Goal: Task Accomplishment & Management: Complete application form

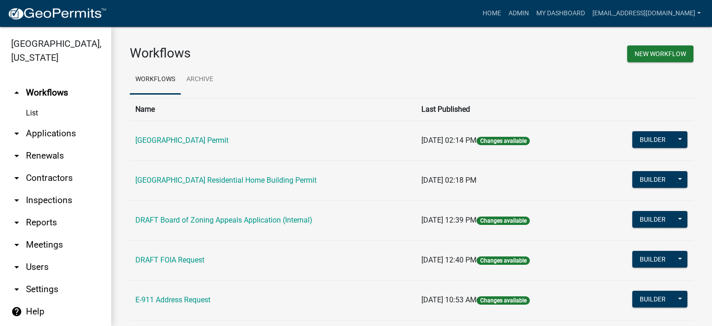
click at [42, 129] on link "arrow_drop_down Applications" at bounding box center [55, 133] width 111 height 22
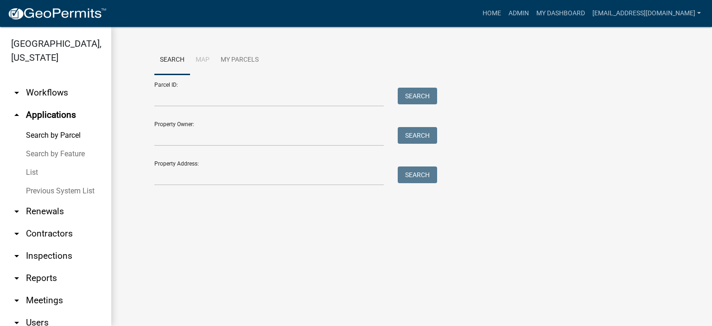
click at [34, 172] on link "List" at bounding box center [55, 172] width 111 height 19
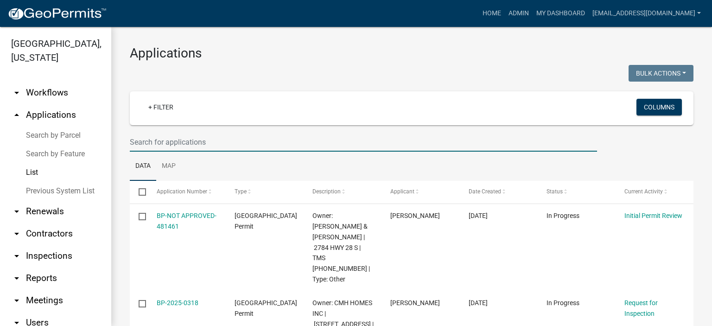
click at [222, 141] on input "text" at bounding box center [363, 142] width 467 height 19
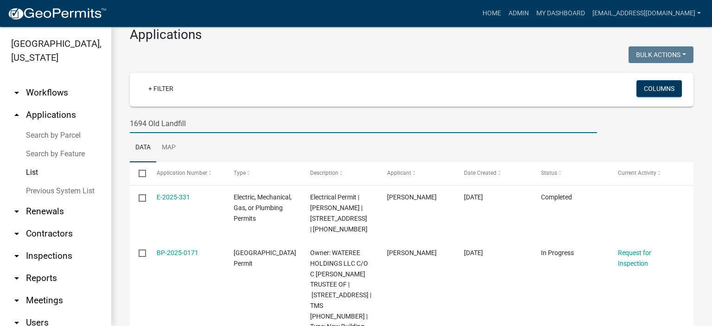
scroll to position [76, 0]
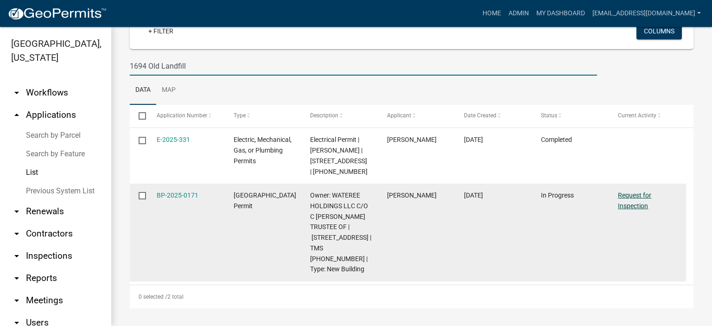
type input "1694 Old Landfill"
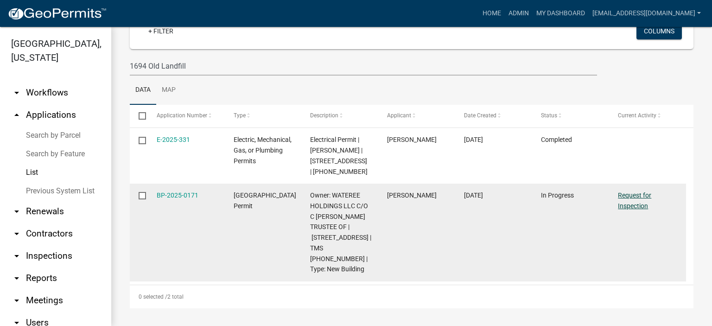
click at [631, 205] on link "Request for Inspection" at bounding box center [634, 200] width 33 height 18
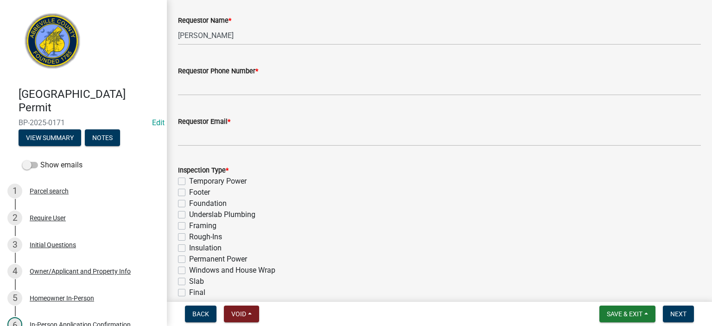
scroll to position [334, 0]
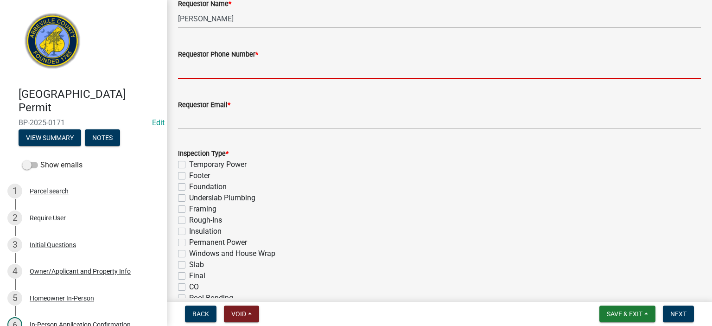
click at [266, 68] on input "Requestor Phone Number *" at bounding box center [439, 69] width 523 height 19
type input "8643662400"
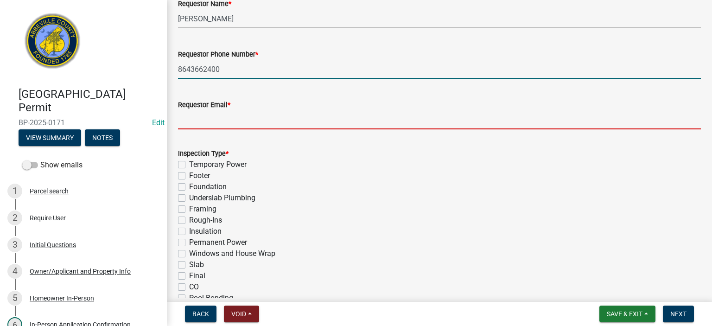
type input "[EMAIL_ADDRESS][DOMAIN_NAME]"
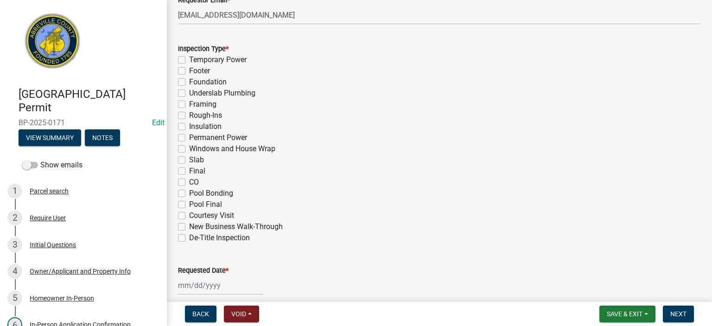
scroll to position [451, 0]
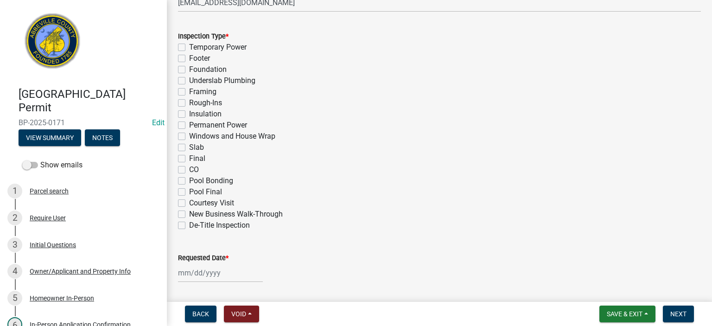
click at [189, 156] on label "Final" at bounding box center [197, 158] width 16 height 11
click at [189, 156] on input "Final" at bounding box center [192, 156] width 6 height 6
checkbox input "true"
checkbox input "false"
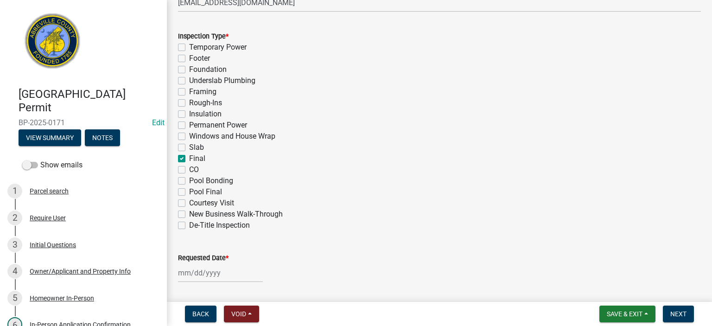
checkbox input "false"
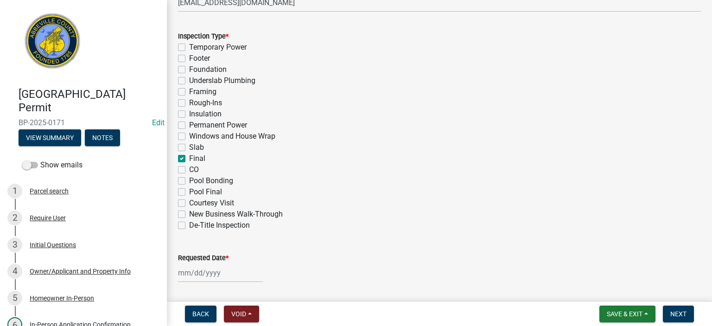
checkbox input "false"
checkbox input "true"
checkbox input "false"
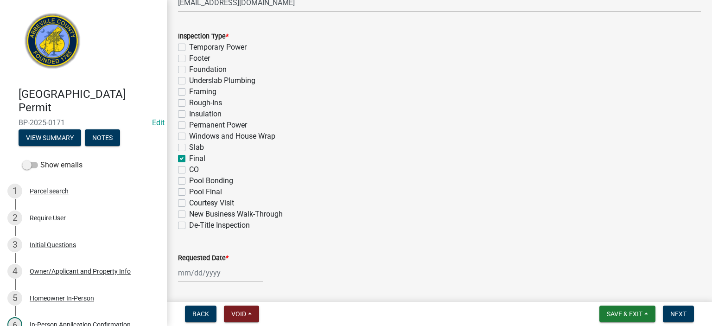
checkbox input "false"
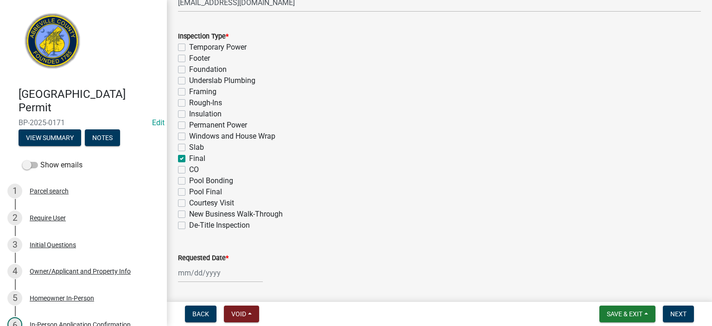
select select "9"
select select "2025"
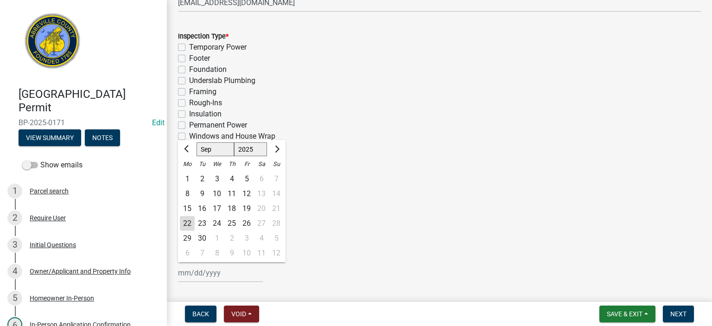
click at [239, 273] on div "[PERSON_NAME] Feb Mar Apr [PERSON_NAME][DATE] Oct Nov [DATE] 1526 1527 1528 152…" at bounding box center [220, 272] width 85 height 19
click at [248, 208] on div "19" at bounding box center [246, 208] width 15 height 15
type input "[DATE]"
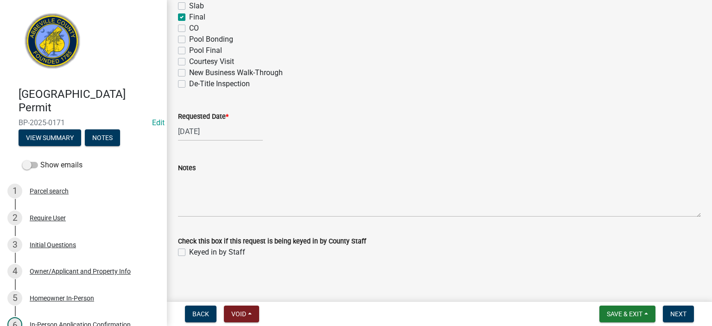
scroll to position [596, 0]
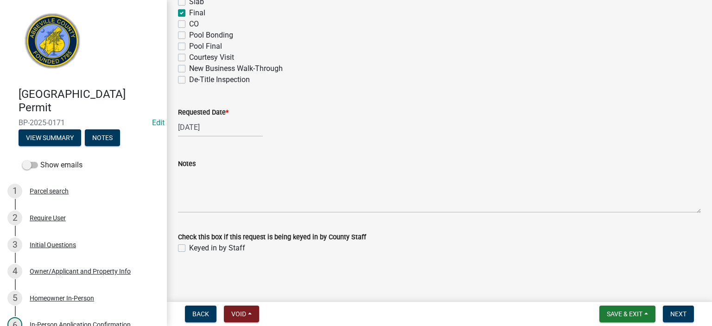
click at [189, 249] on label "Keyed in by Staff" at bounding box center [217, 247] width 56 height 11
click at [189, 248] on input "Keyed in by Staff" at bounding box center [192, 245] width 6 height 6
checkbox input "true"
click at [673, 310] on span "Next" at bounding box center [678, 313] width 16 height 7
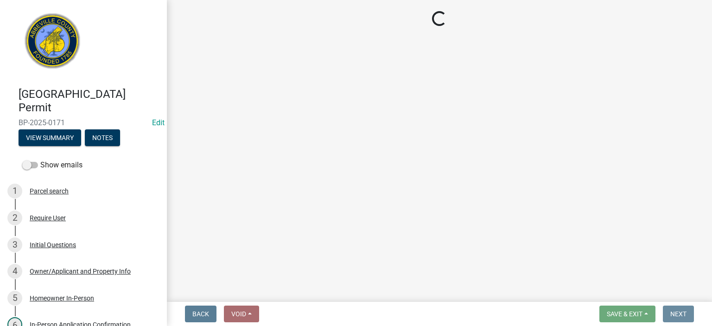
scroll to position [0, 0]
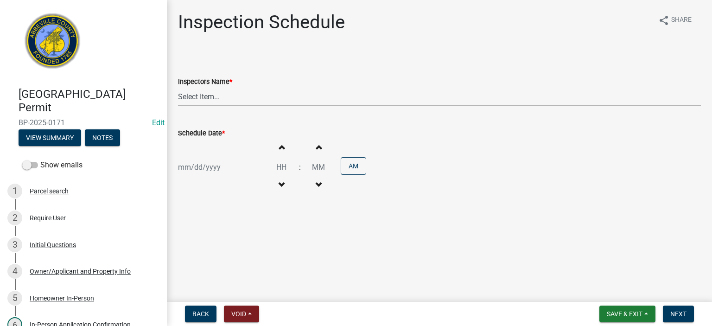
click at [270, 100] on select "Select Item... [EMAIL_ADDRESS][DOMAIN_NAME] ([PERSON_NAME]) [EMAIL_ADDRESS][DOM…" at bounding box center [439, 96] width 523 height 19
select select "56be3ac8-4e2d-49a7-9260-658958e29c03"
click at [178, 87] on select "Select Item... [EMAIL_ADDRESS][DOMAIN_NAME] ([PERSON_NAME]) [EMAIL_ADDRESS][DOM…" at bounding box center [439, 96] width 523 height 19
select select "9"
select select "2025"
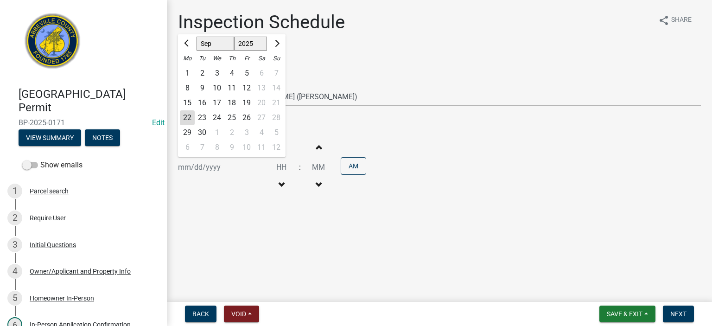
click at [237, 167] on div "[PERSON_NAME] Feb Mar Apr [PERSON_NAME][DATE] Oct Nov [DATE] 1526 1527 1528 152…" at bounding box center [220, 167] width 85 height 19
click at [246, 103] on div "19" at bounding box center [246, 102] width 15 height 15
type input "[DATE]"
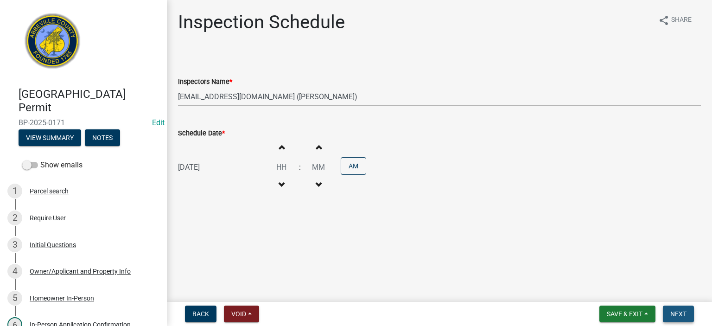
click at [681, 310] on span "Next" at bounding box center [678, 313] width 16 height 7
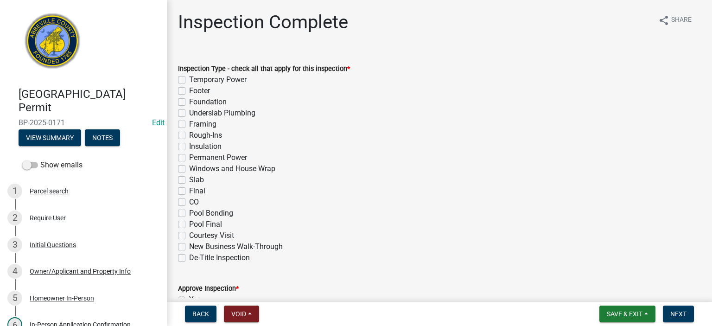
click at [189, 191] on label "Final" at bounding box center [197, 190] width 16 height 11
click at [189, 191] on input "Final" at bounding box center [192, 188] width 6 height 6
checkbox input "true"
checkbox input "false"
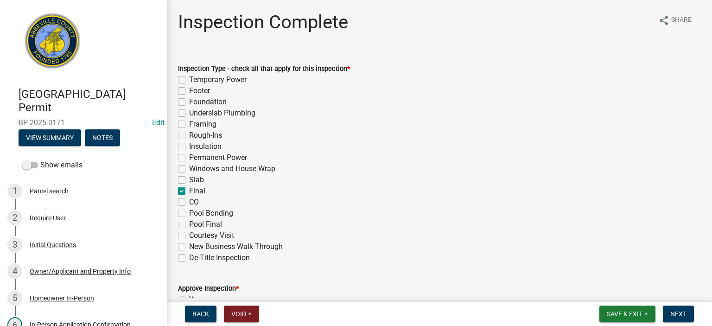
checkbox input "false"
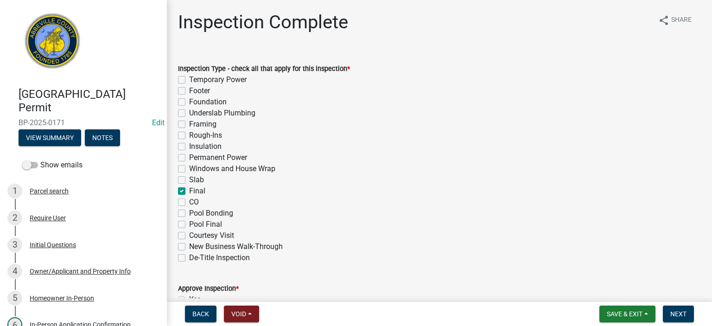
checkbox input "false"
checkbox input "true"
checkbox input "false"
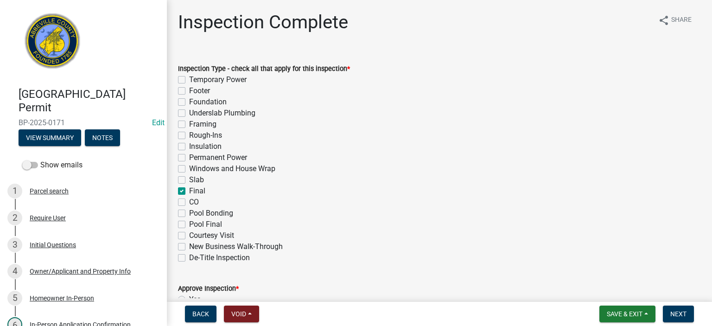
checkbox input "false"
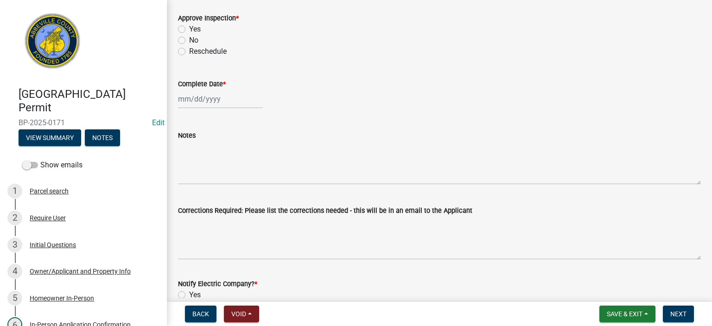
scroll to position [278, 0]
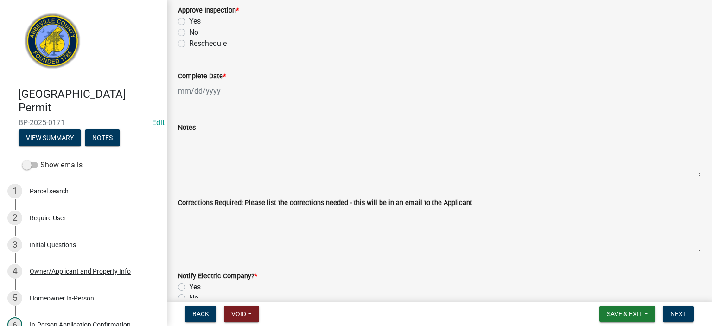
click at [189, 22] on label "Yes" at bounding box center [195, 21] width 12 height 11
click at [189, 22] on input "Yes" at bounding box center [192, 19] width 6 height 6
radio input "true"
select select "9"
select select "2025"
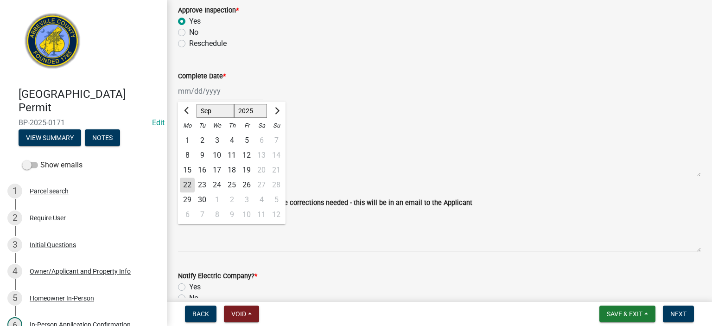
click at [232, 92] on div "[PERSON_NAME] Feb Mar Apr [PERSON_NAME][DATE] Oct Nov [DATE] 1526 1527 1528 152…" at bounding box center [220, 91] width 85 height 19
click at [247, 168] on div "19" at bounding box center [246, 170] width 15 height 15
type input "[DATE]"
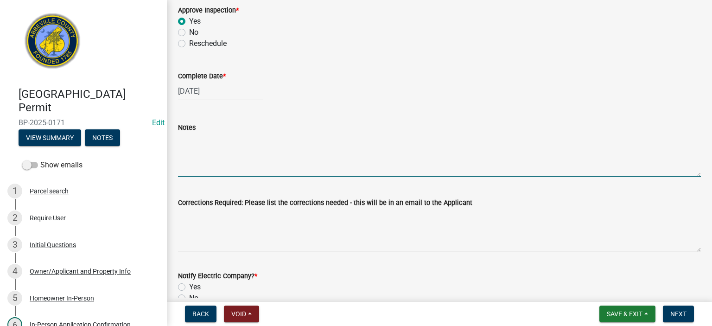
click at [223, 148] on textarea "Notes" at bounding box center [439, 155] width 523 height 44
type textarea "Final Building Approved"
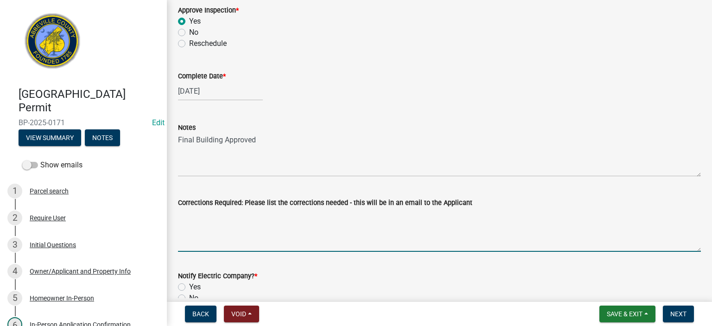
drag, startPoint x: 272, startPoint y: 230, endPoint x: 277, endPoint y: 226, distance: 6.7
click at [273, 229] on textarea "Corrections Required: Please list the corrections needed - this will be in an e…" at bounding box center [439, 230] width 523 height 44
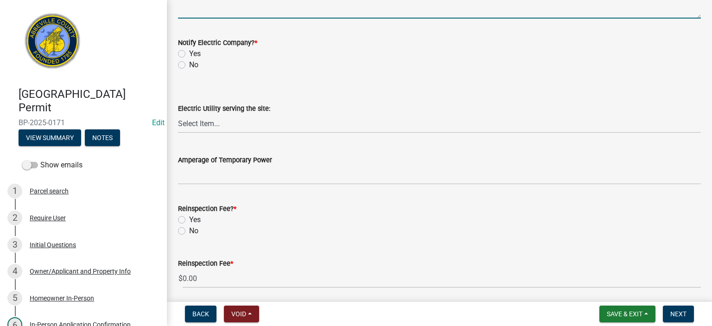
scroll to position [519, 0]
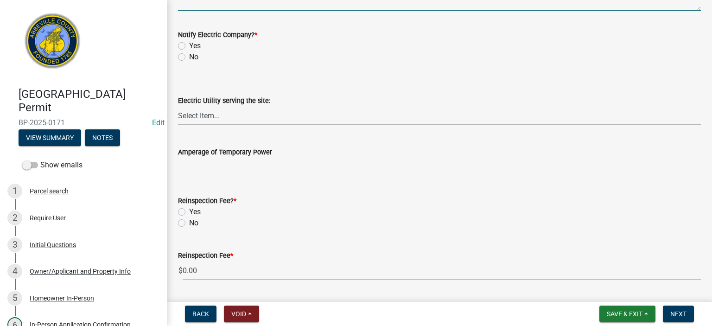
type textarea "none"
click at [189, 57] on label "No" at bounding box center [193, 56] width 9 height 11
click at [189, 57] on input "No" at bounding box center [192, 54] width 6 height 6
radio input "true"
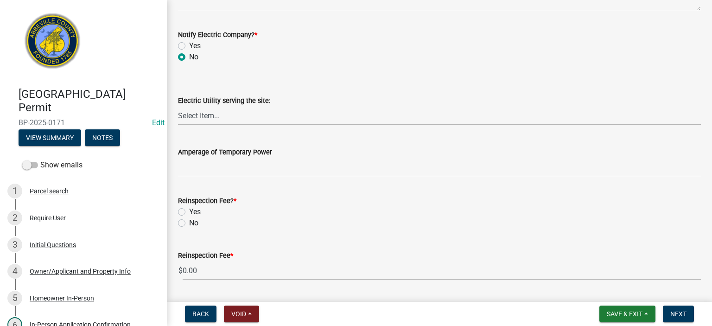
click at [189, 223] on label "No" at bounding box center [193, 222] width 9 height 11
click at [189, 223] on input "No" at bounding box center [192, 220] width 6 height 6
radio input "true"
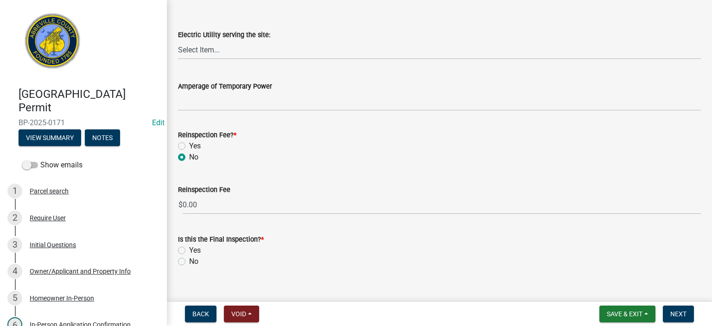
scroll to position [598, 0]
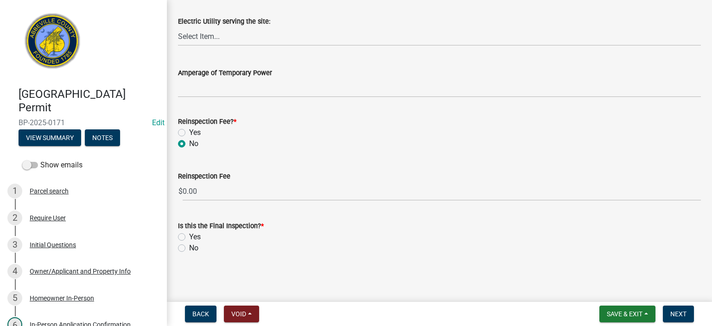
click at [189, 237] on label "Yes" at bounding box center [195, 236] width 12 height 11
click at [189, 237] on input "Yes" at bounding box center [192, 234] width 6 height 6
radio input "true"
click at [682, 308] on button "Next" at bounding box center [678, 313] width 31 height 17
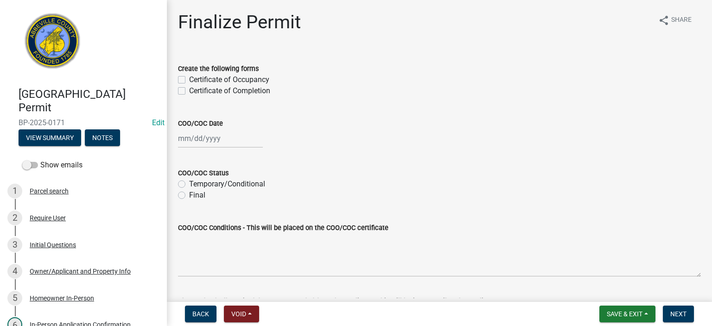
click at [189, 91] on label "Certificate of Completion" at bounding box center [229, 90] width 81 height 11
click at [189, 91] on input "Certificate of Completion" at bounding box center [192, 88] width 6 height 6
checkbox input "true"
checkbox input "false"
checkbox input "true"
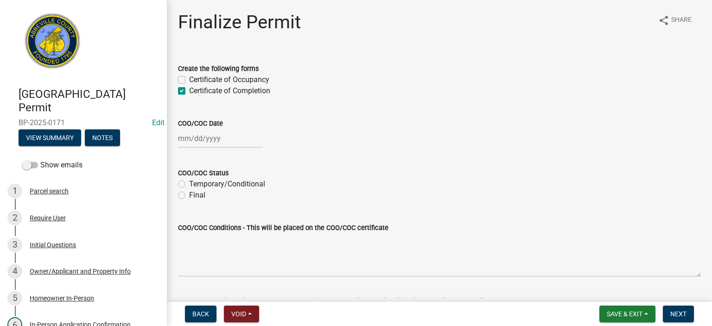
select select "9"
select select "2025"
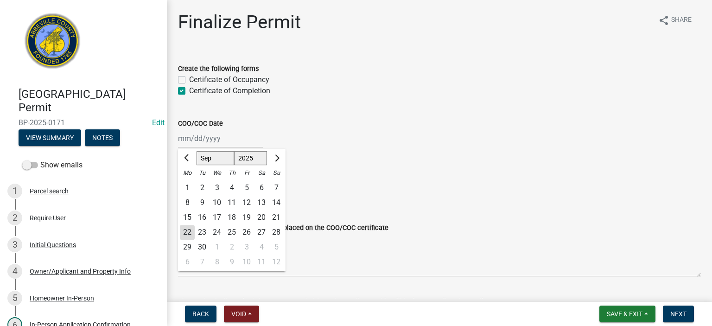
click at [234, 140] on div "[PERSON_NAME] Feb Mar Apr [PERSON_NAME][DATE] Oct Nov [DATE] 1526 1527 1528 152…" at bounding box center [220, 138] width 85 height 19
click at [246, 216] on div "19" at bounding box center [246, 217] width 15 height 15
type input "[DATE]"
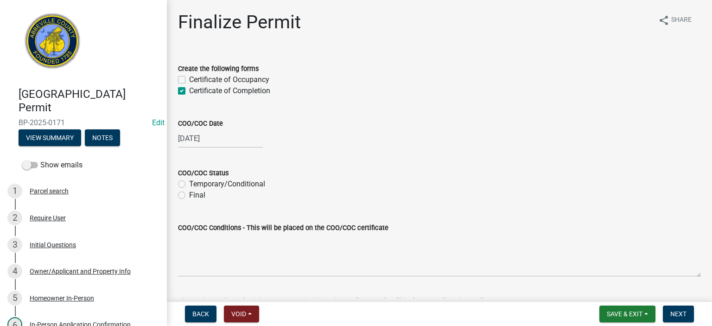
click at [189, 196] on label "Final" at bounding box center [197, 195] width 16 height 11
click at [189, 196] on input "Final" at bounding box center [192, 193] width 6 height 6
radio input "true"
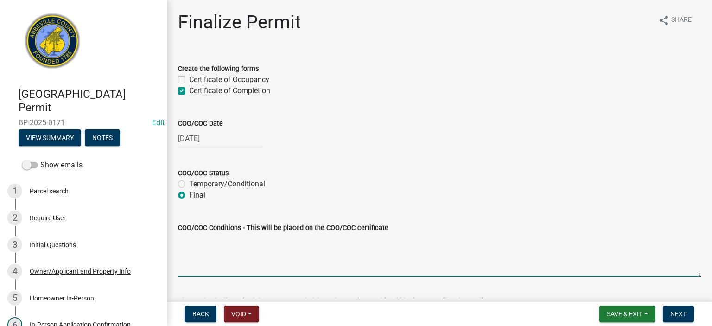
click at [230, 239] on textarea "COO/COC Conditions - This will be placed on the COO/COC certificate" at bounding box center [439, 255] width 523 height 44
type textarea "m"
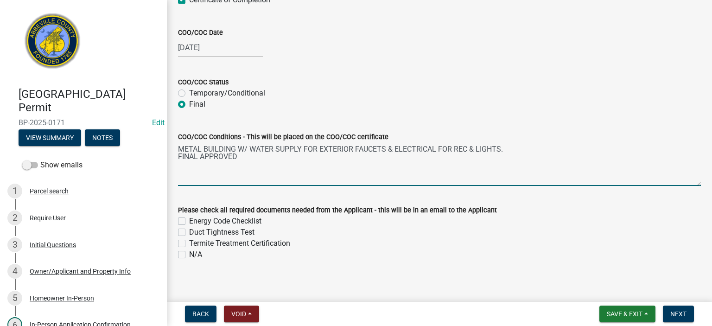
scroll to position [97, 0]
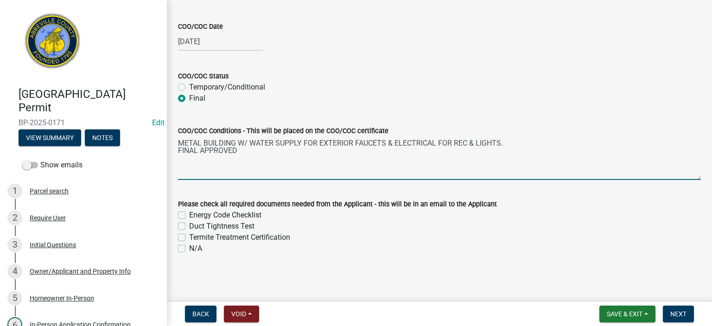
type textarea "METAL BUILDING W/ WATER SUPPLY FOR EXTERIOR FAUCETS & ELECTRICAL FOR REC & LIGH…"
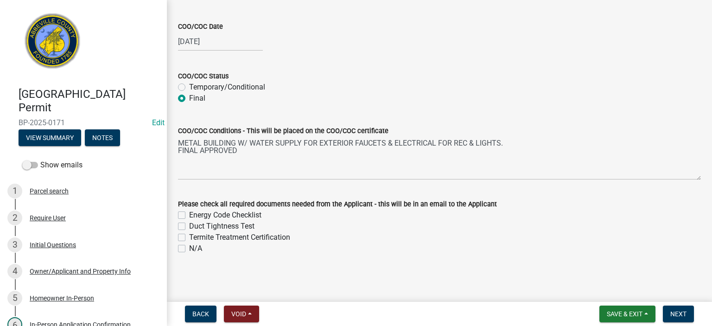
click at [189, 247] on label "N/A" at bounding box center [195, 248] width 13 height 11
click at [189, 247] on input "N/A" at bounding box center [192, 246] width 6 height 6
checkbox input "true"
checkbox input "false"
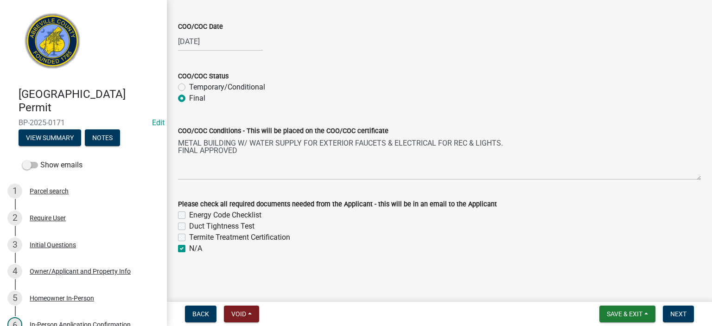
checkbox input "false"
checkbox input "true"
click at [680, 312] on span "Next" at bounding box center [678, 313] width 16 height 7
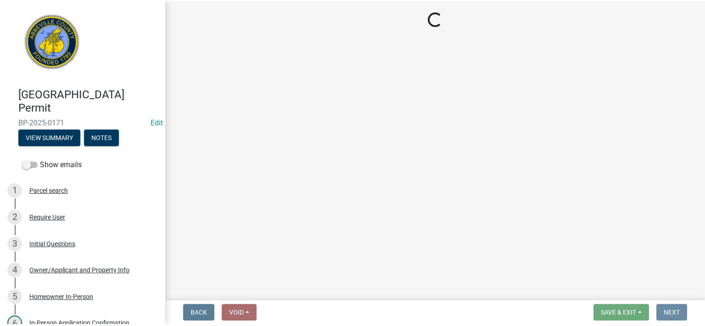
scroll to position [0, 0]
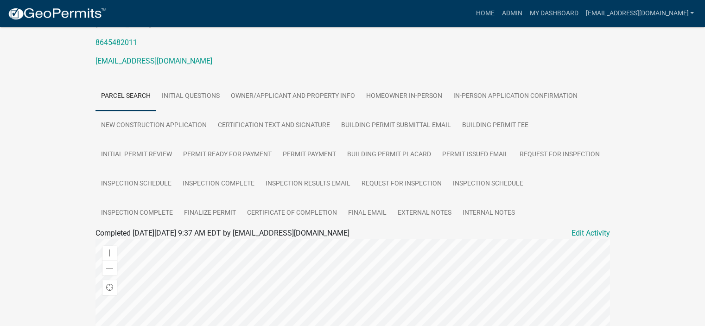
scroll to position [173, 0]
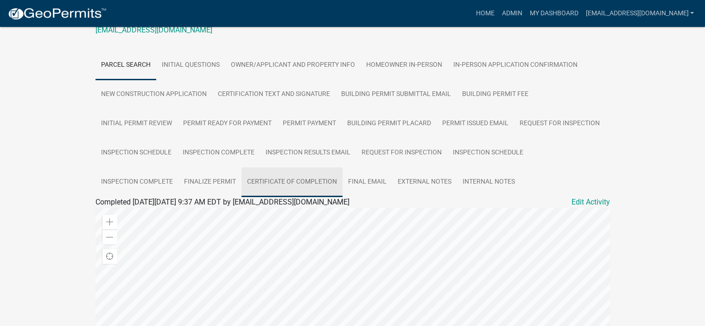
click at [324, 181] on link "Certificate of Completion" at bounding box center [291, 182] width 101 height 30
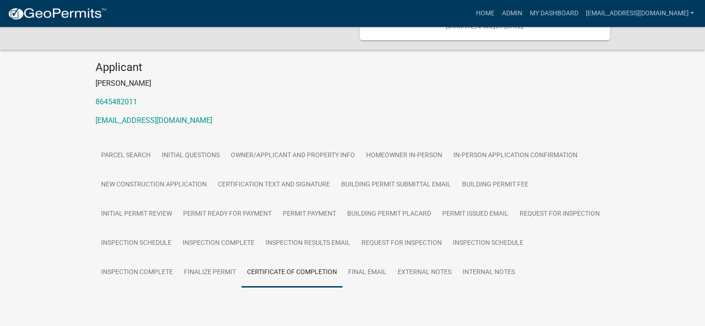
scroll to position [105, 0]
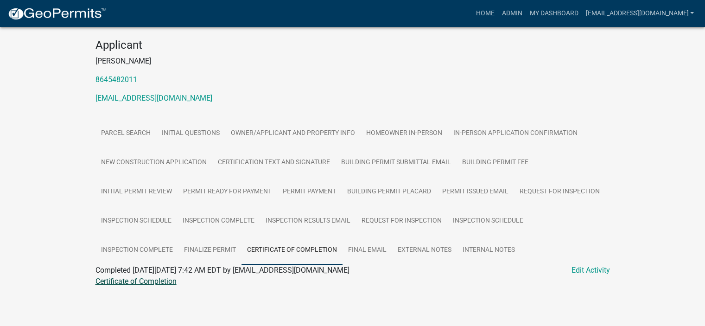
click at [160, 279] on link "Certificate of Completion" at bounding box center [135, 281] width 81 height 9
click at [498, 13] on link "Admin" at bounding box center [512, 14] width 28 height 18
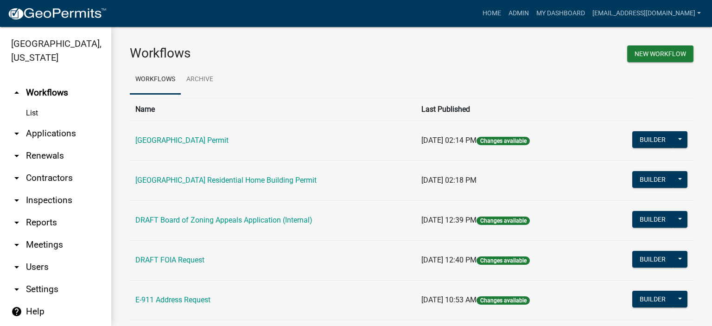
click at [30, 112] on link "List" at bounding box center [55, 113] width 111 height 19
click at [39, 129] on link "arrow_drop_down Applications" at bounding box center [55, 133] width 111 height 22
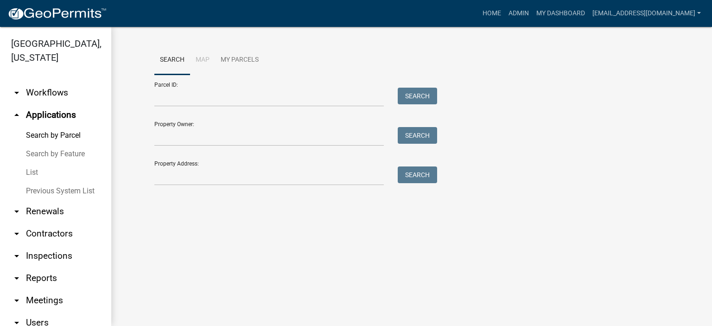
click at [31, 170] on link "List" at bounding box center [55, 172] width 111 height 19
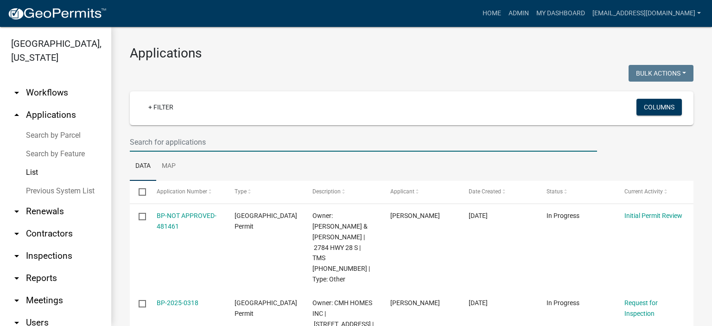
click at [211, 143] on input "text" at bounding box center [363, 142] width 467 height 19
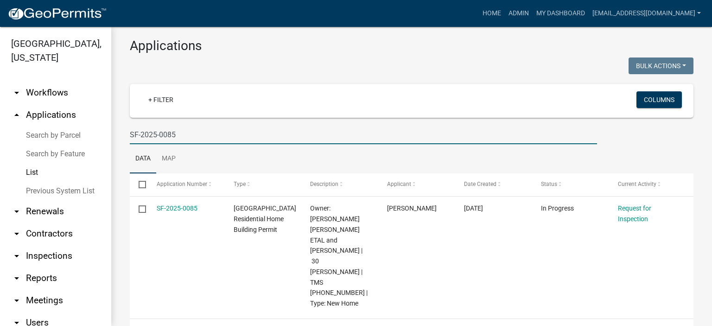
scroll to position [10, 0]
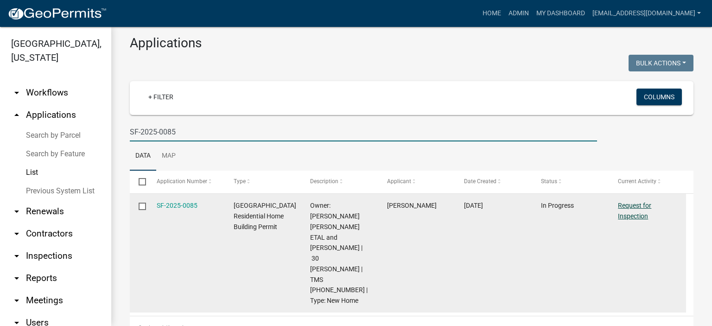
type input "SF-2025-0085"
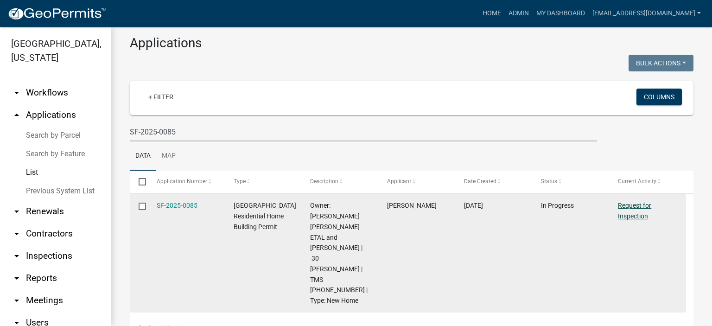
click at [632, 204] on link "Request for Inspection" at bounding box center [634, 211] width 33 height 18
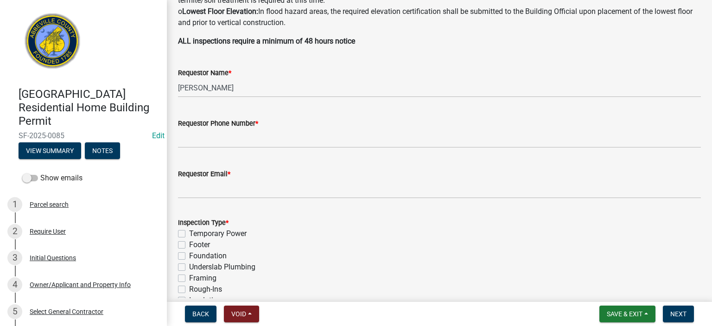
scroll to position [278, 0]
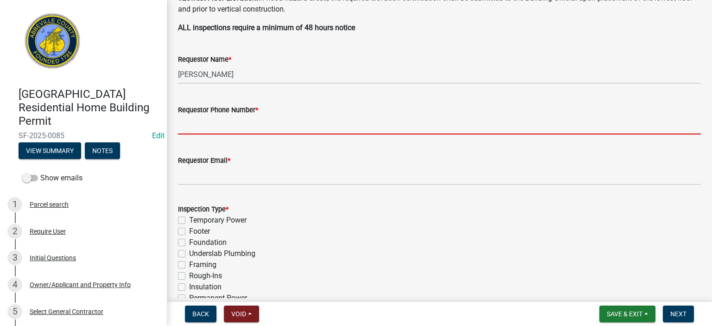
click at [276, 124] on input "Requestor Phone Number *" at bounding box center [439, 124] width 523 height 19
type input "8643662400"
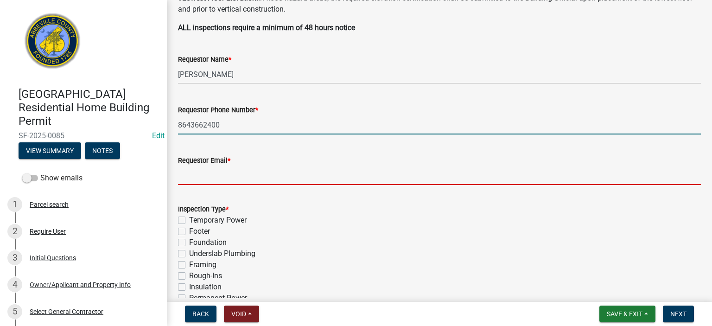
type input "[EMAIL_ADDRESS][DOMAIN_NAME]"
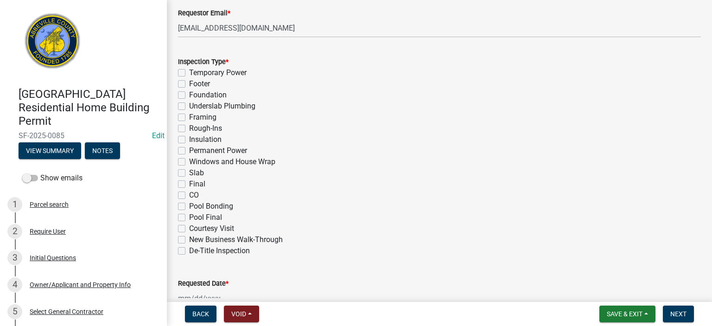
scroll to position [445, 0]
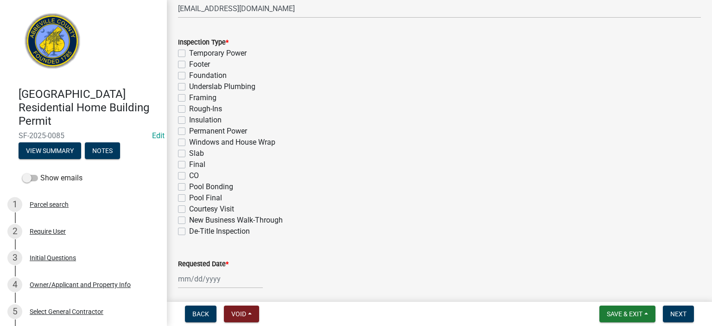
click at [189, 64] on label "Footer" at bounding box center [199, 64] width 21 height 11
click at [189, 64] on input "Footer" at bounding box center [192, 62] width 6 height 6
checkbox input "true"
checkbox input "false"
checkbox input "true"
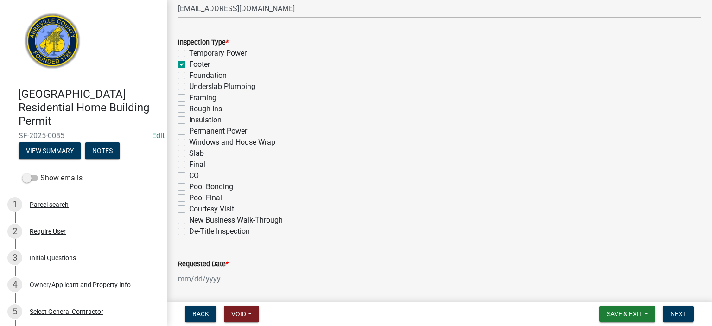
checkbox input "false"
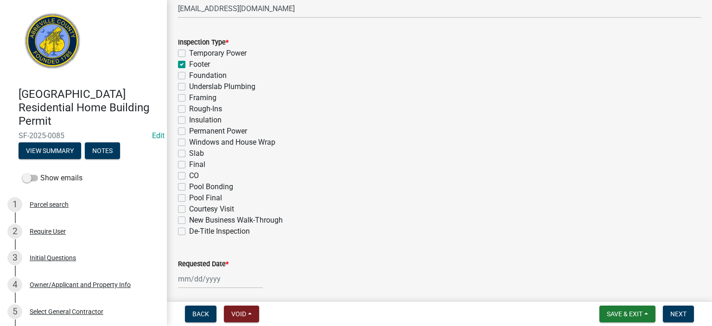
checkbox input "false"
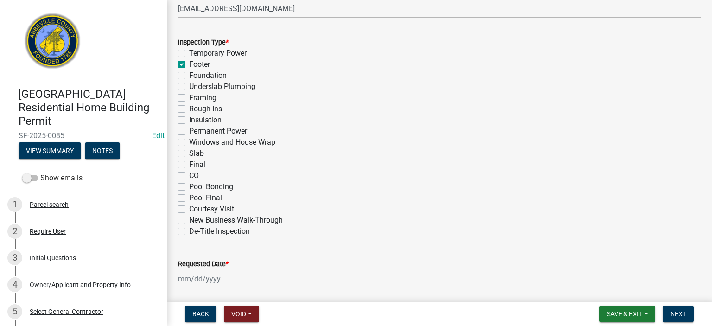
checkbox input "false"
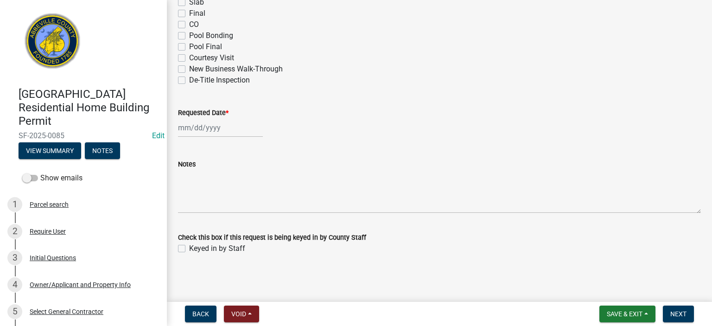
scroll to position [596, 0]
select select "9"
select select "2025"
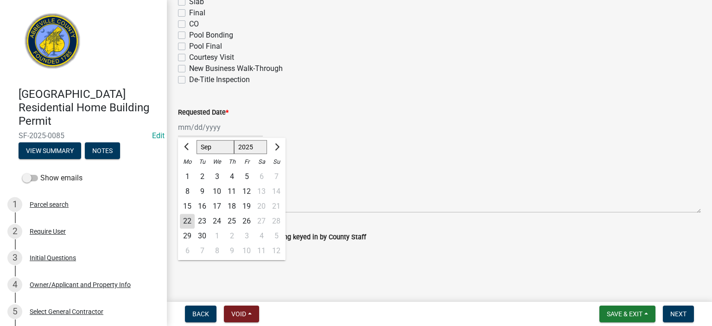
click at [228, 128] on div "[PERSON_NAME] Feb Mar Apr [PERSON_NAME][DATE] Oct Nov [DATE] 1526 1527 1528 152…" at bounding box center [220, 127] width 85 height 19
click at [248, 206] on div "19" at bounding box center [246, 206] width 15 height 15
type input "[DATE]"
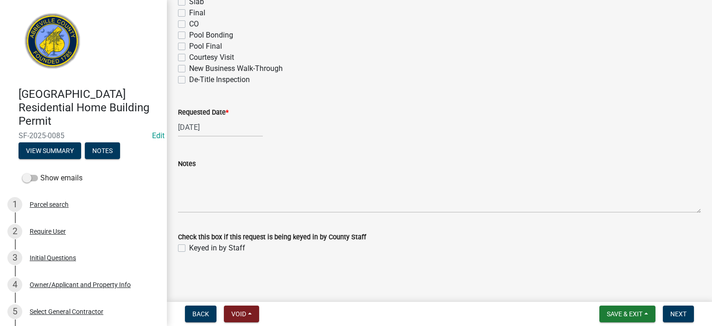
click at [189, 247] on label "Keyed in by Staff" at bounding box center [217, 247] width 56 height 11
click at [189, 247] on input "Keyed in by Staff" at bounding box center [192, 245] width 6 height 6
checkbox input "true"
click at [679, 313] on span "Next" at bounding box center [678, 313] width 16 height 7
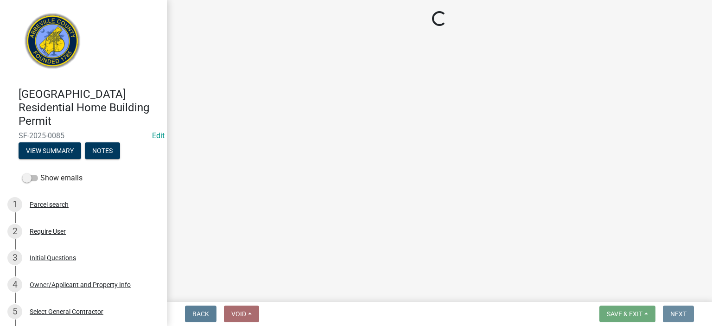
scroll to position [0, 0]
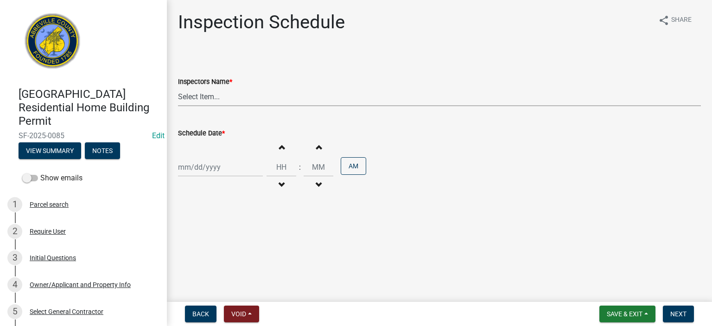
click at [272, 101] on select "Select Item... [EMAIL_ADDRESS][DOMAIN_NAME] ([PERSON_NAME]) [EMAIL_ADDRESS][DOM…" at bounding box center [439, 96] width 523 height 19
select select "56be3ac8-4e2d-49a7-9260-658958e29c03"
click at [178, 87] on select "Select Item... [EMAIL_ADDRESS][DOMAIN_NAME] ([PERSON_NAME]) [EMAIL_ADDRESS][DOM…" at bounding box center [439, 96] width 523 height 19
select select "9"
select select "2025"
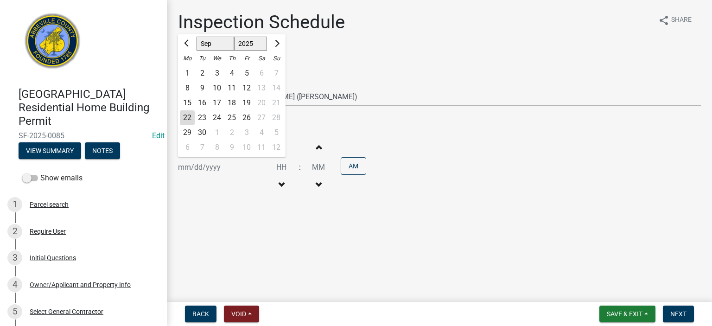
click at [239, 172] on div "[PERSON_NAME] Feb Mar Apr [PERSON_NAME][DATE] Oct Nov [DATE] 1526 1527 1528 152…" at bounding box center [220, 167] width 85 height 19
click at [246, 102] on div "19" at bounding box center [246, 102] width 15 height 15
type input "[DATE]"
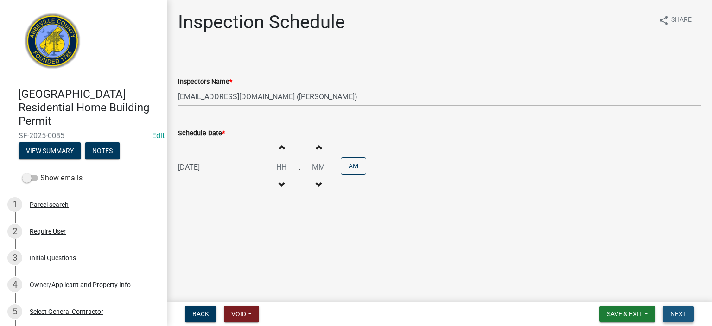
click at [675, 307] on button "Next" at bounding box center [678, 313] width 31 height 17
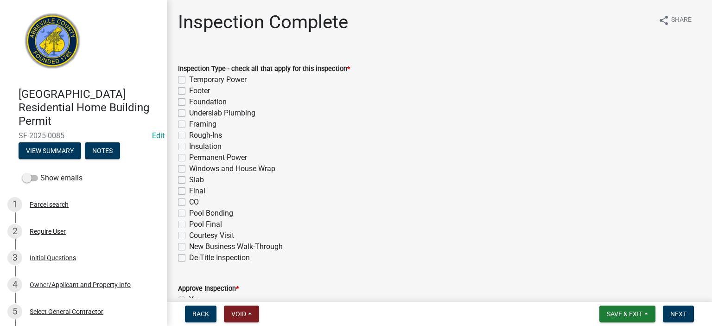
click at [189, 90] on label "Footer" at bounding box center [199, 90] width 21 height 11
click at [189, 90] on input "Footer" at bounding box center [192, 88] width 6 height 6
checkbox input "true"
checkbox input "false"
checkbox input "true"
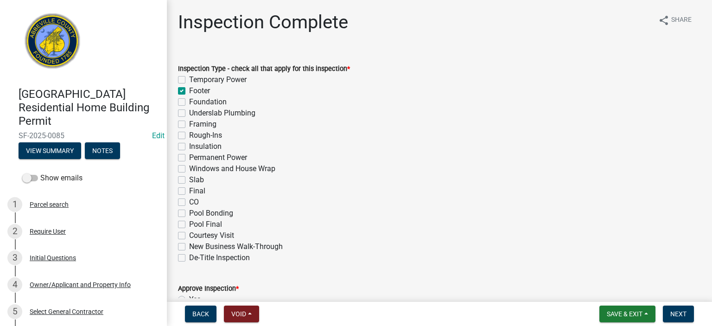
checkbox input "false"
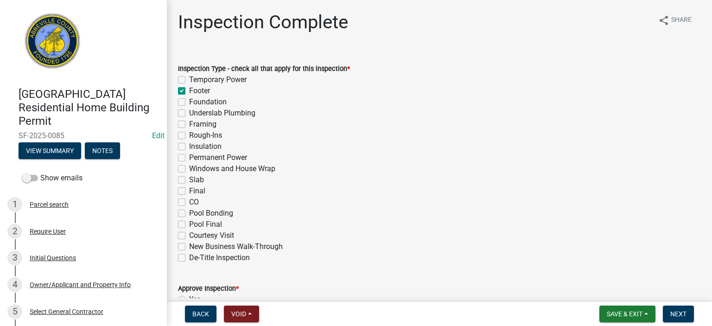
checkbox input "false"
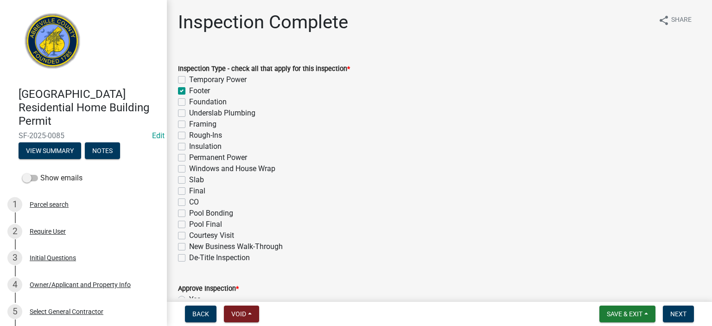
checkbox input "false"
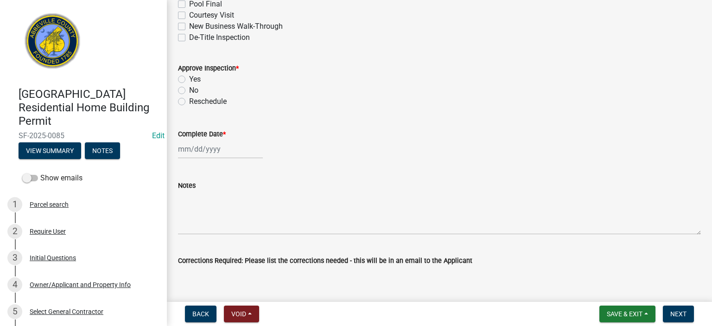
scroll to position [222, 0]
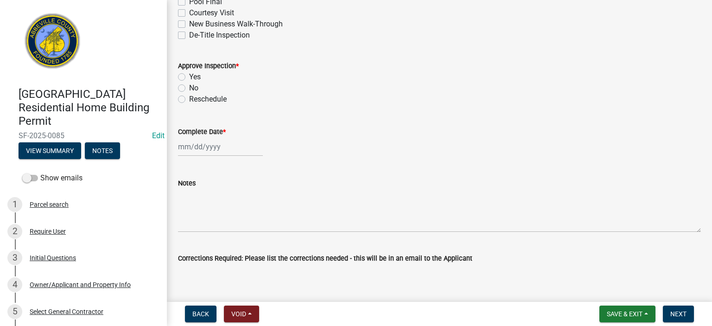
click at [189, 78] on label "Yes" at bounding box center [195, 76] width 12 height 11
click at [189, 77] on input "Yes" at bounding box center [192, 74] width 6 height 6
radio input "true"
click at [233, 150] on div at bounding box center [220, 146] width 85 height 19
select select "9"
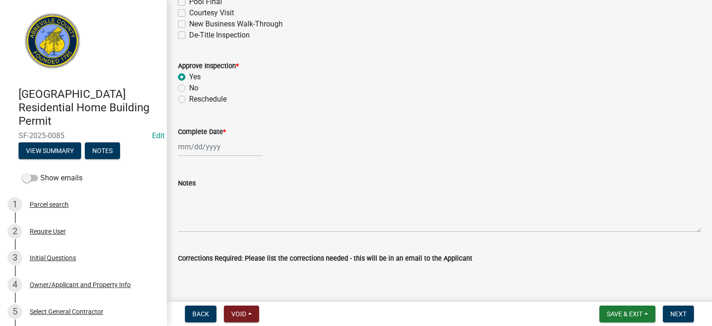
select select "2025"
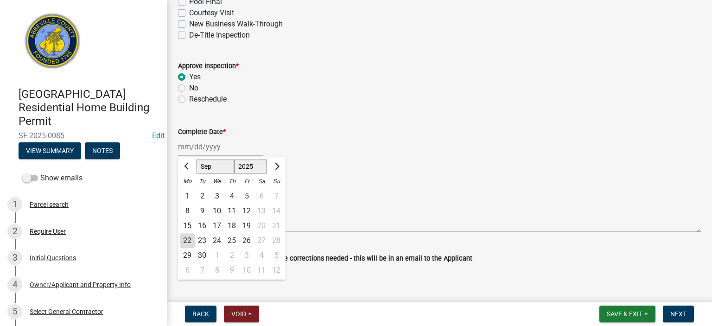
click at [250, 225] on div "19" at bounding box center [246, 225] width 15 height 15
type input "[DATE]"
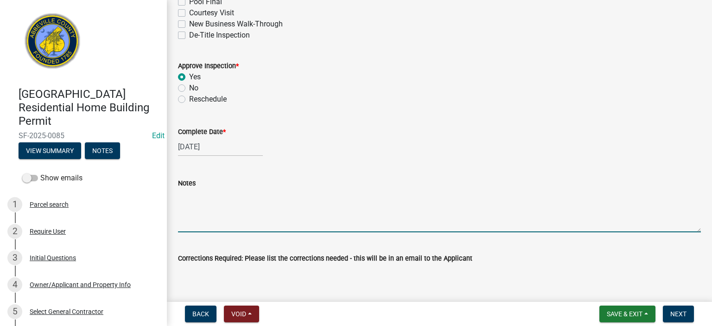
click at [225, 202] on textarea "Notes" at bounding box center [439, 211] width 523 height 44
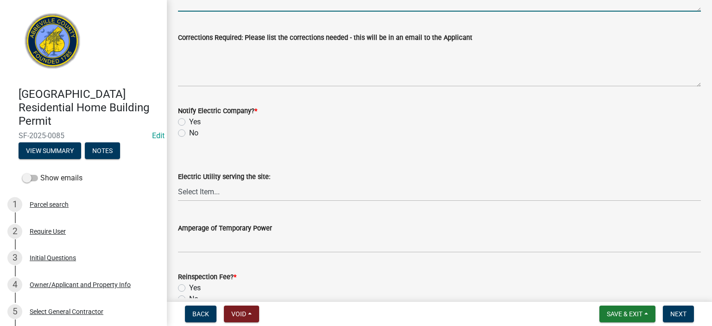
scroll to position [445, 0]
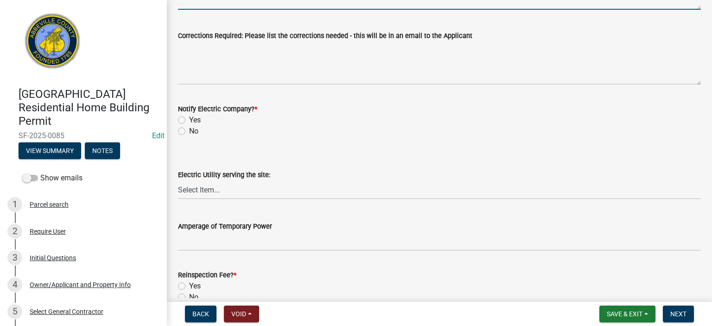
type textarea "24 x 16 w/ two rows of rebar, 24 x 24 int. pier footings, front porch perimeter…"
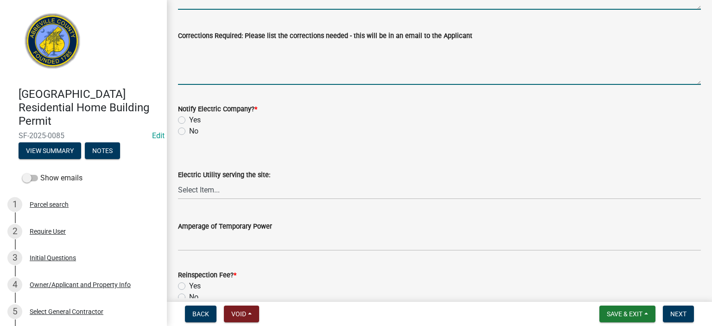
click at [287, 70] on textarea "Corrections Required: Please list the corrections needed - this will be in an e…" at bounding box center [439, 63] width 523 height 44
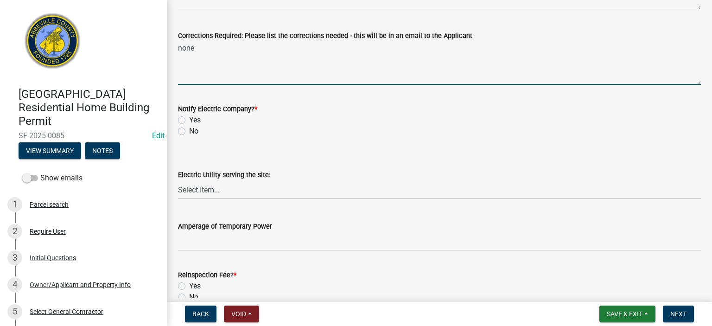
type textarea "none"
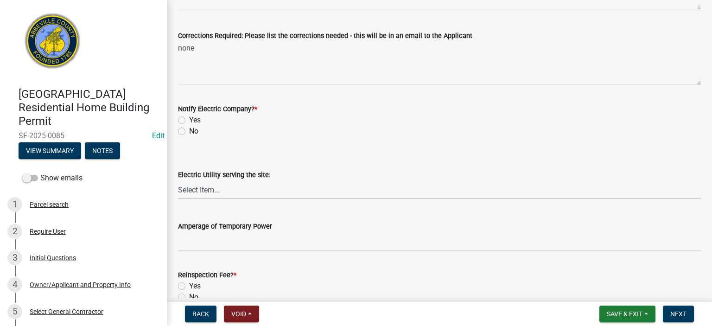
click at [184, 135] on div "No" at bounding box center [439, 131] width 523 height 11
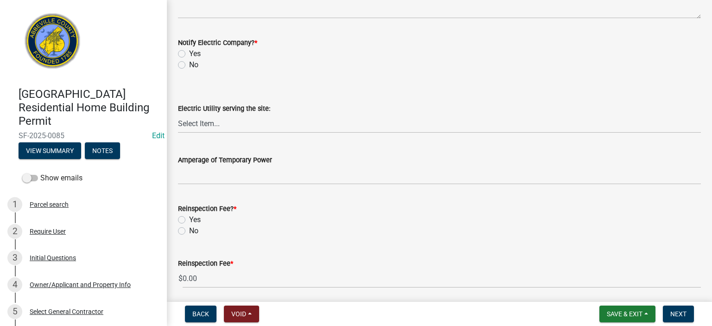
scroll to position [545, 0]
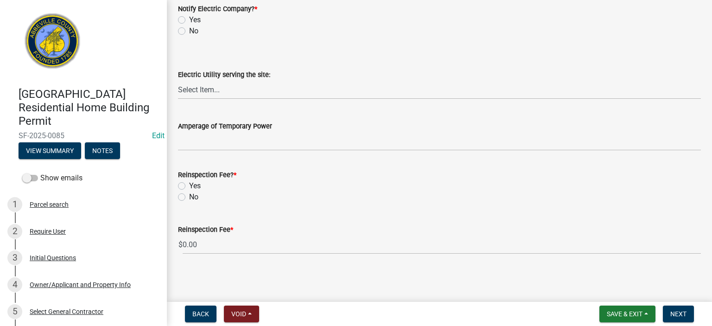
click at [189, 197] on label "No" at bounding box center [193, 196] width 9 height 11
click at [189, 197] on input "No" at bounding box center [192, 194] width 6 height 6
radio input "true"
click at [678, 310] on span "Next" at bounding box center [678, 313] width 16 height 7
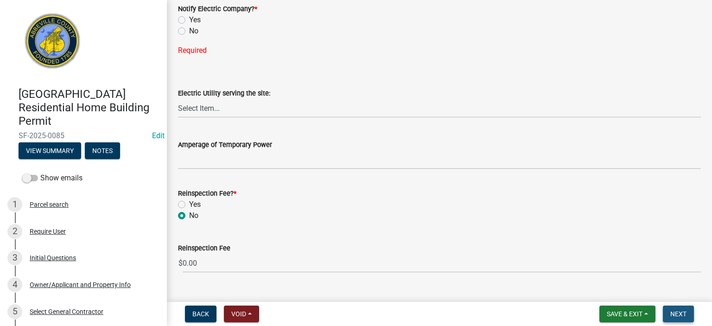
click at [676, 313] on span "Next" at bounding box center [678, 313] width 16 height 7
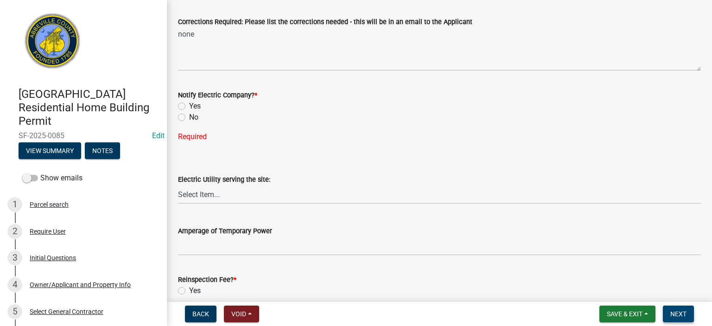
scroll to position [385, 0]
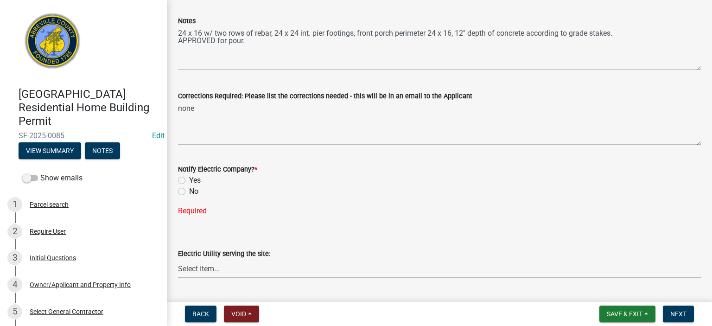
drag, startPoint x: 178, startPoint y: 188, endPoint x: 183, endPoint y: 198, distance: 11.6
click at [189, 191] on label "No" at bounding box center [193, 191] width 9 height 11
click at [189, 191] on input "No" at bounding box center [192, 189] width 6 height 6
radio input "true"
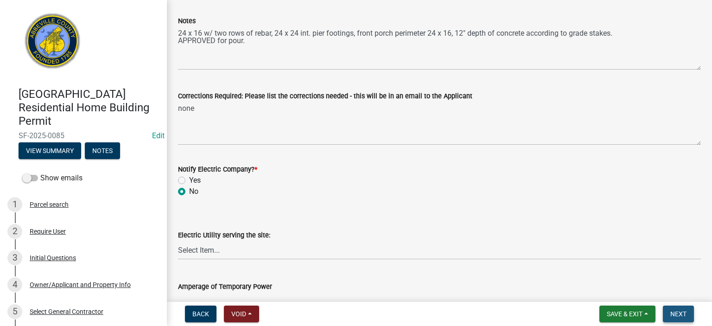
click at [679, 312] on span "Next" at bounding box center [678, 313] width 16 height 7
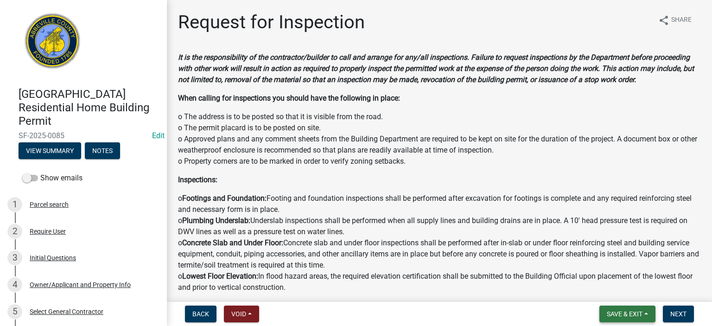
click at [622, 314] on span "Save & Exit" at bounding box center [625, 313] width 36 height 7
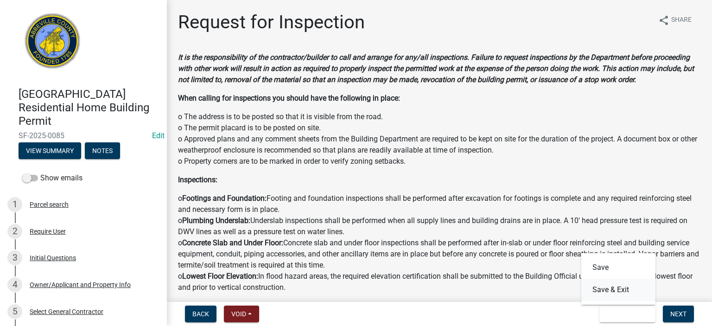
click at [616, 288] on button "Save & Exit" at bounding box center [618, 289] width 74 height 22
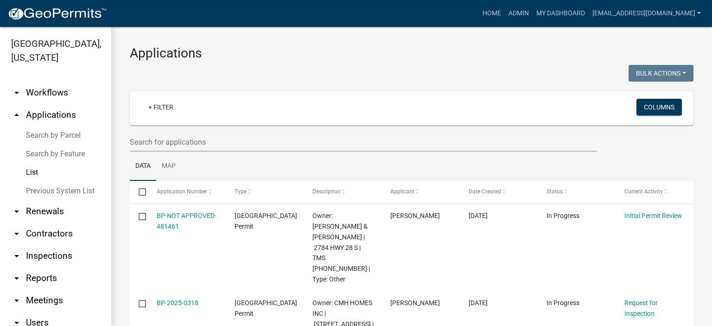
click at [34, 171] on link "List" at bounding box center [55, 172] width 111 height 19
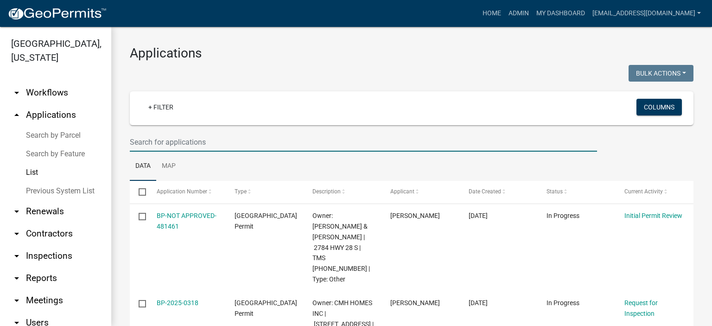
click at [215, 143] on input "text" at bounding box center [363, 142] width 467 height 19
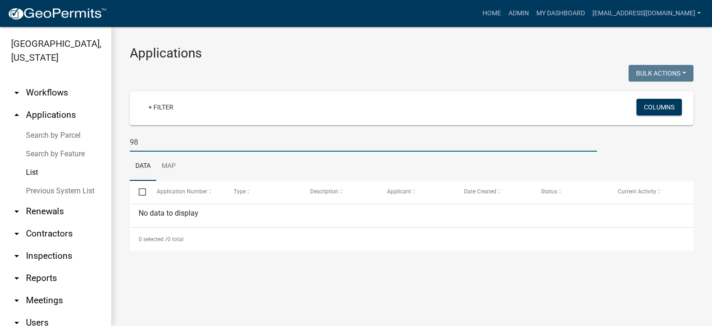
type input "9"
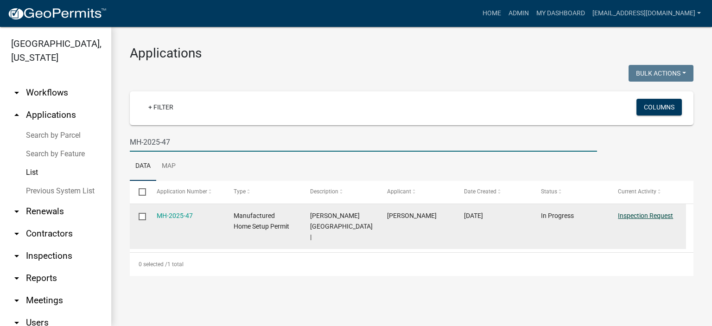
type input "MH-2025-47"
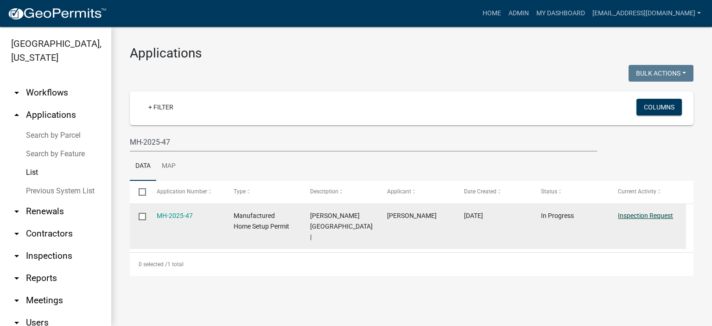
click at [644, 215] on link "Inspection Request" at bounding box center [645, 215] width 55 height 7
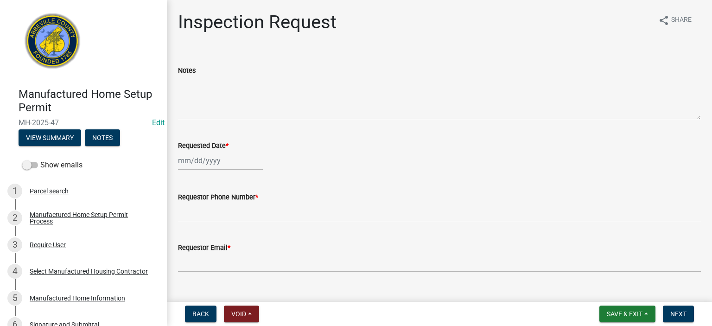
select select "9"
select select "2025"
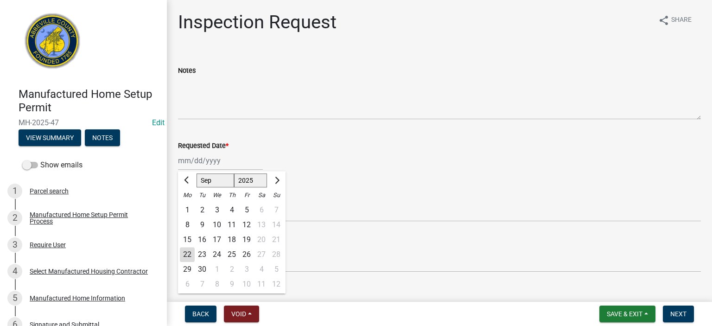
click at [239, 165] on div "[PERSON_NAME] Feb Mar Apr [PERSON_NAME][DATE] Oct Nov [DATE] 1526 1527 1528 152…" at bounding box center [220, 160] width 85 height 19
click at [246, 239] on div "19" at bounding box center [246, 239] width 15 height 15
type input "[DATE]"
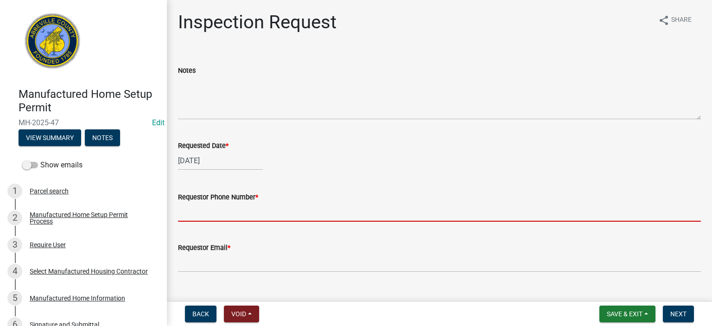
click at [265, 210] on input "Requestor Phone Number *" at bounding box center [439, 211] width 523 height 19
type input "8643662400"
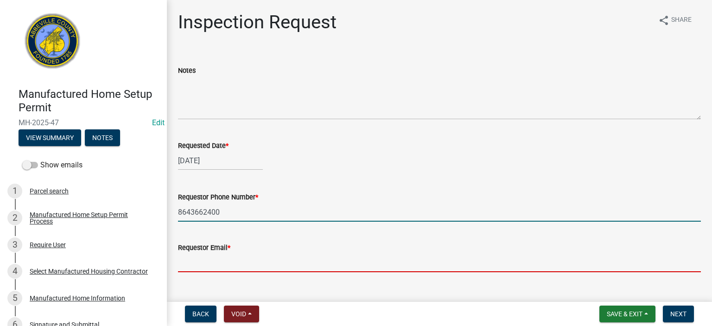
type input "[EMAIL_ADDRESS][DOMAIN_NAME]"
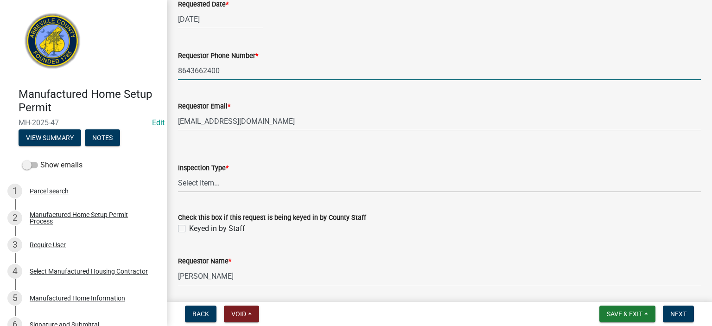
scroll to position [172, 0]
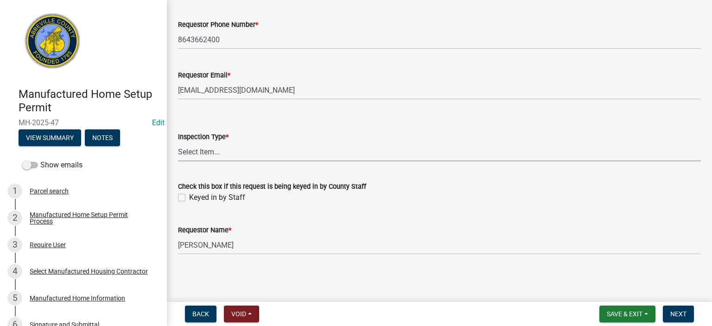
click at [258, 154] on select "Select Item... Inspection 1: Piers, tie-downs, electric, and plumbing Inspectio…" at bounding box center [439, 151] width 523 height 19
click at [178, 142] on select "Select Item... Inspection 1: Piers, tie-downs, electric, and plumbing Inspectio…" at bounding box center [439, 151] width 523 height 19
select select "3cbf7a18-e44b-4eec-a547-04bd26fc95cb"
click at [189, 196] on label "Keyed in by Staff" at bounding box center [217, 197] width 56 height 11
click at [189, 196] on input "Keyed in by Staff" at bounding box center [192, 195] width 6 height 6
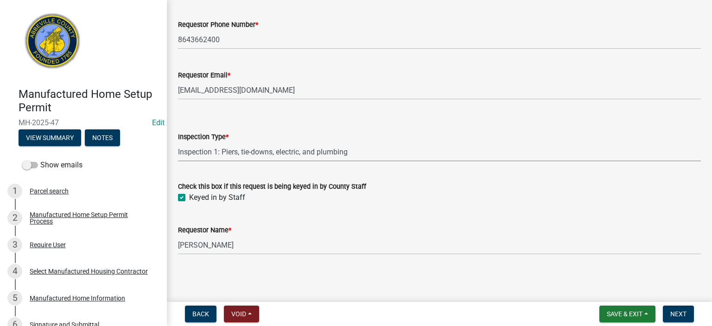
checkbox input "true"
click at [677, 310] on span "Next" at bounding box center [678, 313] width 16 height 7
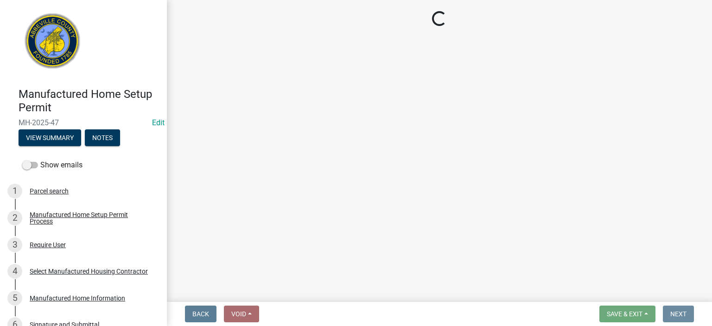
scroll to position [0, 0]
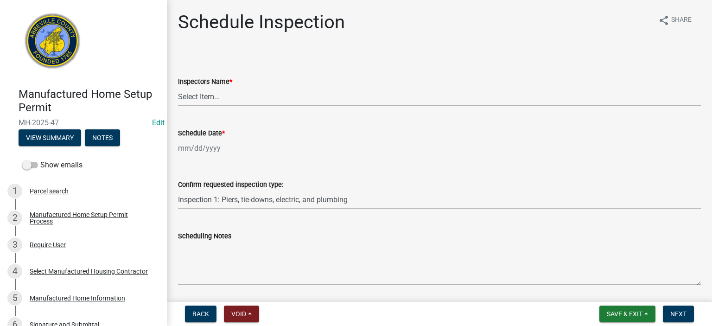
click at [246, 98] on select "Select Item... [EMAIL_ADDRESS][DOMAIN_NAME] ([PERSON_NAME]) [EMAIL_ADDRESS][DOM…" at bounding box center [439, 96] width 523 height 19
select select "56be3ac8-4e2d-49a7-9260-658958e29c03"
click at [178, 87] on select "Select Item... [EMAIL_ADDRESS][DOMAIN_NAME] ([PERSON_NAME]) [EMAIL_ADDRESS][DOM…" at bounding box center [439, 96] width 523 height 19
click at [234, 153] on div at bounding box center [220, 148] width 85 height 19
select select "9"
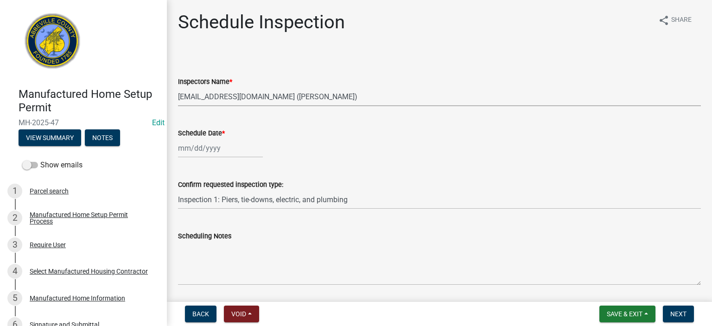
select select "2025"
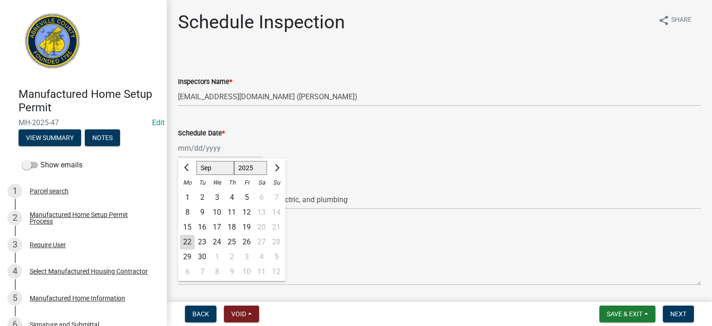
click at [243, 224] on div "19" at bounding box center [246, 227] width 15 height 15
type input "[DATE]"
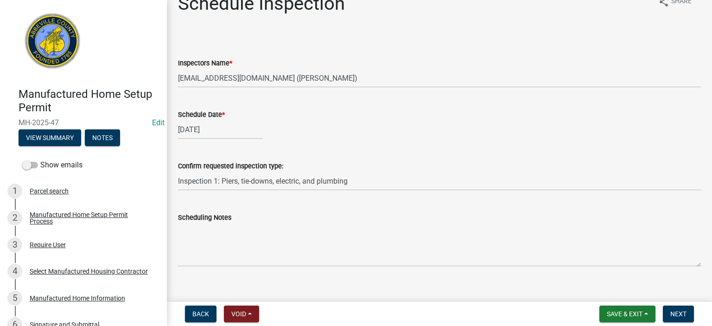
scroll to position [30, 0]
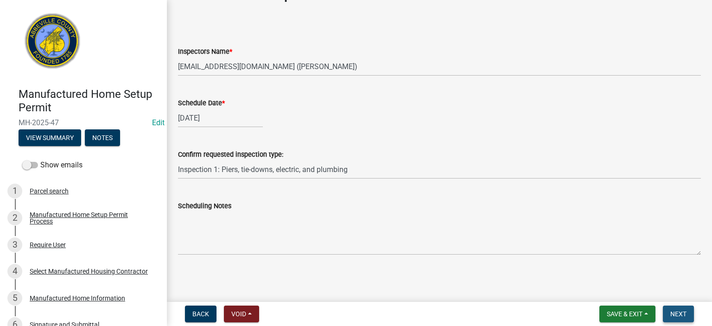
click at [673, 315] on span "Next" at bounding box center [678, 313] width 16 height 7
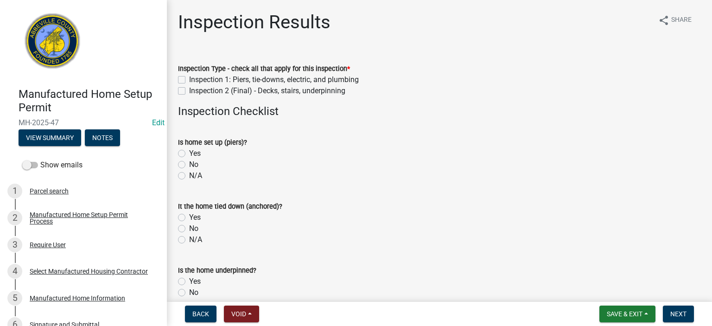
click at [189, 77] on label "Inspection 1: Piers, tie-downs, electric, and plumbing" at bounding box center [274, 79] width 170 height 11
click at [189, 77] on input "Inspection 1: Piers, tie-downs, electric, and plumbing" at bounding box center [192, 77] width 6 height 6
checkbox input "true"
checkbox input "false"
click at [189, 153] on label "Yes" at bounding box center [195, 153] width 12 height 11
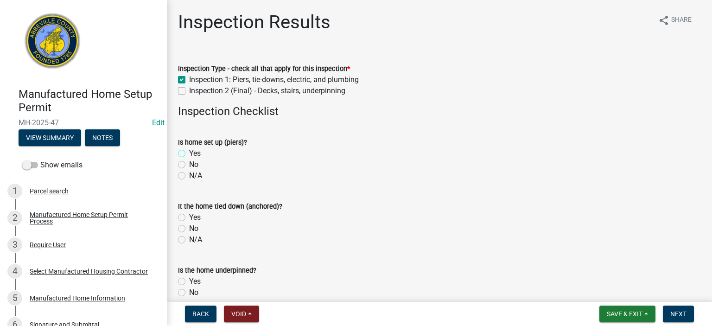
click at [189, 153] on input "Yes" at bounding box center [192, 151] width 6 height 6
radio input "true"
drag, startPoint x: 180, startPoint y: 216, endPoint x: 184, endPoint y: 220, distance: 5.6
click at [189, 216] on label "Yes" at bounding box center [195, 217] width 12 height 11
click at [189, 216] on input "Yes" at bounding box center [192, 215] width 6 height 6
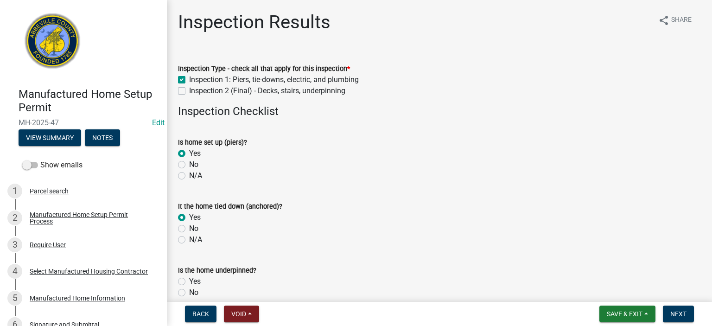
radio input "true"
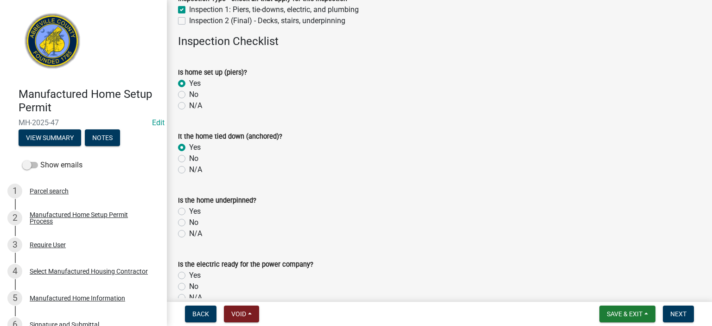
scroll to position [111, 0]
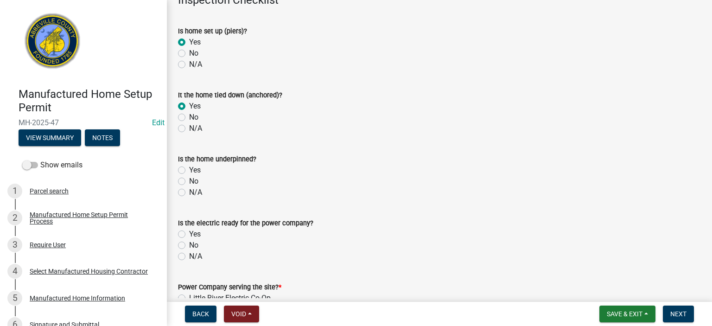
click at [189, 181] on label "No" at bounding box center [193, 181] width 9 height 11
click at [189, 181] on input "No" at bounding box center [192, 179] width 6 height 6
radio input "true"
click at [189, 246] on label "No" at bounding box center [193, 245] width 9 height 11
click at [189, 246] on input "No" at bounding box center [192, 243] width 6 height 6
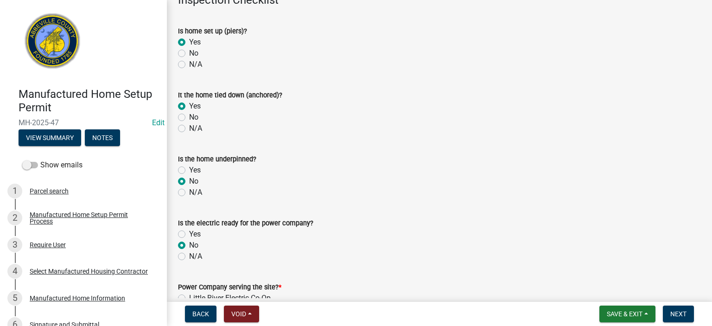
radio input "true"
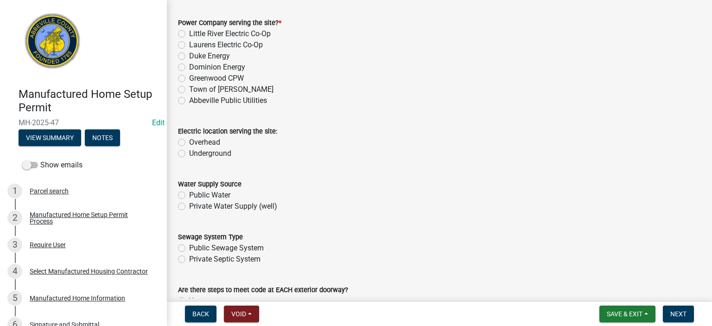
scroll to position [389, 0]
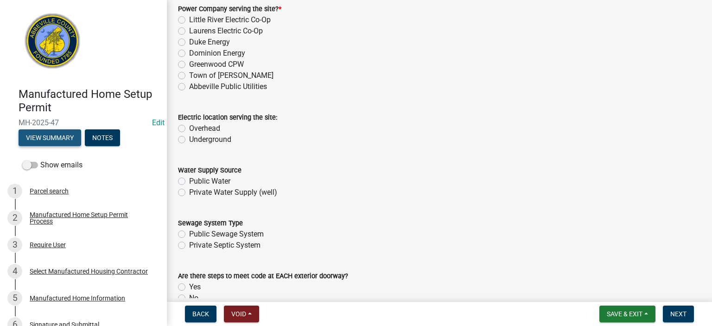
click at [62, 135] on button "View Summary" at bounding box center [50, 137] width 63 height 17
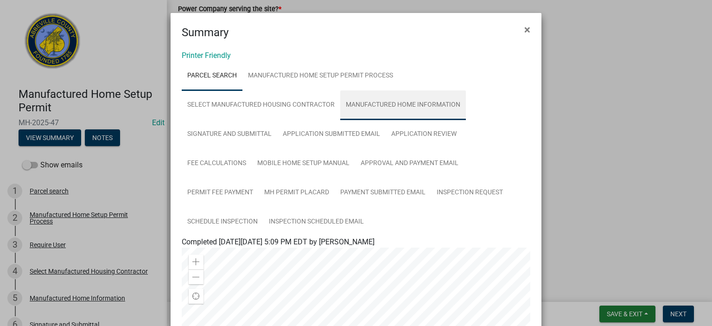
click at [376, 104] on link "Manufactured Home Information" at bounding box center [403, 105] width 126 height 30
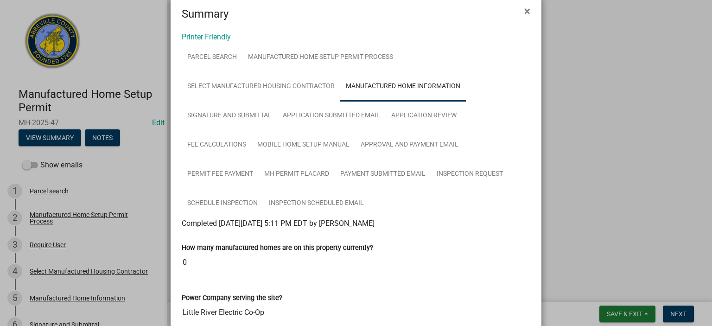
scroll to position [0, 0]
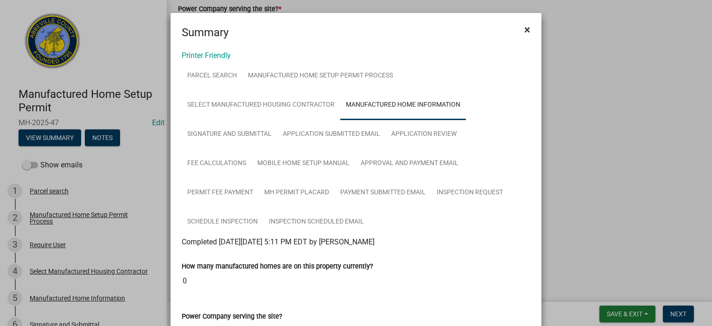
click at [524, 29] on span "×" at bounding box center [527, 29] width 6 height 13
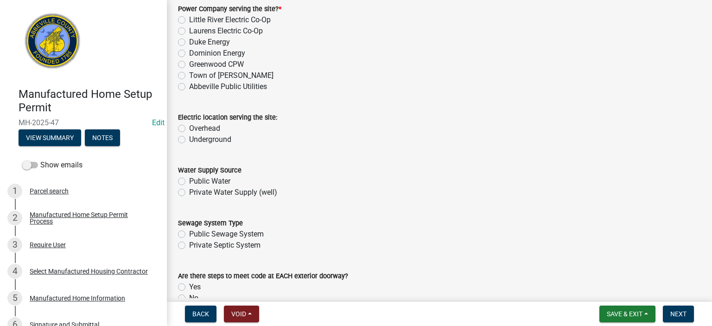
click at [189, 17] on label "Little River Electric Co-Op" at bounding box center [230, 19] width 82 height 11
click at [189, 17] on input "Little River Electric Co-Op" at bounding box center [192, 17] width 6 height 6
radio input "true"
click at [189, 138] on label "Underground" at bounding box center [210, 139] width 42 height 11
click at [189, 138] on input "Underground" at bounding box center [192, 137] width 6 height 6
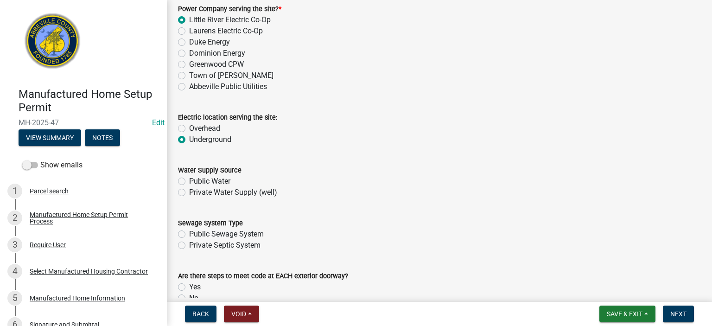
radio input "true"
click at [189, 194] on label "Private Water Supply (well)" at bounding box center [233, 192] width 88 height 11
click at [189, 193] on input "Private Water Supply (well)" at bounding box center [192, 190] width 6 height 6
radio input "true"
drag, startPoint x: 180, startPoint y: 248, endPoint x: 187, endPoint y: 250, distance: 7.2
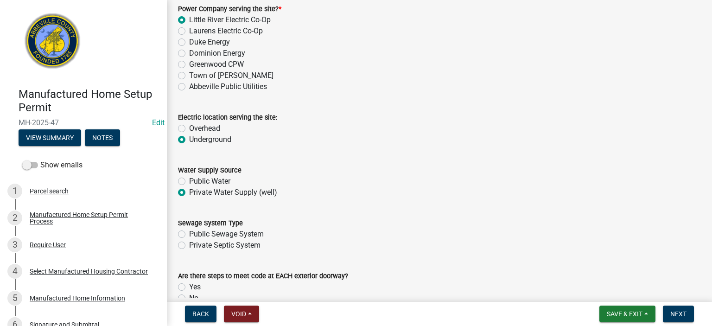
click at [189, 248] on label "Private Septic System" at bounding box center [224, 245] width 71 height 11
click at [189, 246] on input "Private Septic System" at bounding box center [192, 243] width 6 height 6
radio input "true"
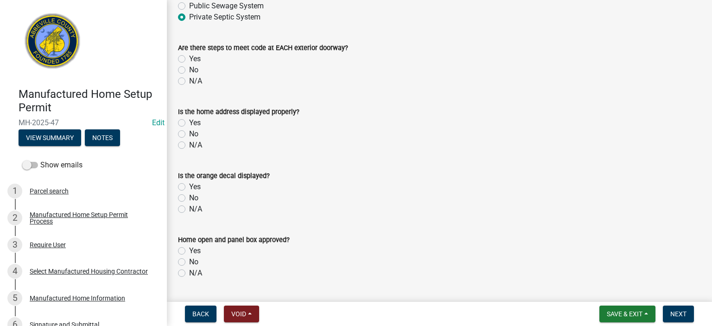
scroll to position [630, 0]
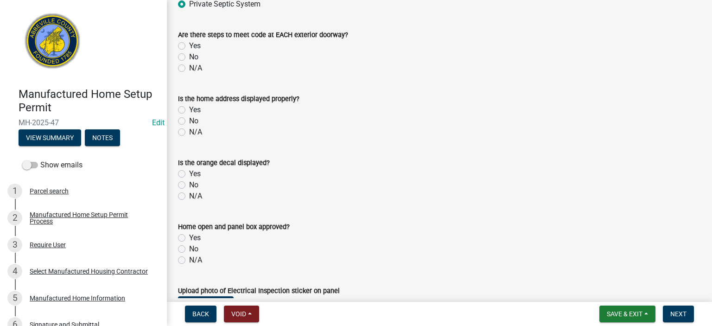
click at [189, 57] on label "No" at bounding box center [193, 56] width 9 height 11
click at [189, 57] on input "No" at bounding box center [192, 54] width 6 height 6
radio input "true"
click at [189, 120] on label "No" at bounding box center [193, 120] width 9 height 11
click at [189, 120] on input "No" at bounding box center [192, 118] width 6 height 6
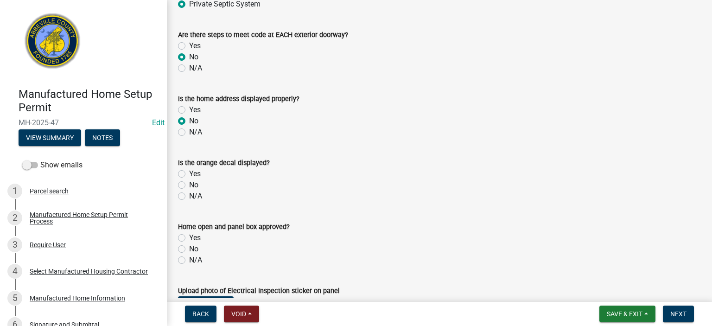
radio input "true"
click at [189, 174] on label "Yes" at bounding box center [195, 173] width 12 height 11
click at [189, 174] on input "Yes" at bounding box center [192, 171] width 6 height 6
radio input "true"
click at [189, 184] on label "No" at bounding box center [193, 184] width 9 height 11
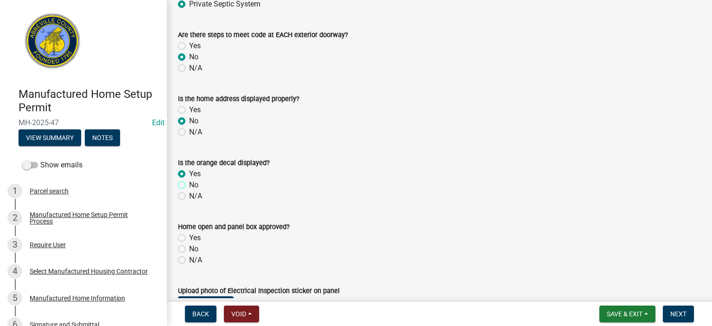
click at [189, 184] on input "No" at bounding box center [192, 182] width 6 height 6
radio input "true"
drag, startPoint x: 183, startPoint y: 248, endPoint x: 188, endPoint y: 252, distance: 5.9
click at [189, 250] on label "No" at bounding box center [193, 248] width 9 height 11
click at [189, 249] on input "No" at bounding box center [192, 246] width 6 height 6
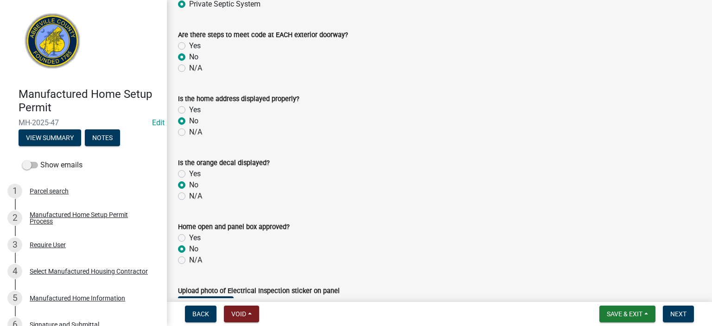
radio input "true"
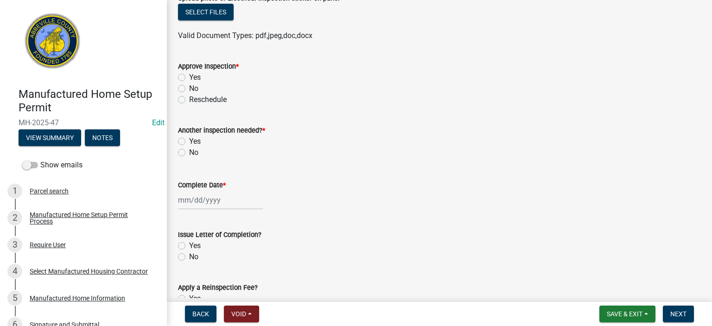
scroll to position [927, 0]
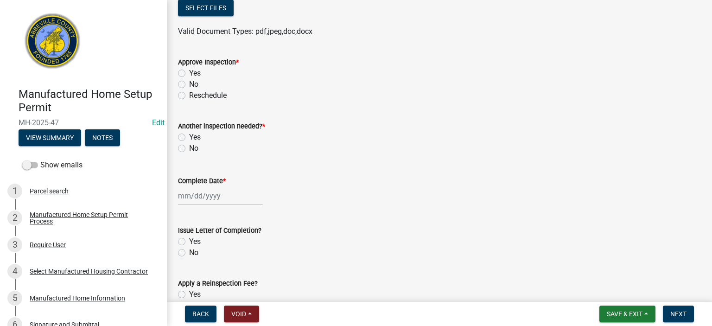
click at [189, 86] on label "No" at bounding box center [193, 84] width 9 height 11
click at [189, 85] on input "No" at bounding box center [192, 82] width 6 height 6
radio input "true"
click at [189, 135] on label "Yes" at bounding box center [195, 137] width 12 height 11
click at [189, 135] on input "Yes" at bounding box center [192, 135] width 6 height 6
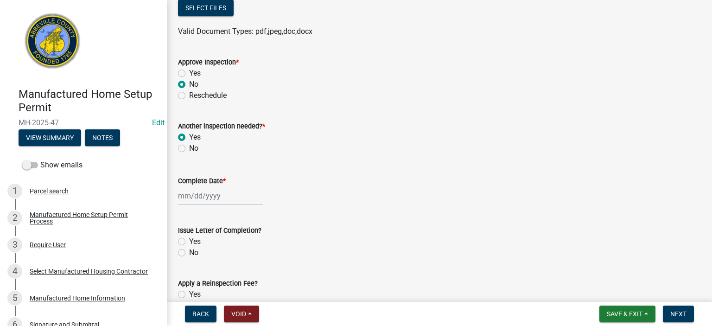
radio input "true"
select select "9"
select select "2025"
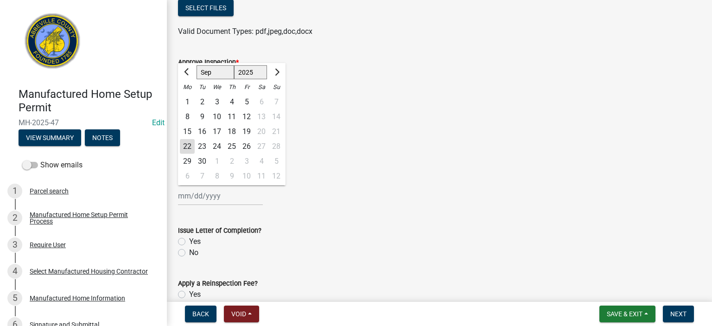
click at [234, 202] on input "Complete Date *" at bounding box center [220, 195] width 85 height 19
click at [245, 129] on div "19" at bounding box center [246, 131] width 15 height 15
type input "[DATE]"
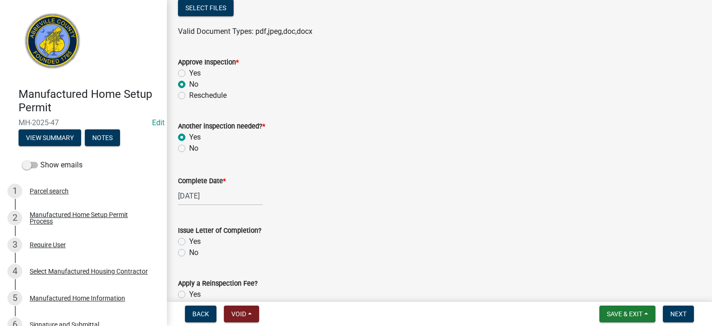
click at [189, 254] on label "No" at bounding box center [193, 252] width 9 height 11
click at [189, 253] on input "No" at bounding box center [192, 250] width 6 height 6
radio input "true"
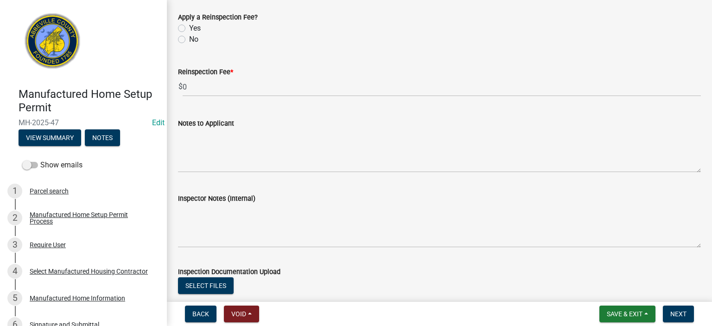
scroll to position [1205, 0]
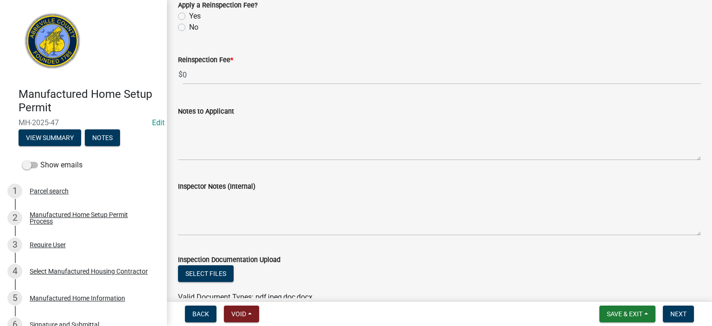
drag, startPoint x: 184, startPoint y: 25, endPoint x: 187, endPoint y: 32, distance: 7.3
click at [189, 27] on label "No" at bounding box center [193, 27] width 9 height 11
click at [189, 27] on input "No" at bounding box center [192, 25] width 6 height 6
radio input "true"
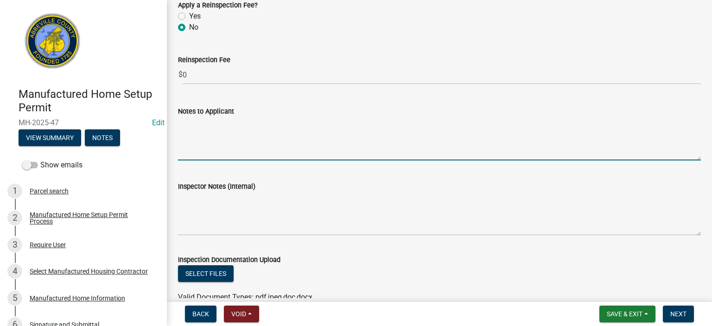
click at [274, 130] on textarea "Notes to Applicant" at bounding box center [439, 139] width 523 height 44
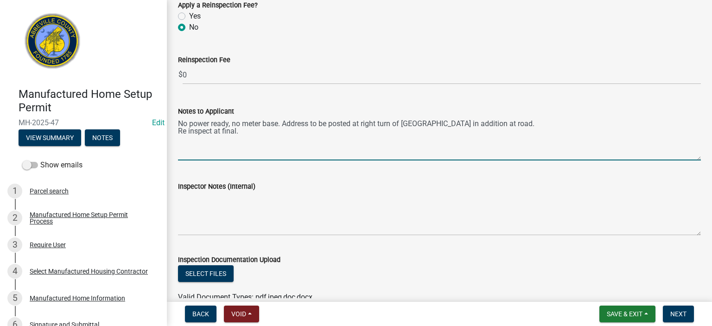
type textarea "No power ready, no meter base. Address to be posted at right turn of [GEOGRAPHI…"
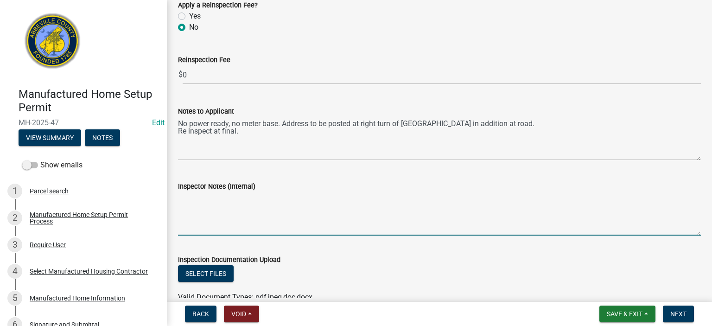
click at [270, 196] on textarea "Inspector Notes (Internal)" at bounding box center [439, 214] width 523 height 44
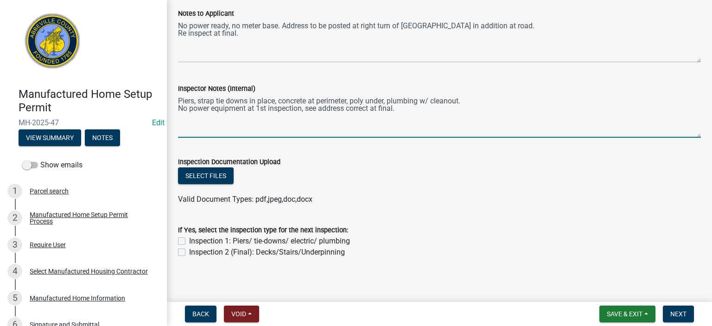
scroll to position [1307, 0]
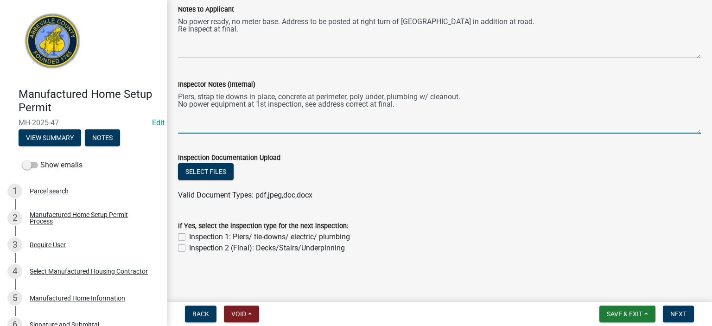
type textarea "Piers, strap tie downs in place, concrete at perimeter, poly under, plumbing w/…"
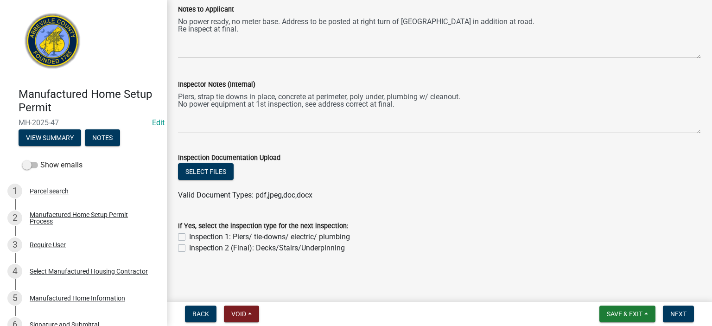
click at [189, 238] on label "Inspection 1: Piers/ tie-downs/ electric/ plumbing" at bounding box center [269, 236] width 161 height 11
click at [189, 237] on input "Inspection 1: Piers/ tie-downs/ electric/ plumbing" at bounding box center [192, 234] width 6 height 6
checkbox input "true"
checkbox input "false"
click at [676, 314] on span "Next" at bounding box center [678, 313] width 16 height 7
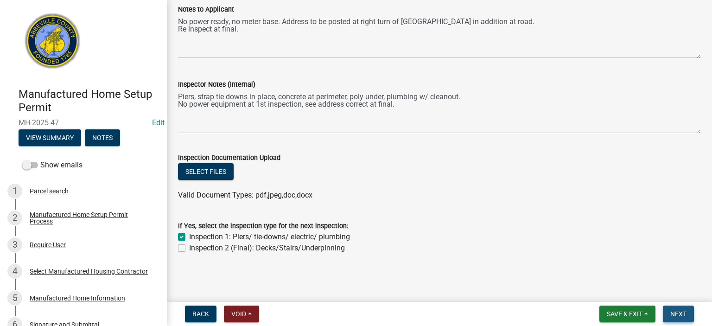
scroll to position [0, 0]
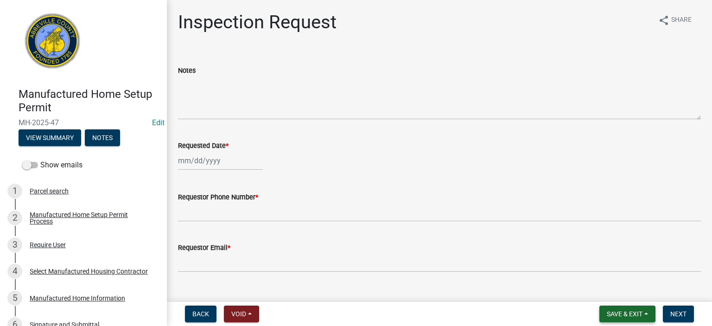
click at [618, 308] on button "Save & Exit" at bounding box center [627, 313] width 56 height 17
click at [611, 287] on button "Save & Exit" at bounding box center [618, 289] width 74 height 22
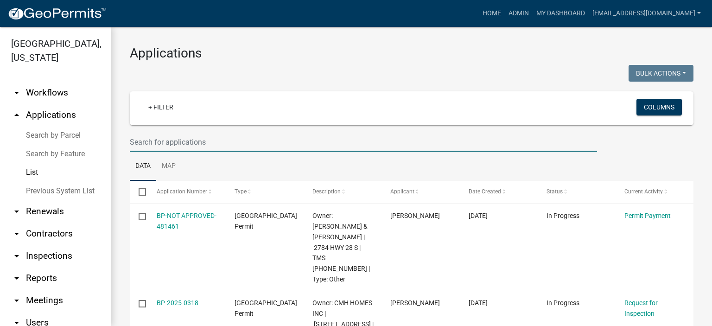
click at [223, 144] on input "text" at bounding box center [363, 142] width 467 height 19
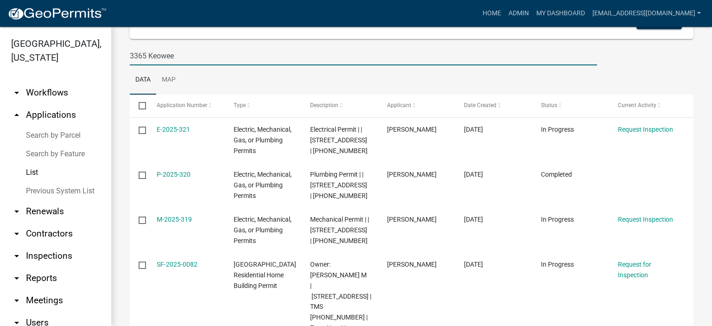
scroll to position [124, 0]
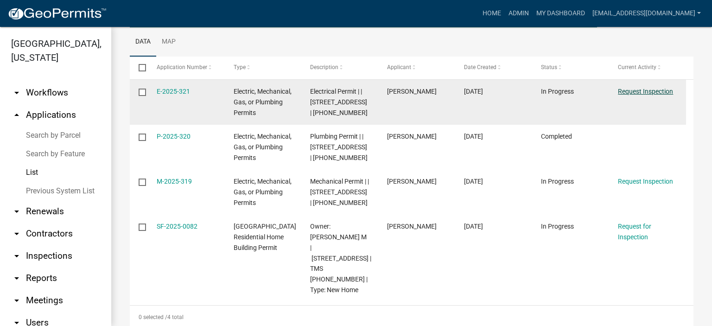
type input "3365 Keowee"
click at [640, 88] on link "Request Inspection" at bounding box center [645, 91] width 55 height 7
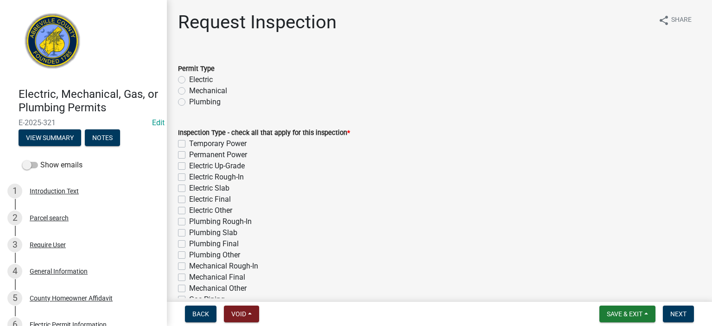
click at [189, 79] on label "Electric" at bounding box center [201, 79] width 24 height 11
click at [189, 79] on input "Electric" at bounding box center [192, 77] width 6 height 6
radio input "true"
click at [189, 198] on label "Electric Final" at bounding box center [210, 199] width 42 height 11
click at [189, 198] on input "Electric Final" at bounding box center [192, 197] width 6 height 6
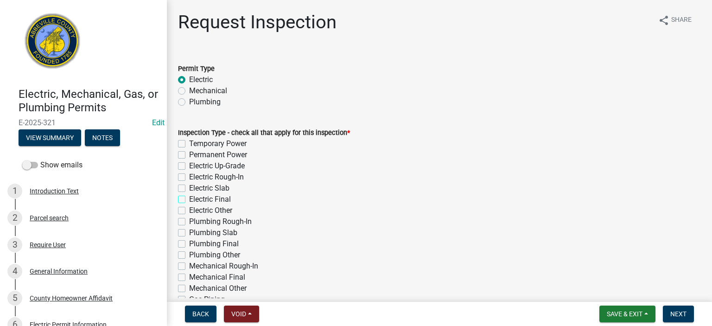
checkbox input "true"
checkbox input "false"
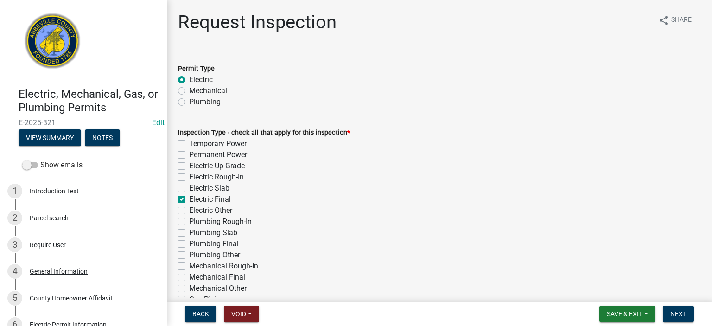
checkbox input "false"
checkbox input "true"
checkbox input "false"
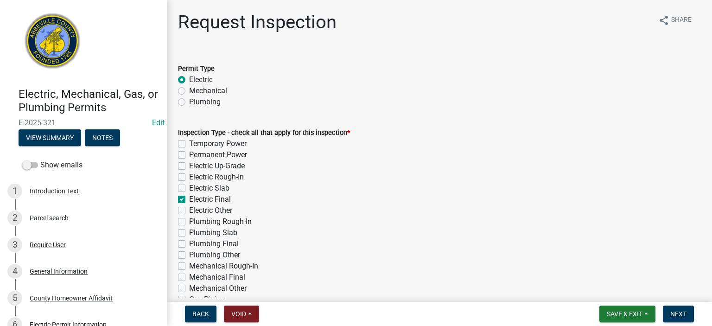
checkbox input "false"
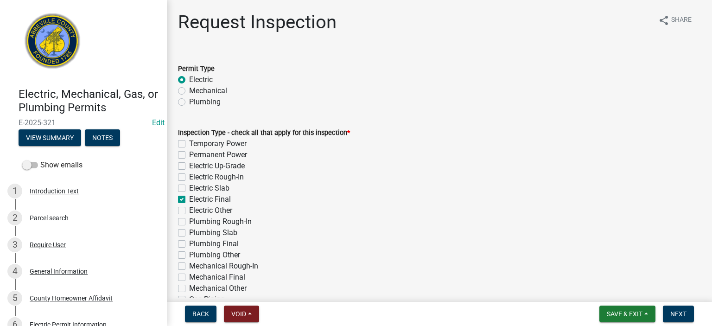
checkbox input "false"
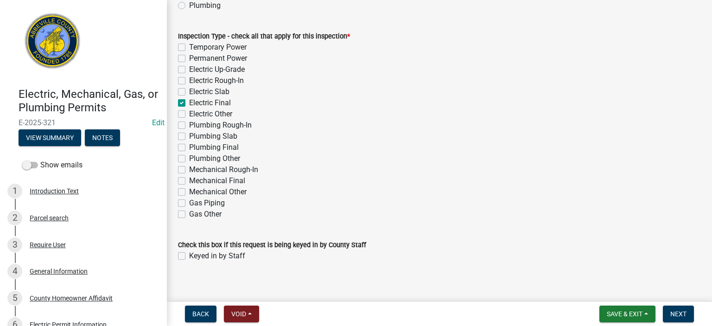
scroll to position [104, 0]
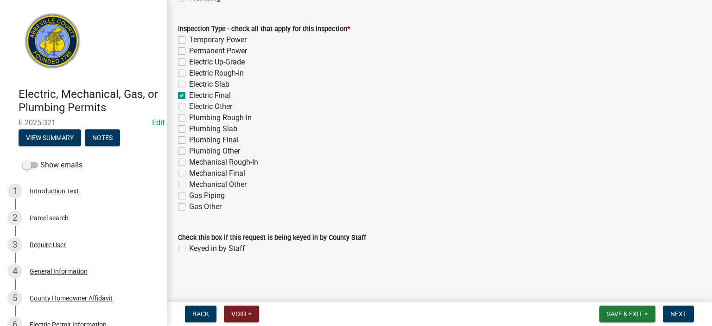
click at [189, 248] on label "Keyed in by Staff" at bounding box center [217, 248] width 56 height 11
click at [189, 248] on input "Keyed in by Staff" at bounding box center [192, 246] width 6 height 6
checkbox input "true"
click at [677, 310] on span "Next" at bounding box center [678, 313] width 16 height 7
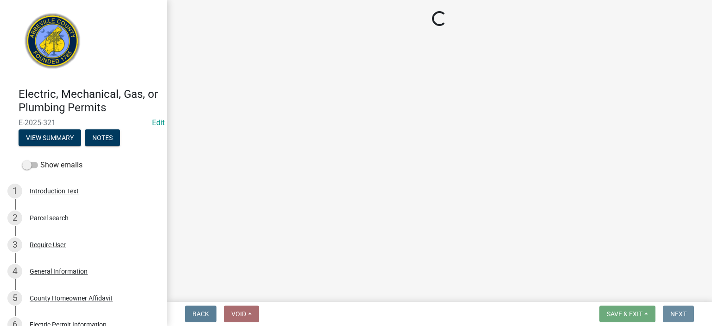
scroll to position [0, 0]
select select "896ec84b-7942-43b9-a78d-4f1554b7930c"
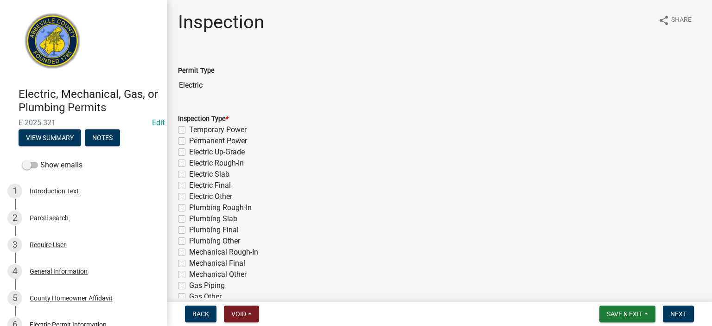
click at [189, 183] on label "Electric Final" at bounding box center [210, 185] width 42 height 11
click at [189, 183] on input "Electric Final" at bounding box center [192, 183] width 6 height 6
checkbox input "true"
checkbox input "false"
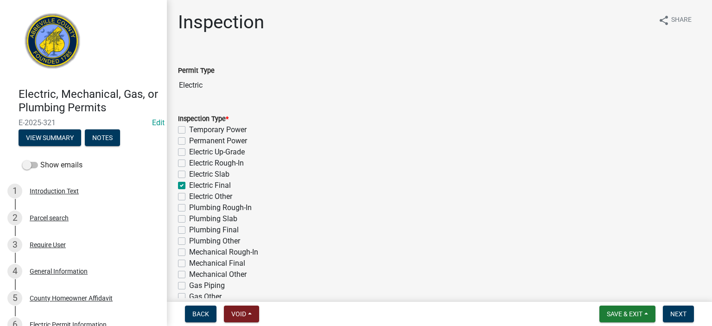
checkbox input "false"
checkbox input "true"
checkbox input "false"
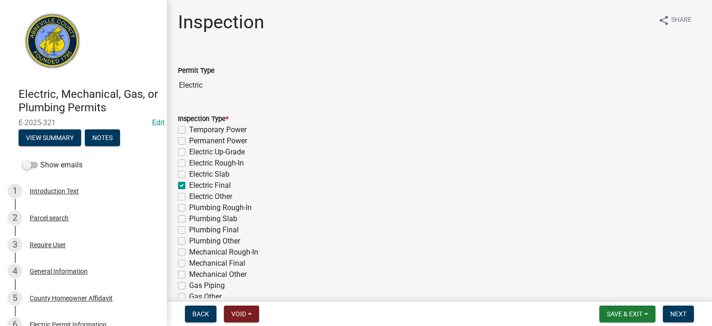
checkbox input "false"
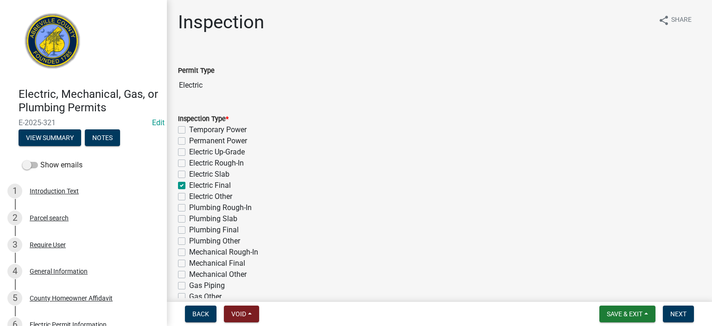
checkbox input "false"
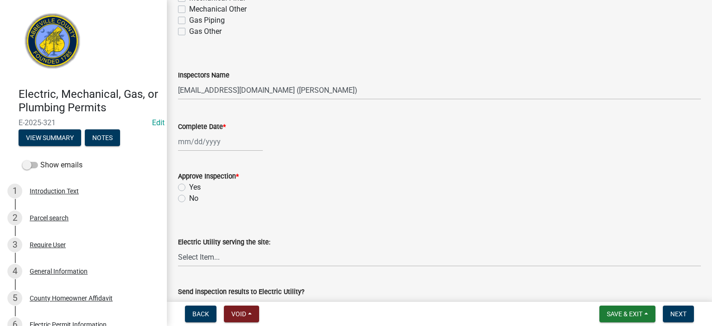
scroll to position [278, 0]
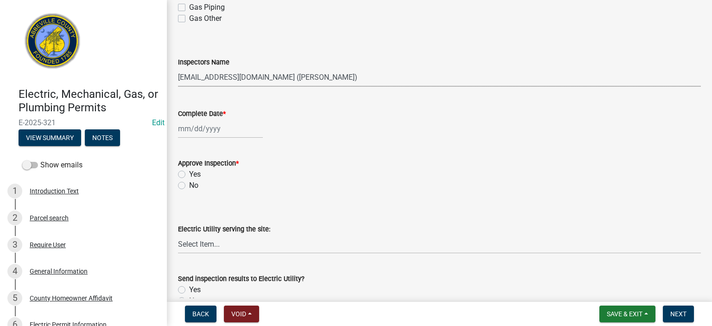
click at [354, 77] on select "Select Item... [EMAIL_ADDRESS][DOMAIN_NAME] ([PERSON_NAME]) [EMAIL_ADDRESS][DOM…" at bounding box center [439, 77] width 523 height 19
click at [178, 68] on select "Select Item... [EMAIL_ADDRESS][DOMAIN_NAME] ([PERSON_NAME]) [EMAIL_ADDRESS][DOM…" at bounding box center [439, 77] width 523 height 19
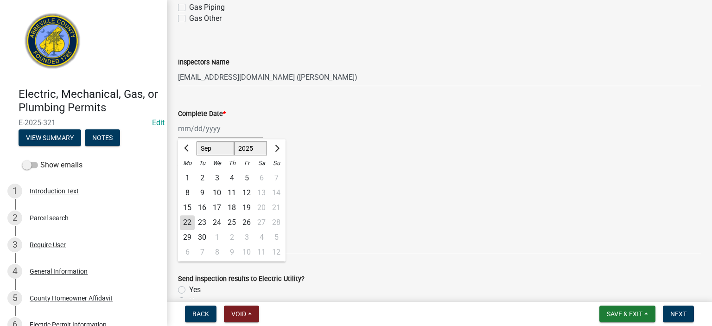
click at [243, 131] on div "[PERSON_NAME] Feb Mar Apr [PERSON_NAME][DATE] Oct Nov [DATE] 1526 1527 1528 152…" at bounding box center [220, 128] width 85 height 19
click at [246, 203] on div "19" at bounding box center [246, 207] width 15 height 15
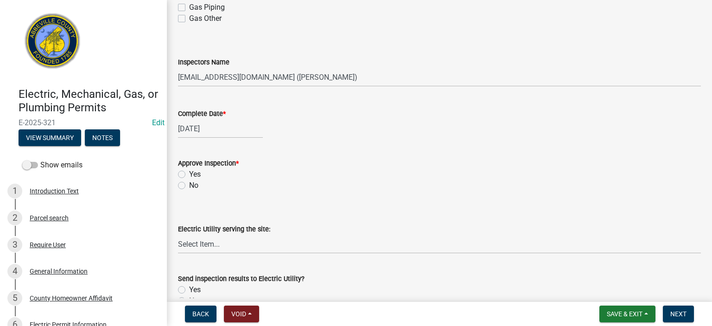
click at [189, 173] on label "Yes" at bounding box center [195, 174] width 12 height 11
click at [189, 173] on input "Yes" at bounding box center [192, 172] width 6 height 6
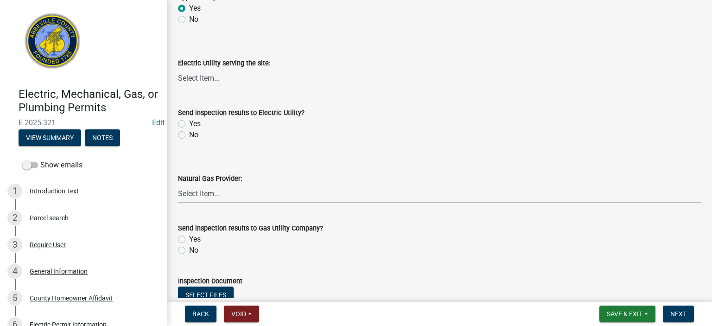
scroll to position [445, 0]
drag, startPoint x: 704, startPoint y: 294, endPoint x: 697, endPoint y: 290, distance: 7.7
click at [702, 294] on div "Inspection share Share Permit Type Electric Inspection Type * Temporary Power P…" at bounding box center [439, 11] width 545 height 890
click at [189, 133] on label "No" at bounding box center [193, 133] width 9 height 11
click at [189, 133] on input "No" at bounding box center [192, 131] width 6 height 6
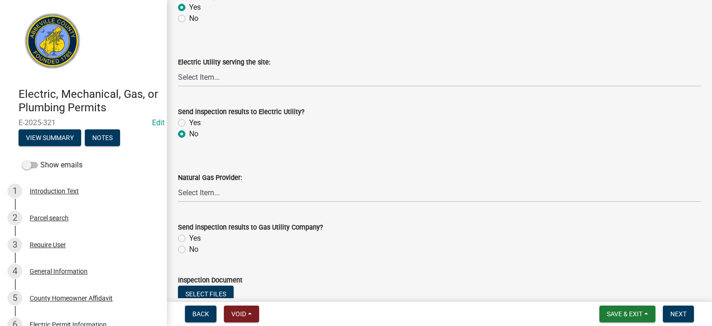
click at [189, 250] on label "No" at bounding box center [193, 249] width 9 height 11
click at [189, 250] on input "No" at bounding box center [192, 247] width 6 height 6
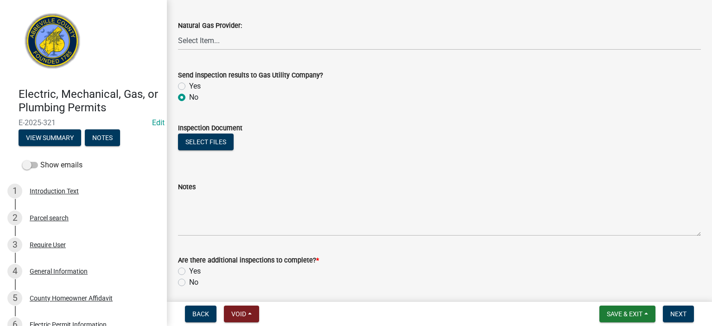
scroll to position [631, 0]
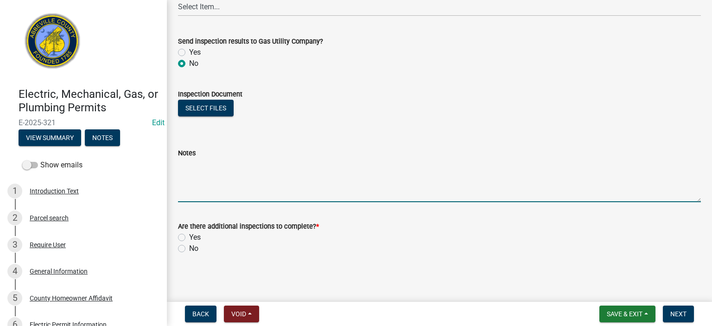
click at [255, 171] on textarea "Notes" at bounding box center [439, 180] width 523 height 44
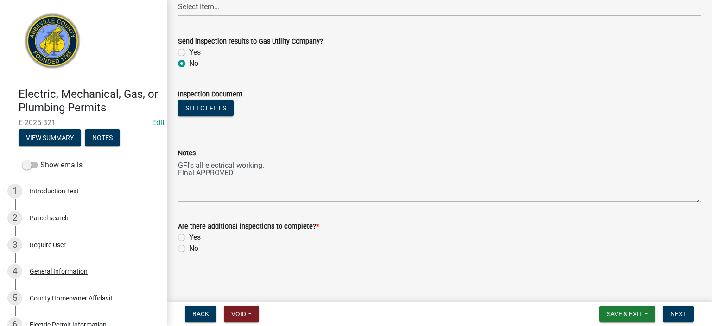
click at [189, 248] on label "No" at bounding box center [193, 248] width 9 height 11
click at [189, 248] on input "No" at bounding box center [192, 246] width 6 height 6
click at [675, 313] on span "Next" at bounding box center [678, 313] width 16 height 7
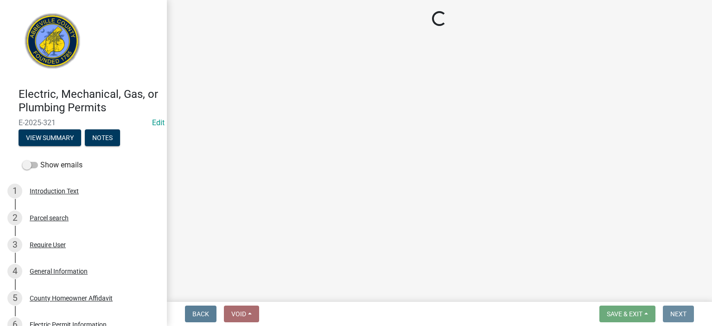
scroll to position [0, 0]
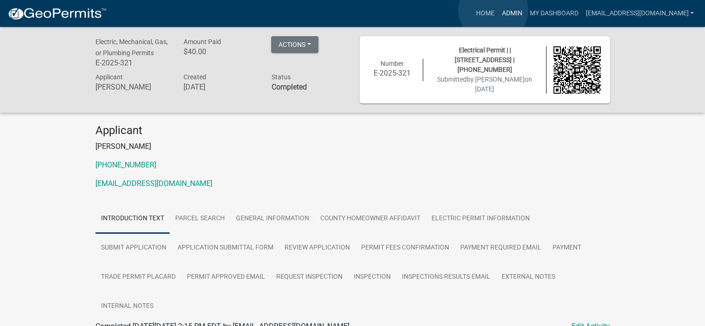
click at [498, 10] on link "Admin" at bounding box center [512, 14] width 28 height 18
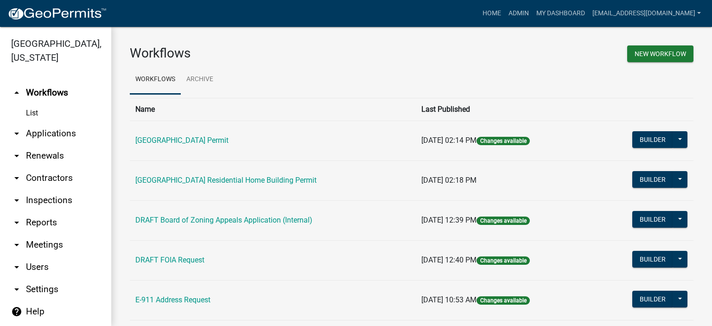
click at [54, 133] on link "arrow_drop_down Applications" at bounding box center [55, 133] width 111 height 22
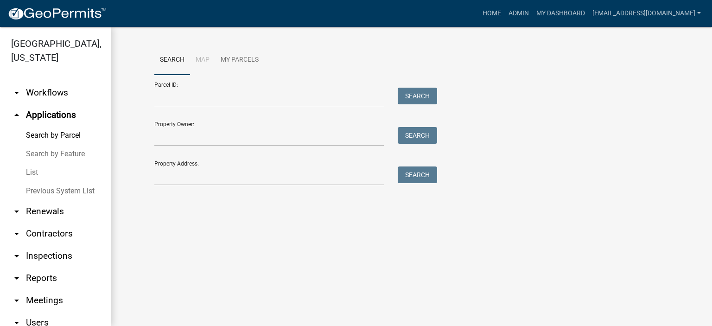
click at [35, 171] on link "List" at bounding box center [55, 172] width 111 height 19
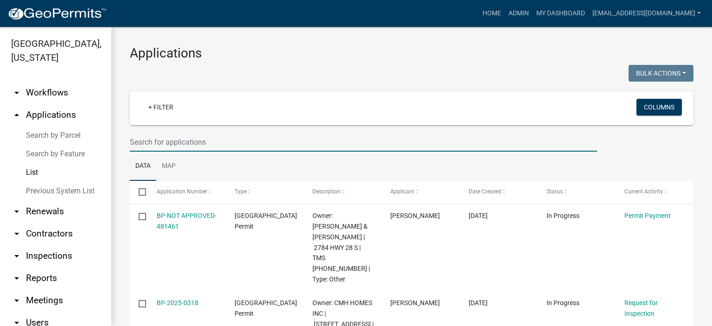
click at [232, 144] on input "text" at bounding box center [363, 142] width 467 height 19
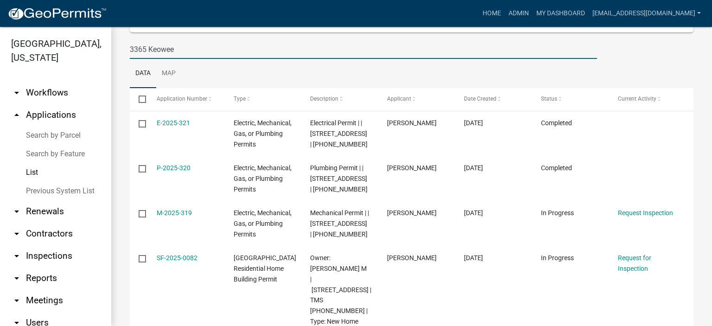
scroll to position [124, 0]
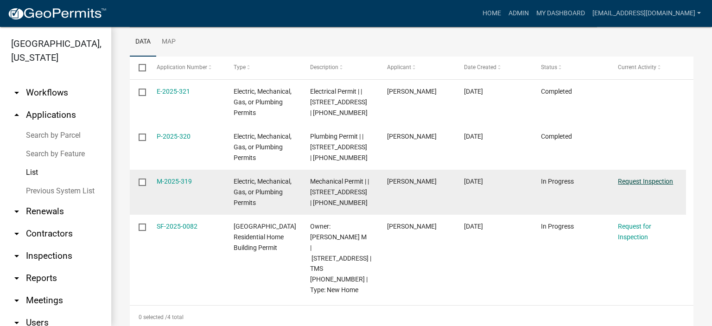
click at [636, 179] on link "Request Inspection" at bounding box center [645, 180] width 55 height 7
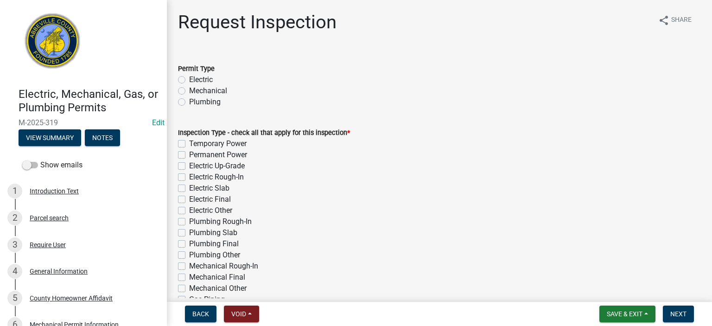
click at [189, 90] on label "Mechanical" at bounding box center [208, 90] width 38 height 11
click at [189, 90] on input "Mechanical" at bounding box center [192, 88] width 6 height 6
click at [189, 278] on label "Mechanical Final" at bounding box center [217, 277] width 56 height 11
click at [189, 278] on input "Mechanical Final" at bounding box center [192, 275] width 6 height 6
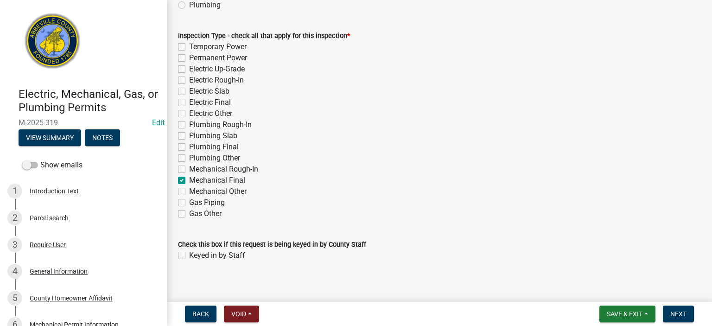
scroll to position [104, 0]
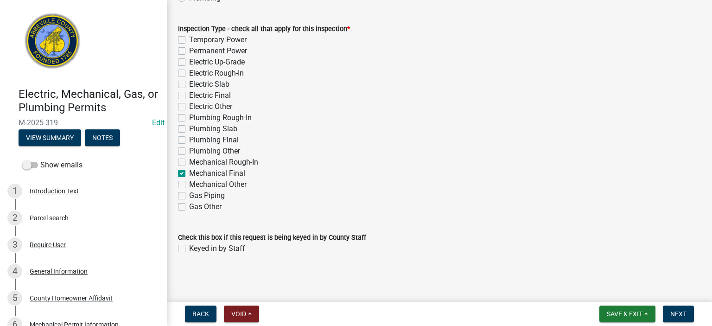
click at [189, 246] on label "Keyed in by Staff" at bounding box center [217, 248] width 56 height 11
click at [189, 246] on input "Keyed in by Staff" at bounding box center [192, 246] width 6 height 6
click at [683, 315] on span "Next" at bounding box center [678, 313] width 16 height 7
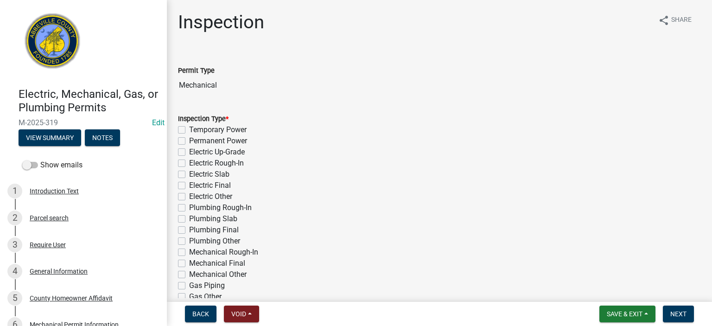
click at [189, 263] on label "Mechanical Final" at bounding box center [217, 263] width 56 height 11
click at [189, 263] on input "Mechanical Final" at bounding box center [192, 261] width 6 height 6
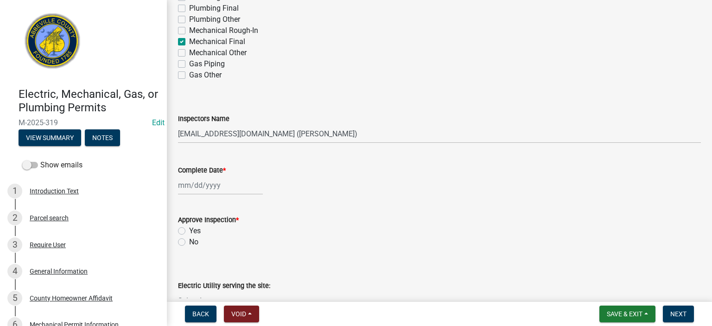
scroll to position [241, 0]
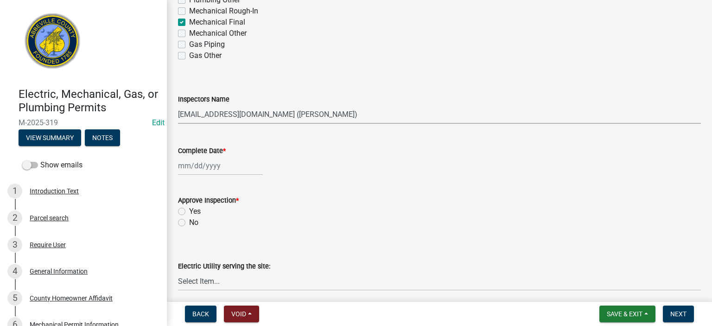
click at [354, 118] on select "Select Item... [EMAIL_ADDRESS][DOMAIN_NAME] ([PERSON_NAME]) [EMAIL_ADDRESS][DOM…" at bounding box center [439, 114] width 523 height 19
click at [178, 105] on select "Select Item... [EMAIL_ADDRESS][DOMAIN_NAME] ([PERSON_NAME]) [EMAIL_ADDRESS][DOM…" at bounding box center [439, 114] width 523 height 19
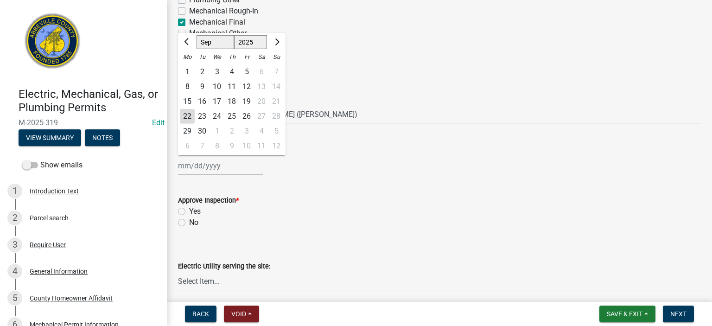
click at [238, 171] on div "[PERSON_NAME] Feb Mar Apr [PERSON_NAME][DATE] Oct Nov [DATE] 1526 1527 1528 152…" at bounding box center [220, 165] width 85 height 19
click at [247, 100] on div "19" at bounding box center [246, 101] width 15 height 15
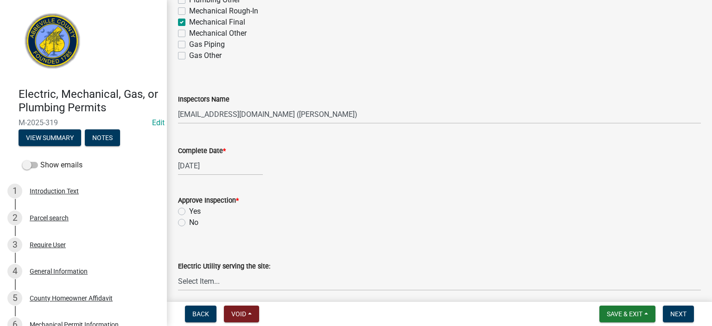
click at [189, 210] on label "Yes" at bounding box center [195, 211] width 12 height 11
click at [189, 210] on input "Yes" at bounding box center [192, 209] width 6 height 6
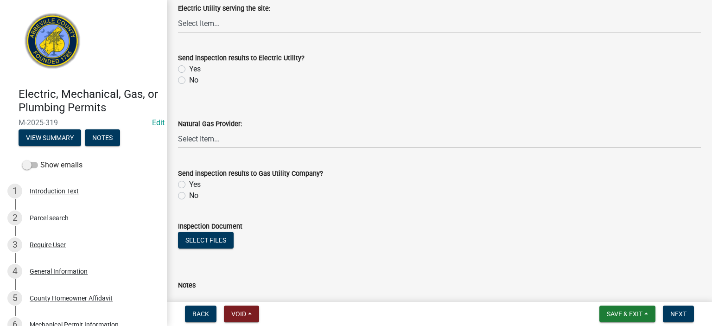
scroll to position [500, 0]
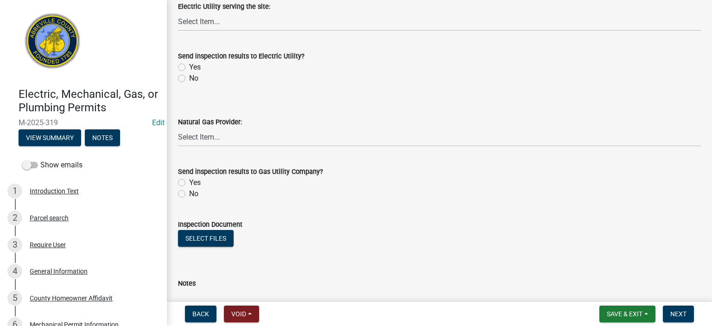
click at [189, 77] on label "No" at bounding box center [193, 78] width 9 height 11
click at [189, 77] on input "No" at bounding box center [192, 76] width 6 height 6
click at [189, 196] on label "No" at bounding box center [193, 193] width 9 height 11
click at [189, 194] on input "No" at bounding box center [192, 191] width 6 height 6
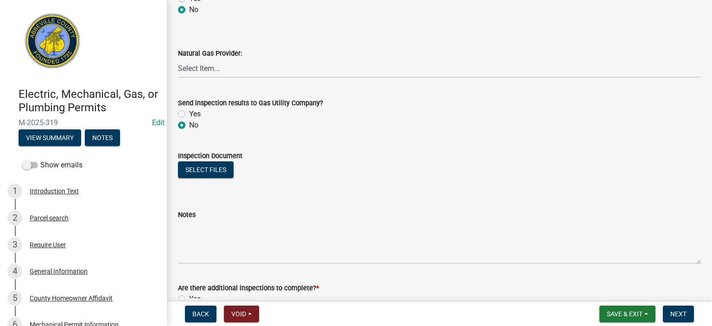
scroll to position [593, 0]
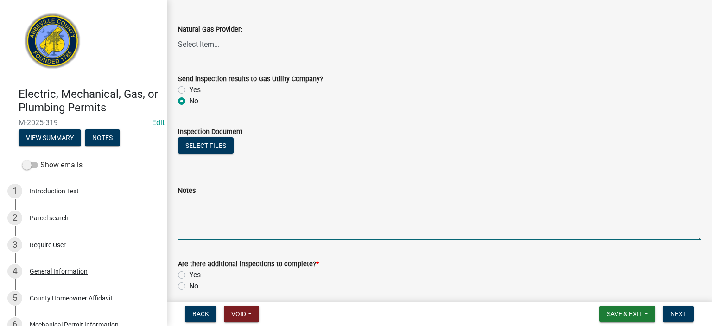
drag, startPoint x: 213, startPoint y: 207, endPoint x: 223, endPoint y: 223, distance: 18.8
click at [214, 207] on textarea "Notes" at bounding box center [439, 218] width 523 height 44
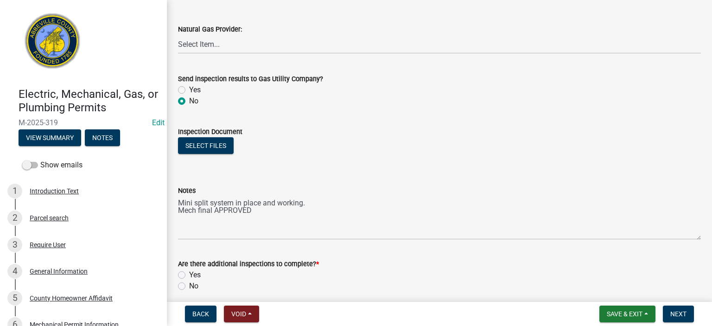
click at [189, 286] on label "No" at bounding box center [193, 285] width 9 height 11
click at [189, 286] on input "No" at bounding box center [192, 283] width 6 height 6
click at [674, 312] on span "Next" at bounding box center [678, 313] width 16 height 7
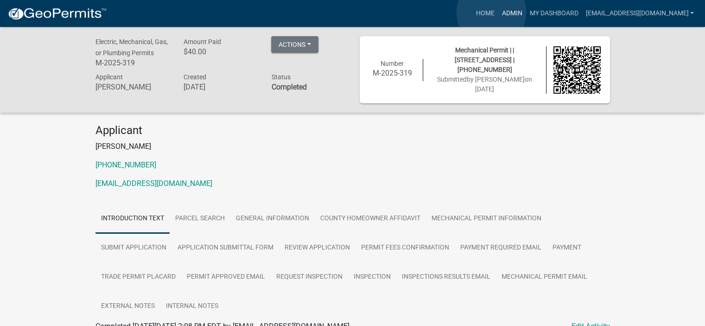
click at [498, 13] on link "Admin" at bounding box center [512, 14] width 28 height 18
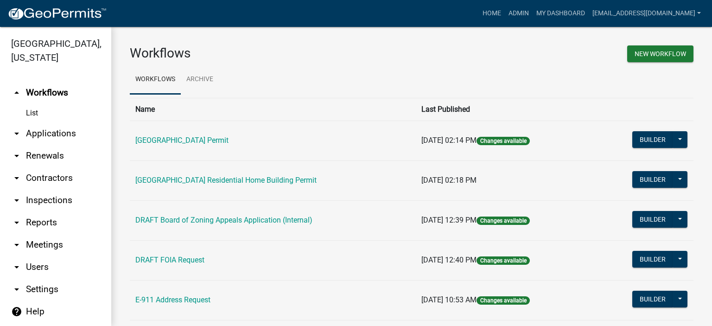
click at [45, 130] on link "arrow_drop_down Applications" at bounding box center [55, 133] width 111 height 22
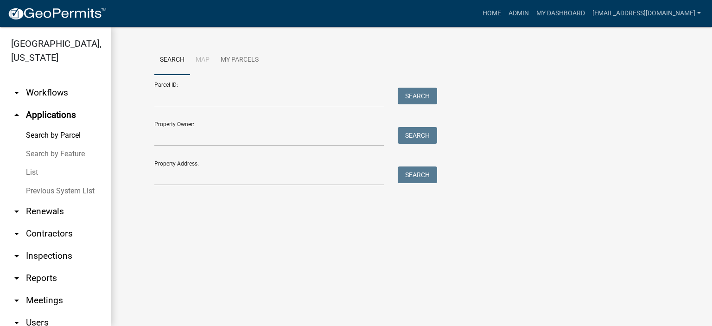
click at [32, 170] on link "List" at bounding box center [55, 172] width 111 height 19
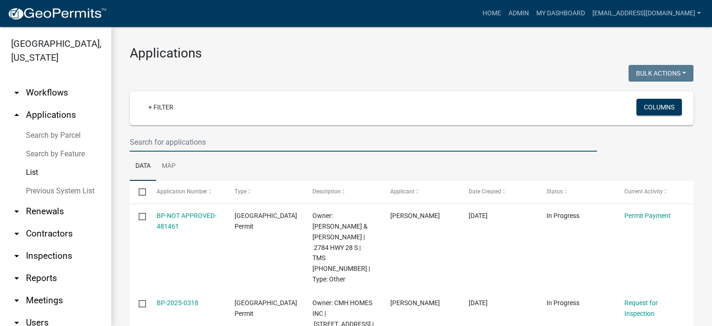
drag, startPoint x: 210, startPoint y: 140, endPoint x: 215, endPoint y: 145, distance: 6.6
click at [210, 140] on input "text" at bounding box center [363, 142] width 467 height 19
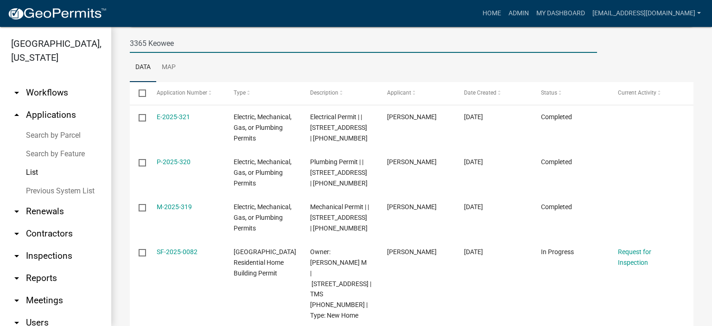
scroll to position [124, 0]
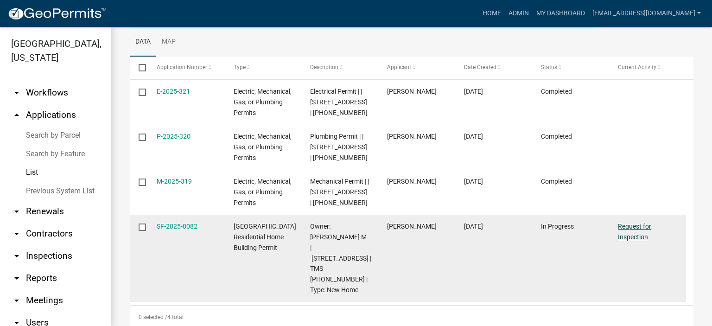
click at [627, 228] on link "Request for Inspection" at bounding box center [634, 231] width 33 height 18
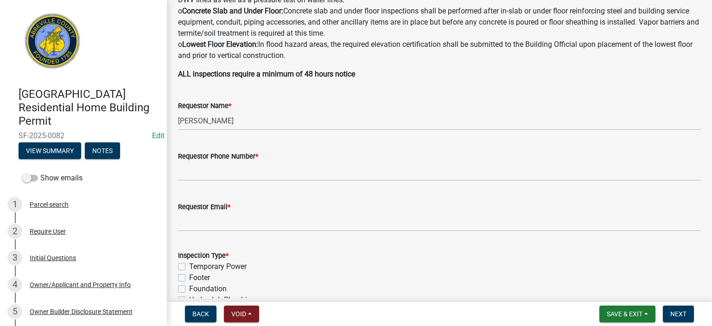
scroll to position [241, 0]
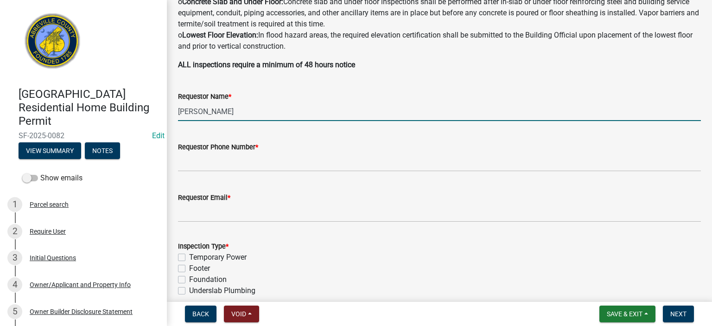
click at [261, 113] on input "[PERSON_NAME]" at bounding box center [439, 111] width 523 height 19
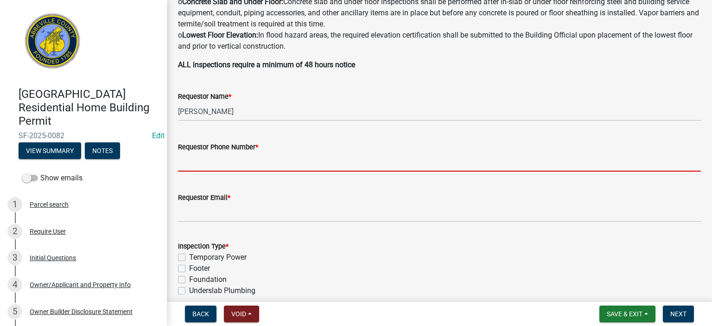
click at [260, 156] on input "Requestor Phone Number *" at bounding box center [439, 161] width 523 height 19
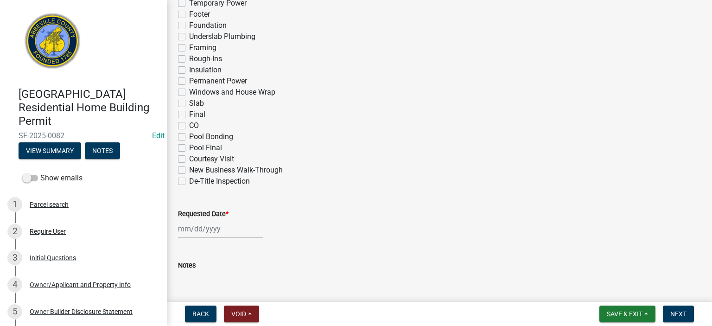
scroll to position [500, 0]
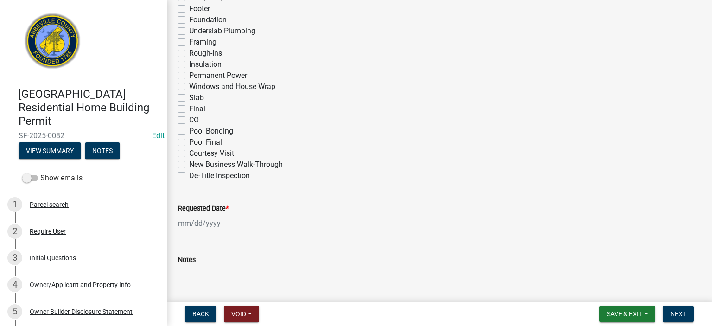
click at [189, 106] on label "Final" at bounding box center [197, 108] width 16 height 11
click at [189, 106] on input "Final" at bounding box center [192, 106] width 6 height 6
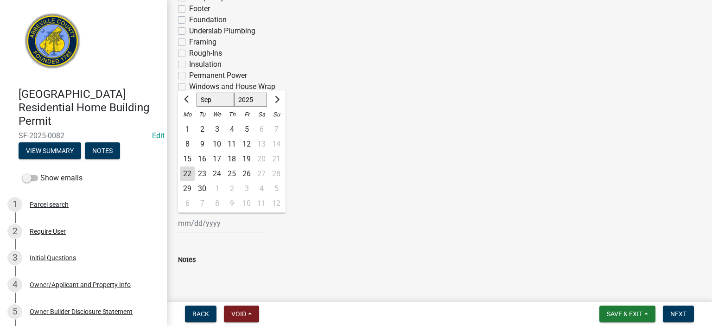
click at [235, 226] on input "Requested Date *" at bounding box center [220, 223] width 85 height 19
click at [246, 157] on div "19" at bounding box center [246, 159] width 15 height 15
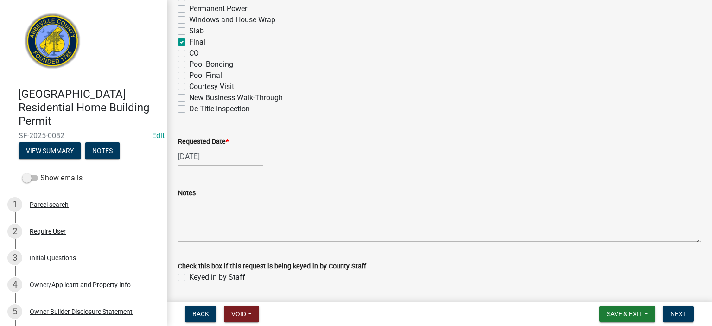
scroll to position [596, 0]
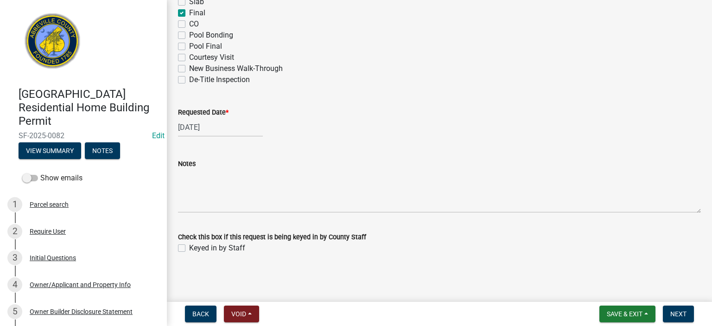
click at [180, 248] on div "Check this box if this request is being keyed in by County Staff Keyed in by St…" at bounding box center [439, 236] width 537 height 33
drag, startPoint x: 182, startPoint y: 249, endPoint x: 189, endPoint y: 258, distance: 11.5
click at [183, 252] on div "Keyed in by Staff" at bounding box center [439, 247] width 523 height 11
click at [189, 250] on label "Keyed in by Staff" at bounding box center [217, 247] width 56 height 11
click at [189, 248] on input "Keyed in by Staff" at bounding box center [192, 245] width 6 height 6
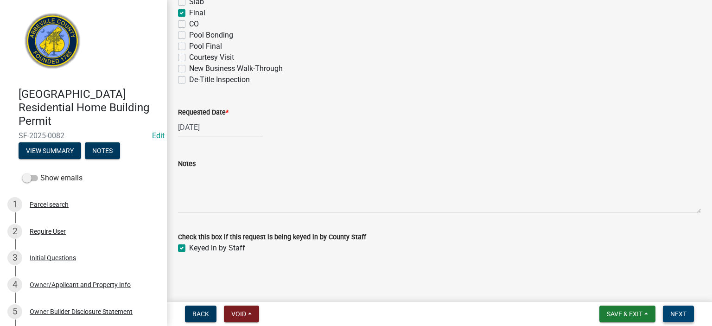
click at [678, 312] on span "Next" at bounding box center [678, 313] width 16 height 7
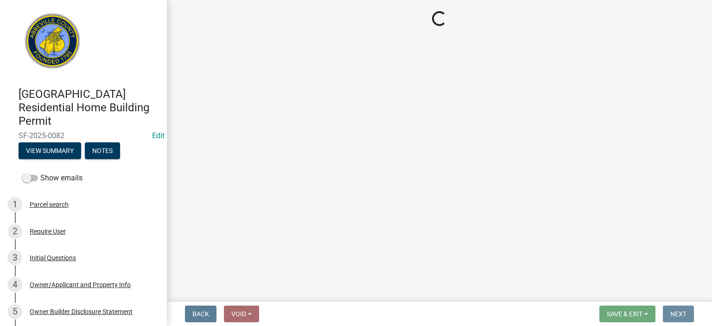
scroll to position [0, 0]
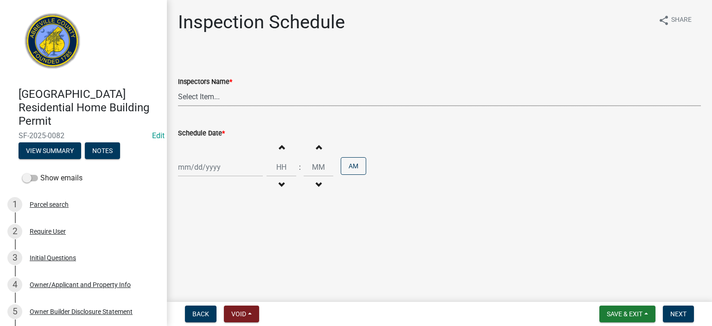
click at [259, 99] on select "Select Item... [EMAIL_ADDRESS][DOMAIN_NAME] ([PERSON_NAME]) [EMAIL_ADDRESS][DOM…" at bounding box center [439, 96] width 523 height 19
click at [178, 87] on select "Select Item... [EMAIL_ADDRESS][DOMAIN_NAME] ([PERSON_NAME]) [EMAIL_ADDRESS][DOM…" at bounding box center [439, 96] width 523 height 19
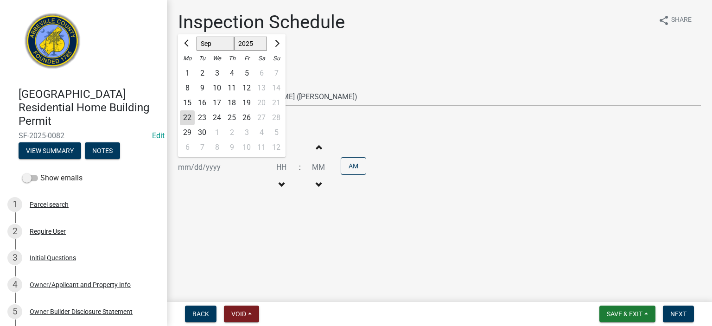
click at [245, 165] on div "[PERSON_NAME] Feb Mar Apr [PERSON_NAME][DATE] Oct Nov [DATE] 1526 1527 1528 152…" at bounding box center [220, 167] width 85 height 19
drag, startPoint x: 245, startPoint y: 102, endPoint x: 247, endPoint y: 107, distance: 5.4
click at [245, 102] on div "19" at bounding box center [246, 102] width 15 height 15
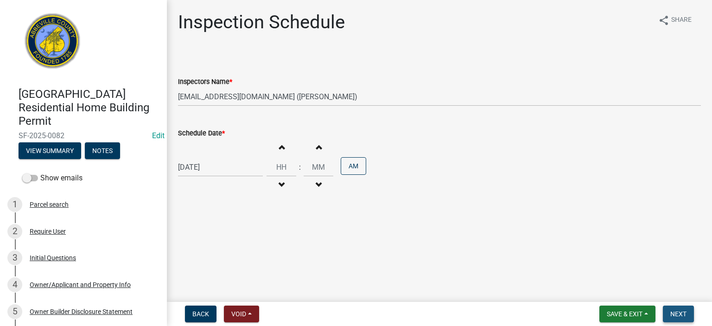
click at [684, 309] on button "Next" at bounding box center [678, 313] width 31 height 17
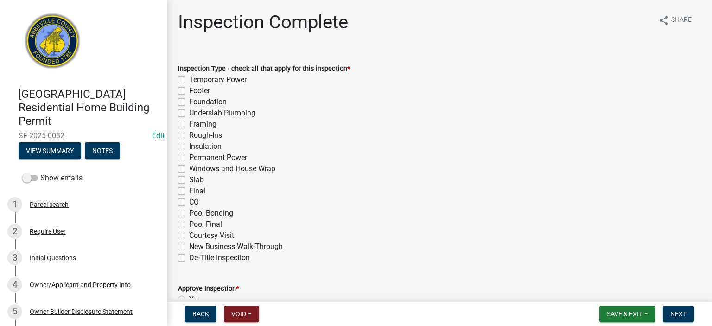
click at [189, 192] on label "Final" at bounding box center [197, 190] width 16 height 11
click at [189, 191] on input "Final" at bounding box center [192, 188] width 6 height 6
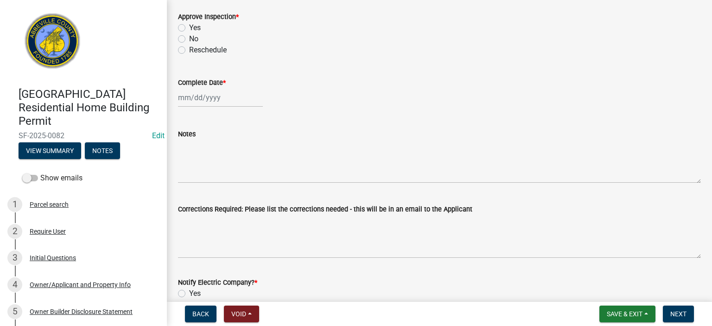
scroll to position [297, 0]
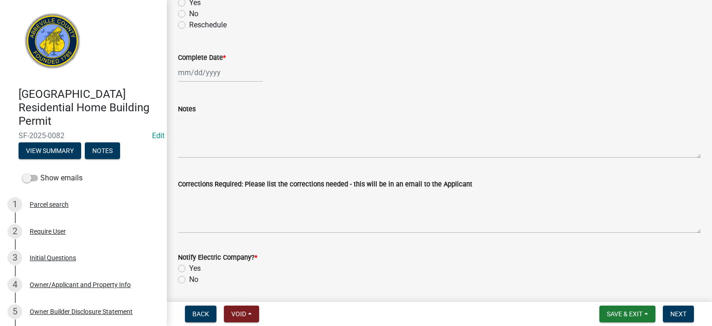
click at [189, 2] on label "Yes" at bounding box center [195, 2] width 12 height 11
click at [189, 2] on input "Yes" at bounding box center [192, 0] width 6 height 6
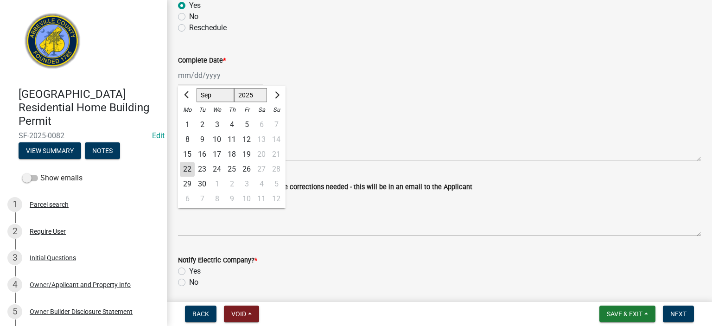
click at [241, 81] on div "[PERSON_NAME] Feb Mar Apr [PERSON_NAME][DATE] Oct Nov [DATE] 1526 1527 1528 152…" at bounding box center [220, 75] width 85 height 19
click at [248, 153] on div "19" at bounding box center [246, 154] width 15 height 15
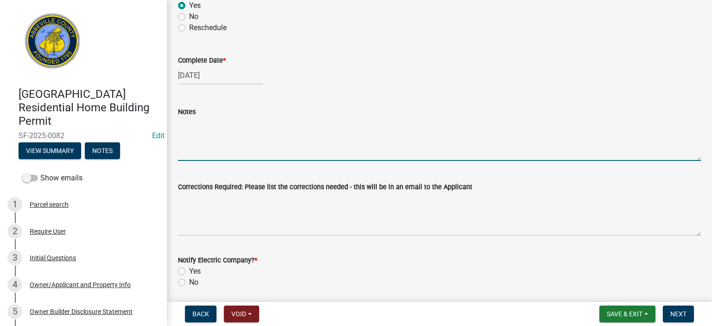
click at [212, 130] on textarea "Notes" at bounding box center [439, 139] width 523 height 44
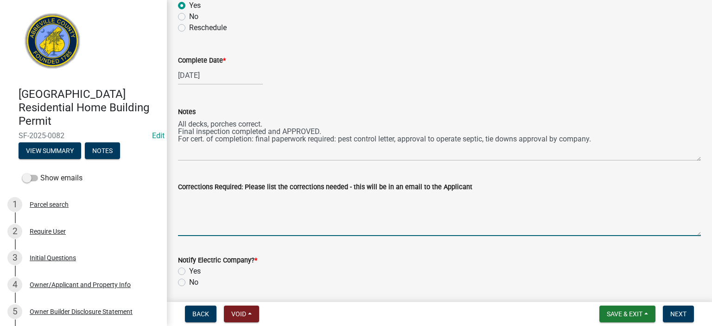
click at [276, 206] on textarea "Corrections Required: Please list the corrections needed - this will be in an e…" at bounding box center [439, 214] width 523 height 44
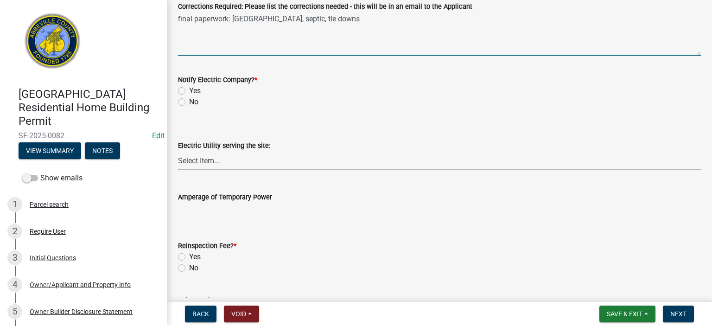
scroll to position [479, 0]
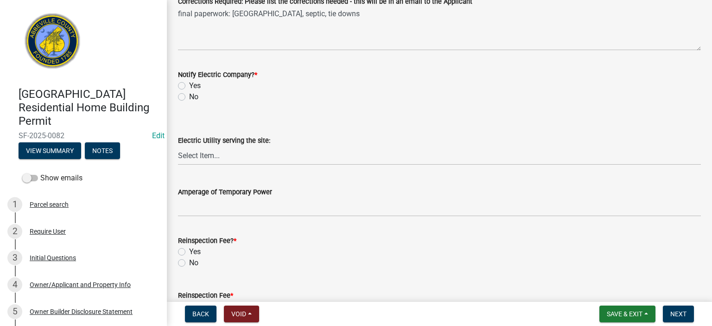
click at [189, 98] on label "No" at bounding box center [193, 96] width 9 height 11
click at [189, 97] on input "No" at bounding box center [192, 94] width 6 height 6
click at [189, 264] on label "No" at bounding box center [193, 262] width 9 height 11
click at [189, 263] on input "No" at bounding box center [192, 260] width 6 height 6
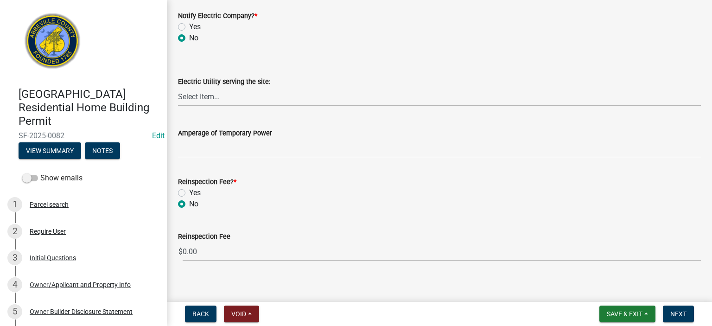
scroll to position [545, 0]
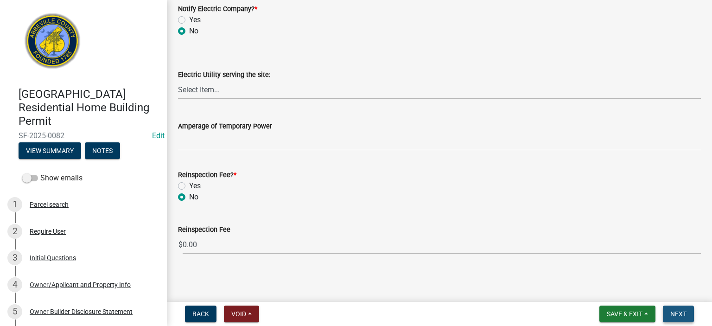
click at [673, 311] on span "Next" at bounding box center [678, 313] width 16 height 7
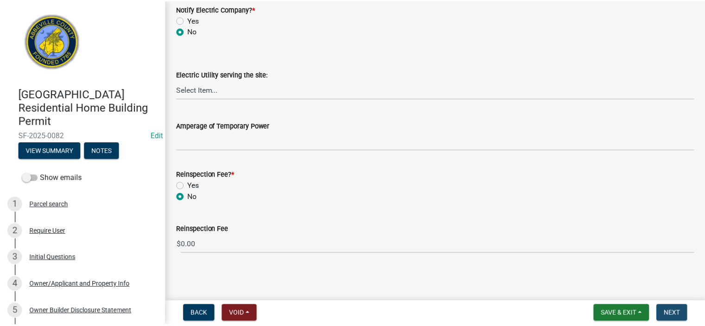
scroll to position [0, 0]
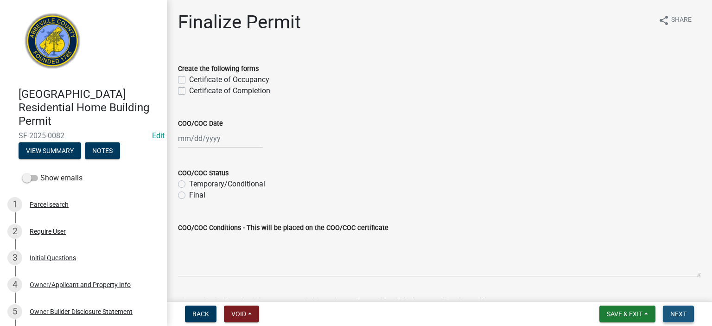
click at [683, 312] on span "Next" at bounding box center [678, 313] width 16 height 7
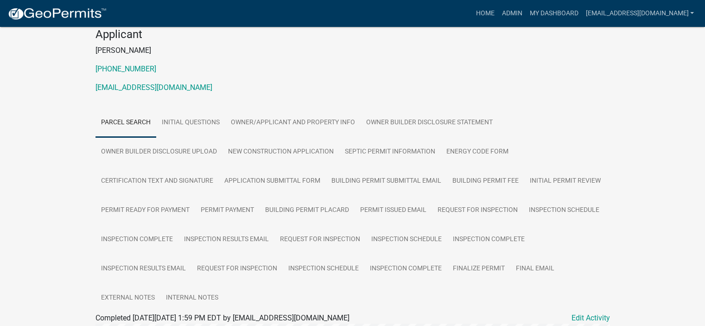
scroll to position [136, 0]
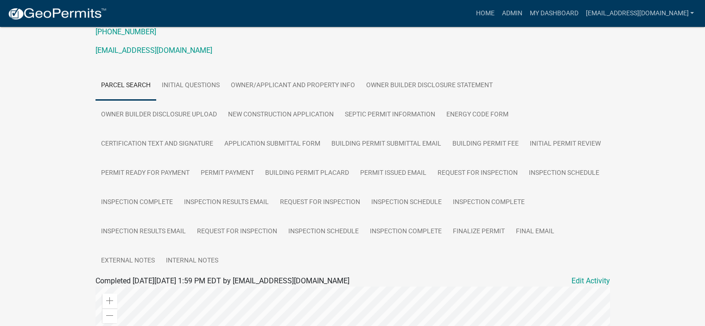
click at [703, 320] on div "[GEOGRAPHIC_DATA] Residential Home Building Permit SF-2025-0082 Amount Paid $51…" at bounding box center [352, 244] width 705 height 707
click at [498, 11] on link "Admin" at bounding box center [512, 14] width 28 height 18
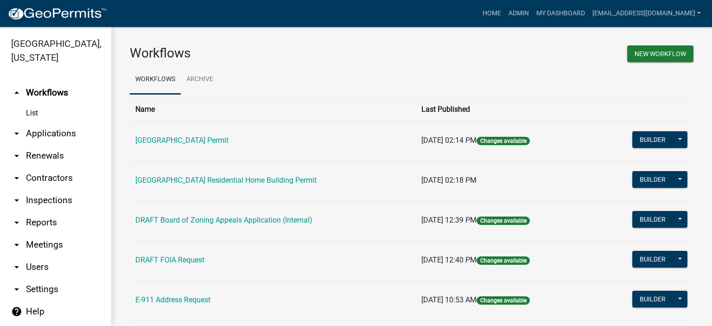
click at [55, 133] on link "arrow_drop_down Applications" at bounding box center [55, 133] width 111 height 22
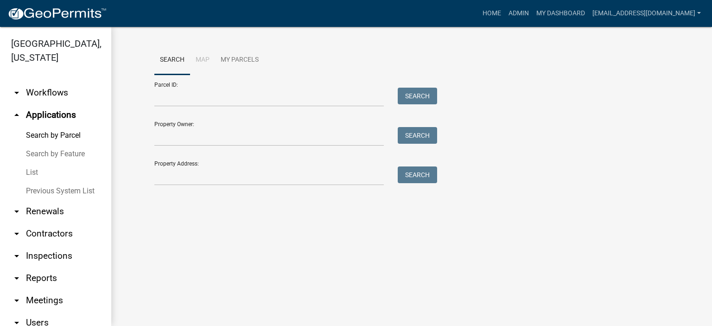
click at [39, 171] on link "List" at bounding box center [55, 172] width 111 height 19
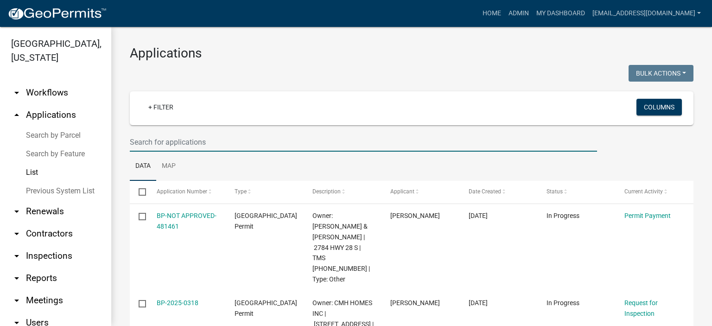
click at [237, 144] on input "text" at bounding box center [363, 142] width 467 height 19
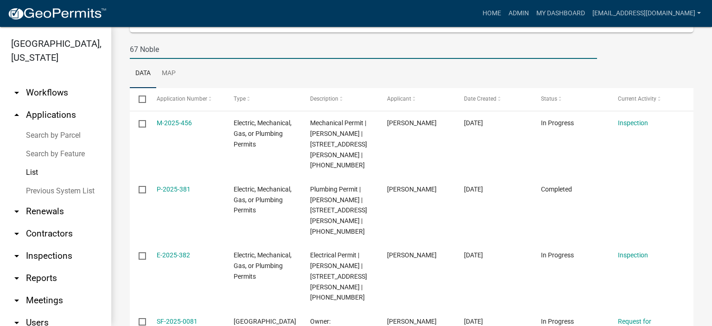
scroll to position [130, 0]
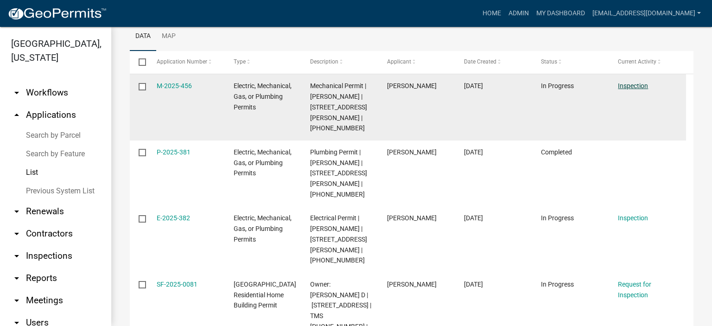
click at [626, 85] on link "Inspection" at bounding box center [633, 85] width 30 height 7
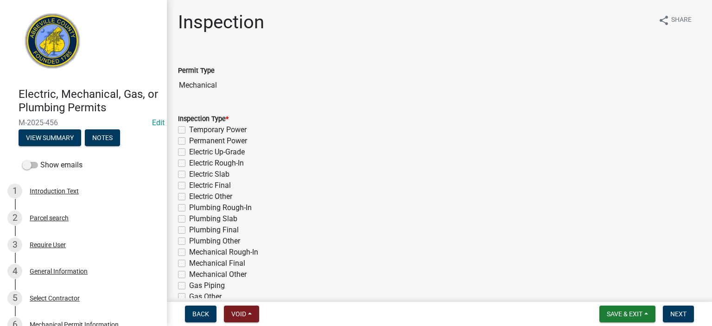
click at [189, 263] on label "Mechanical Final" at bounding box center [217, 263] width 56 height 11
click at [189, 263] on input "Mechanical Final" at bounding box center [192, 261] width 6 height 6
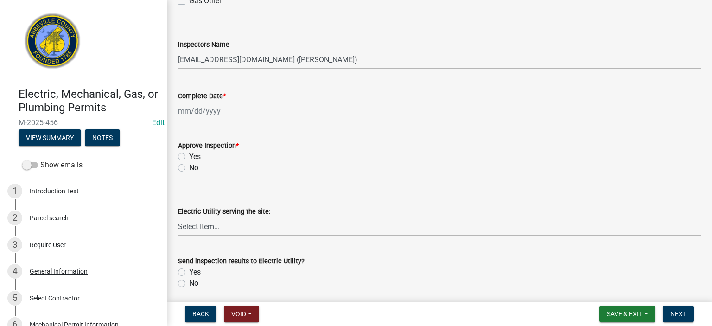
scroll to position [297, 0]
click at [246, 116] on div at bounding box center [220, 110] width 85 height 19
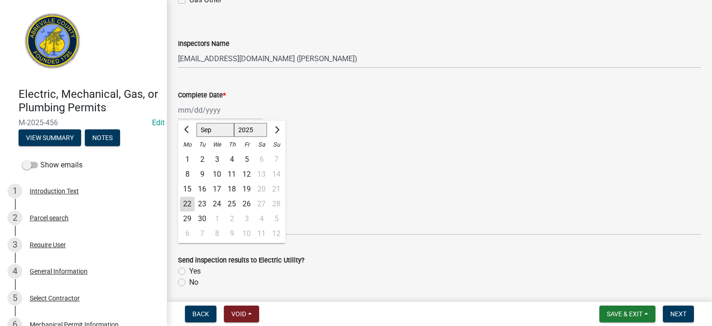
click at [248, 187] on div "19" at bounding box center [246, 189] width 15 height 15
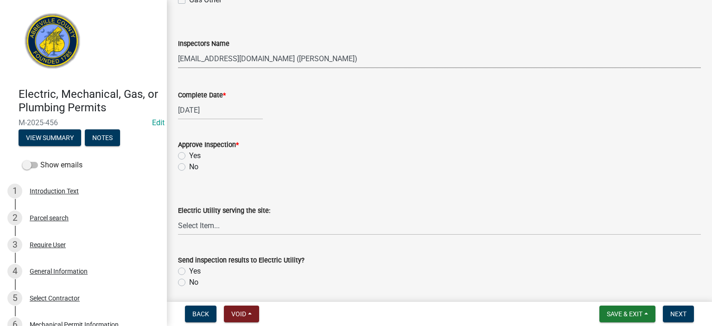
click at [363, 58] on select "Select Item... [EMAIL_ADDRESS][DOMAIN_NAME] ([PERSON_NAME]) [EMAIL_ADDRESS][DOM…" at bounding box center [439, 58] width 523 height 19
click at [178, 49] on select "Select Item... [EMAIL_ADDRESS][DOMAIN_NAME] ([PERSON_NAME]) [EMAIL_ADDRESS][DOM…" at bounding box center [439, 58] width 523 height 19
click at [189, 155] on label "Yes" at bounding box center [195, 155] width 12 height 11
click at [189, 155] on input "Yes" at bounding box center [192, 153] width 6 height 6
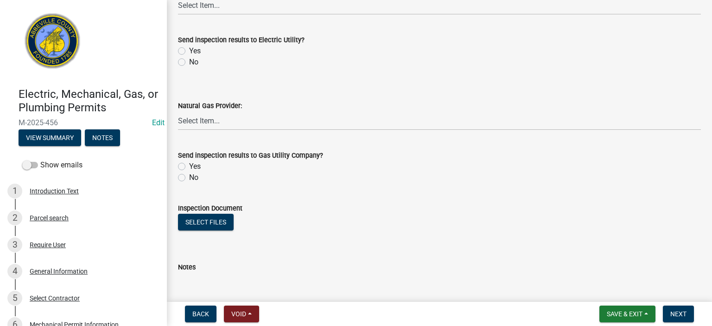
scroll to position [519, 0]
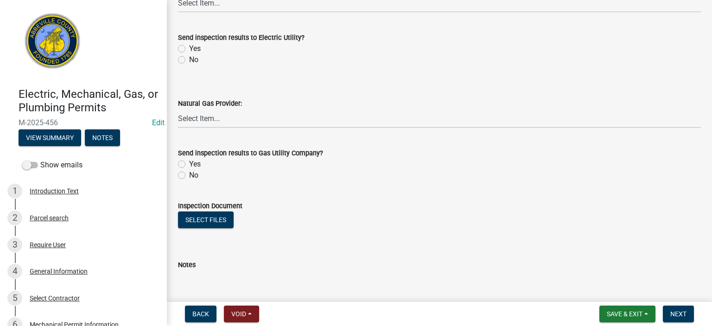
click at [189, 59] on label "No" at bounding box center [193, 59] width 9 height 11
click at [189, 59] on input "No" at bounding box center [192, 57] width 6 height 6
click at [189, 176] on label "No" at bounding box center [193, 175] width 9 height 11
click at [189, 176] on input "No" at bounding box center [192, 173] width 6 height 6
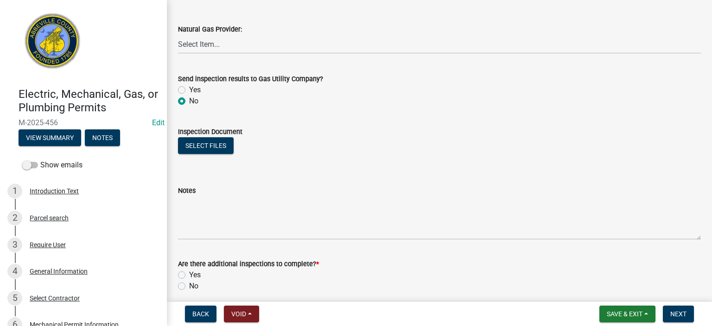
scroll to position [631, 0]
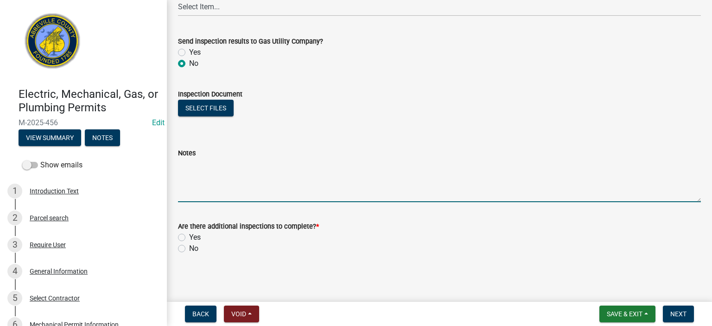
drag, startPoint x: 237, startPoint y: 173, endPoint x: 244, endPoint y: 178, distance: 8.6
click at [240, 176] on textarea "Notes" at bounding box center [439, 180] width 523 height 44
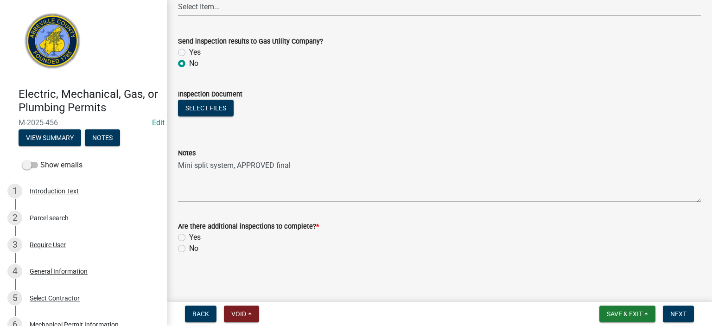
click at [189, 250] on label "No" at bounding box center [193, 248] width 9 height 11
click at [189, 249] on input "No" at bounding box center [192, 246] width 6 height 6
click at [677, 311] on span "Next" at bounding box center [678, 313] width 16 height 7
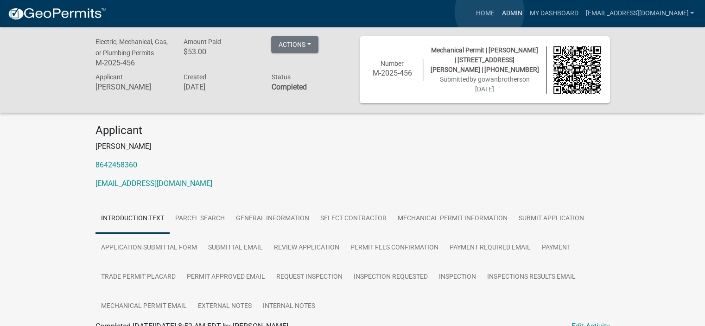
click at [498, 12] on link "Admin" at bounding box center [512, 14] width 28 height 18
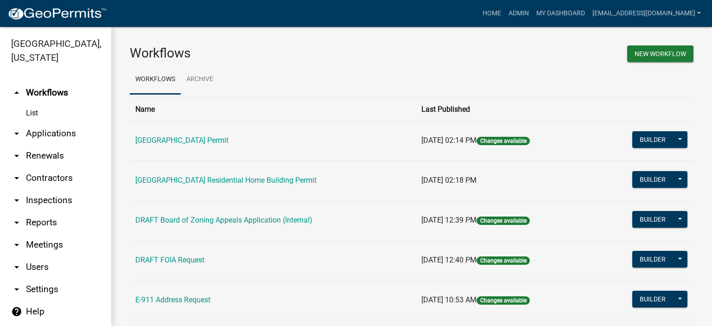
click at [34, 132] on link "arrow_drop_down Applications" at bounding box center [55, 133] width 111 height 22
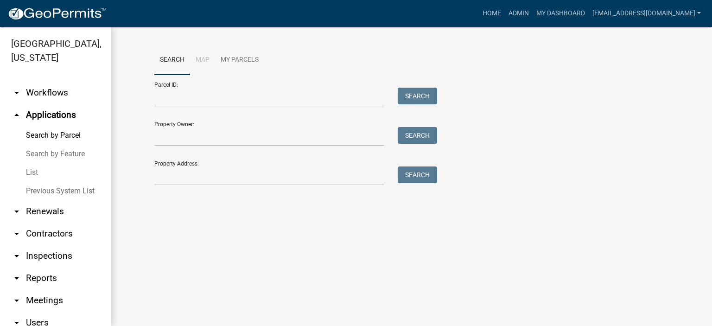
click at [31, 171] on link "List" at bounding box center [55, 172] width 111 height 19
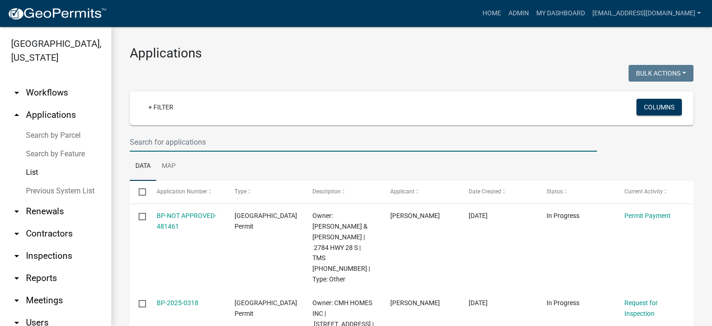
click at [221, 139] on input "text" at bounding box center [363, 142] width 467 height 19
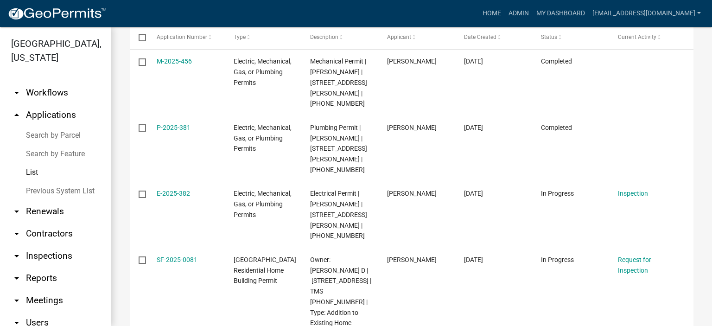
scroll to position [166, 0]
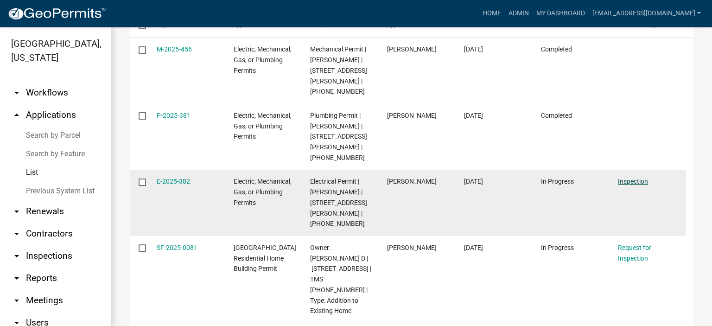
click at [631, 177] on link "Inspection" at bounding box center [633, 180] width 30 height 7
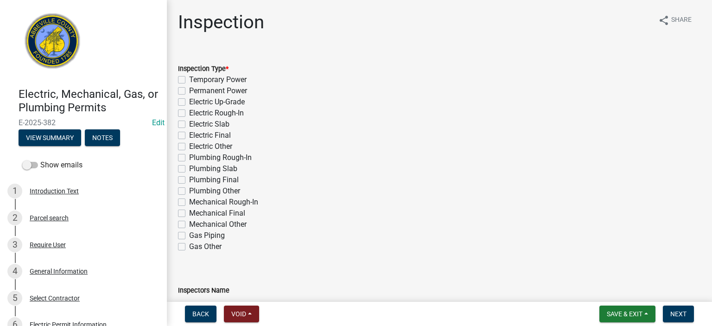
click at [189, 135] on label "Electric Final" at bounding box center [210, 135] width 42 height 11
click at [189, 135] on input "Electric Final" at bounding box center [192, 133] width 6 height 6
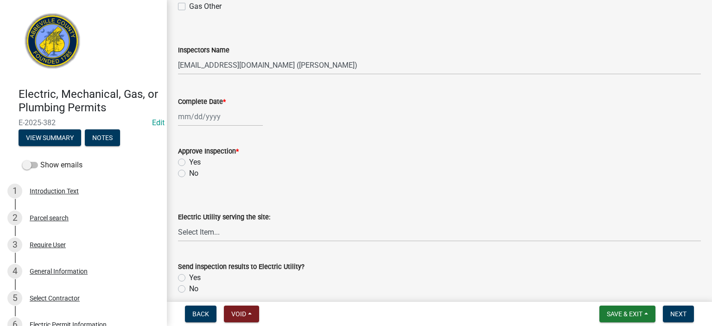
scroll to position [241, 0]
drag, startPoint x: 398, startPoint y: 68, endPoint x: 394, endPoint y: 73, distance: 6.6
click at [398, 68] on select "Select Item... [EMAIL_ADDRESS][DOMAIN_NAME] ([PERSON_NAME]) [EMAIL_ADDRESS][DOM…" at bounding box center [439, 64] width 523 height 19
click at [178, 55] on select "Select Item... [EMAIL_ADDRESS][DOMAIN_NAME] ([PERSON_NAME]) [EMAIL_ADDRESS][DOM…" at bounding box center [439, 64] width 523 height 19
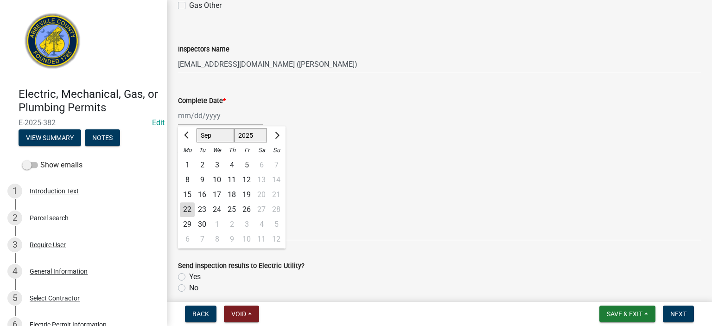
click at [241, 122] on div "[PERSON_NAME] Feb Mar Apr [PERSON_NAME][DATE] Oct Nov [DATE] 1526 1527 1528 152…" at bounding box center [220, 115] width 85 height 19
click at [247, 191] on div "19" at bounding box center [246, 194] width 15 height 15
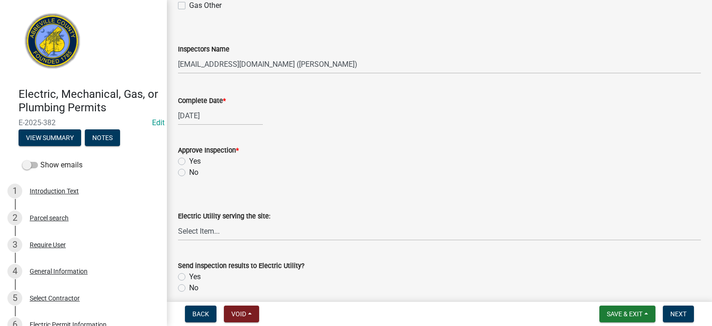
click at [189, 163] on label "Yes" at bounding box center [195, 161] width 12 height 11
click at [189, 162] on input "Yes" at bounding box center [192, 159] width 6 height 6
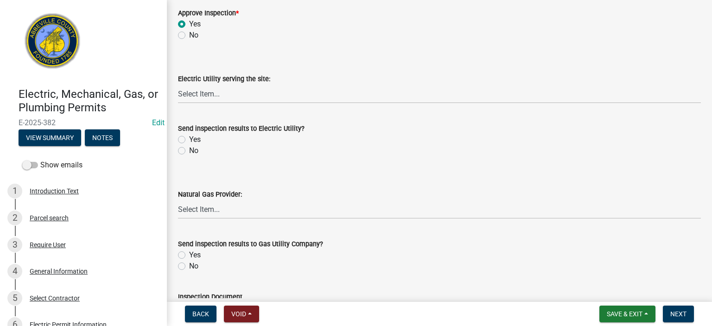
scroll to position [426, 0]
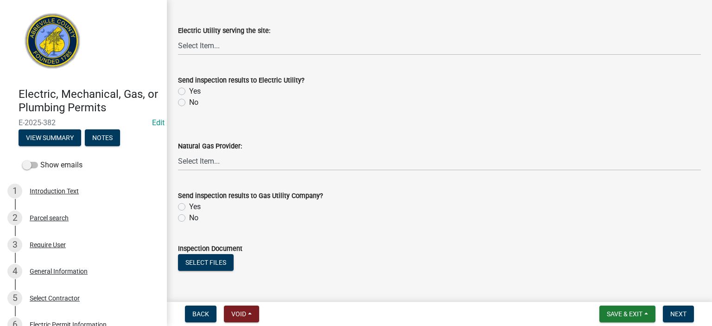
click at [189, 103] on label "No" at bounding box center [193, 102] width 9 height 11
click at [189, 103] on input "No" at bounding box center [192, 100] width 6 height 6
click at [189, 218] on label "No" at bounding box center [193, 217] width 9 height 11
click at [189, 218] on input "No" at bounding box center [192, 215] width 6 height 6
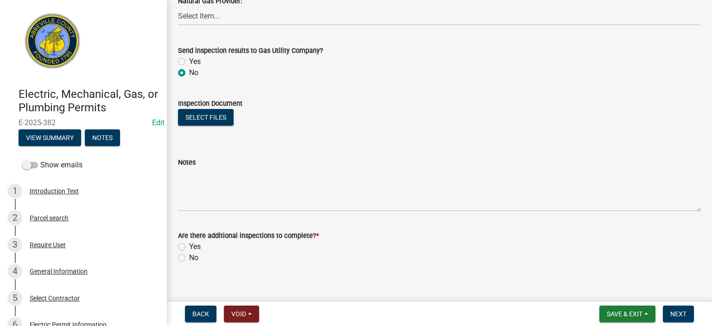
scroll to position [581, 0]
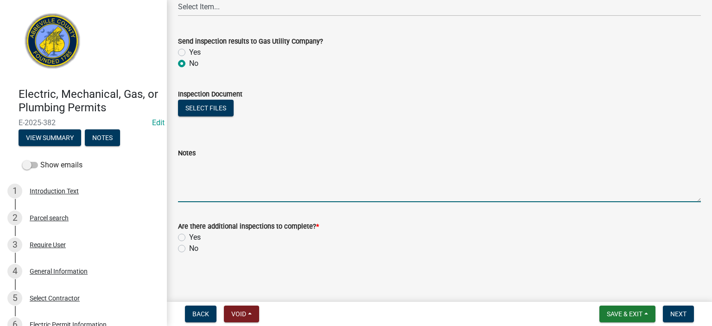
click at [235, 184] on textarea "Notes" at bounding box center [439, 180] width 523 height 44
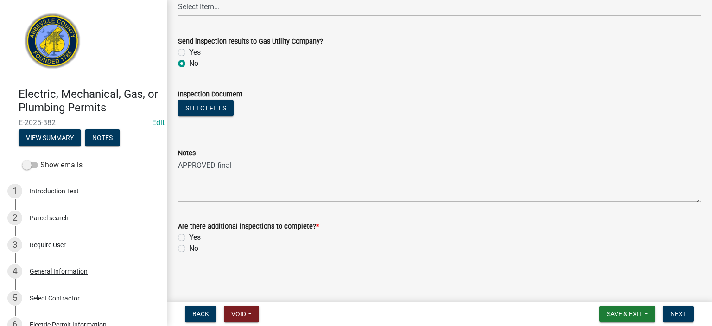
click at [189, 248] on label "No" at bounding box center [193, 248] width 9 height 11
click at [189, 248] on input "No" at bounding box center [192, 246] width 6 height 6
click at [681, 315] on span "Next" at bounding box center [678, 313] width 16 height 7
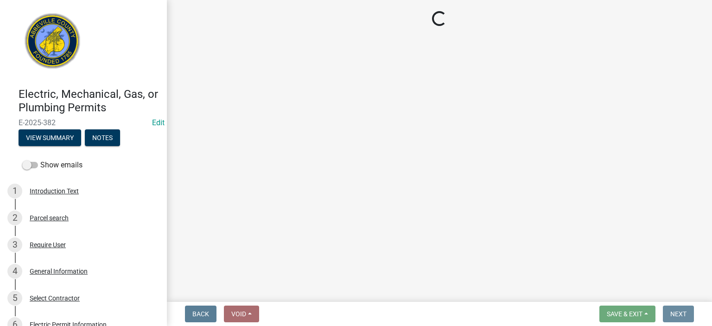
scroll to position [0, 0]
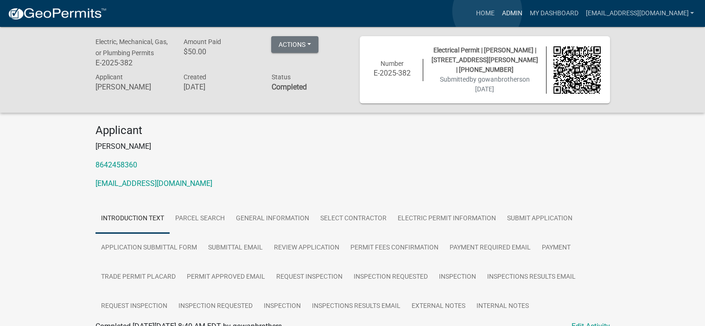
click at [498, 11] on link "Admin" at bounding box center [512, 14] width 28 height 18
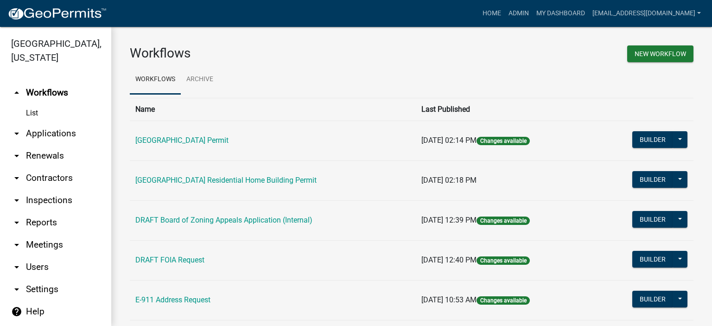
click at [56, 131] on link "arrow_drop_down Applications" at bounding box center [55, 133] width 111 height 22
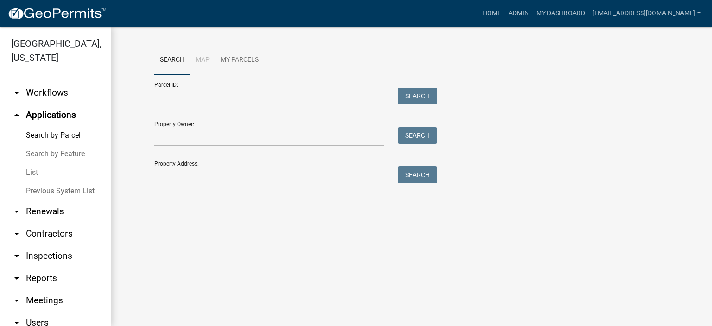
click at [33, 172] on link "List" at bounding box center [55, 172] width 111 height 19
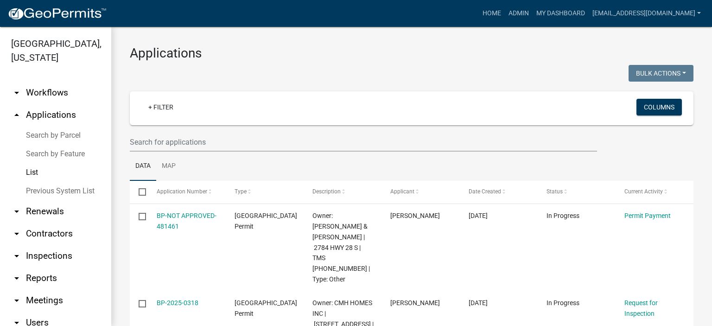
click at [29, 168] on link "List" at bounding box center [55, 172] width 111 height 19
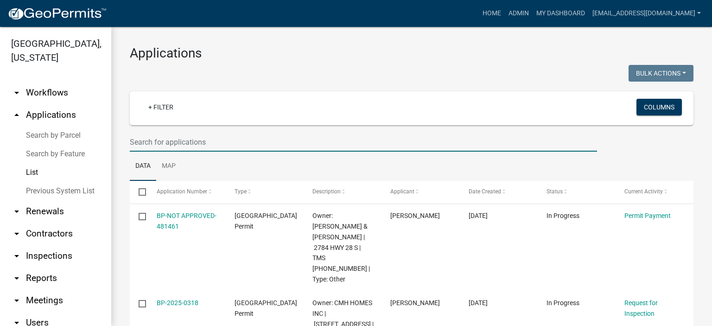
click at [214, 140] on input "text" at bounding box center [363, 142] width 467 height 19
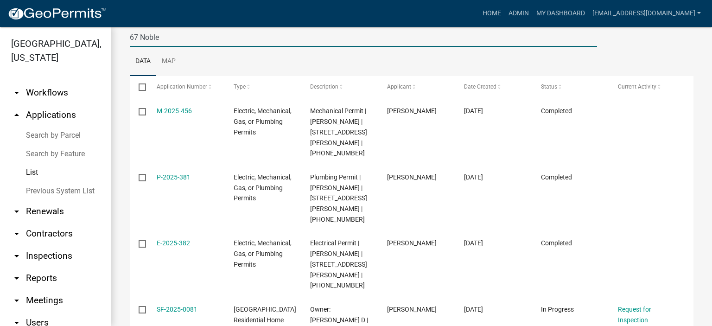
scroll to position [166, 0]
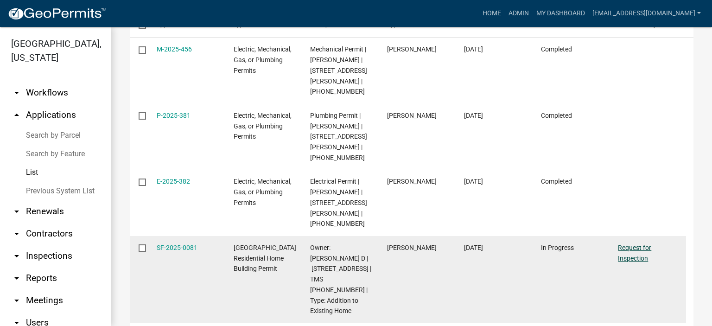
click at [633, 244] on link "Request for Inspection" at bounding box center [634, 253] width 33 height 18
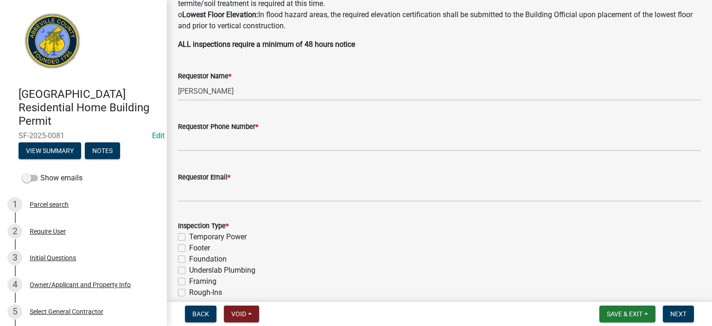
scroll to position [278, 0]
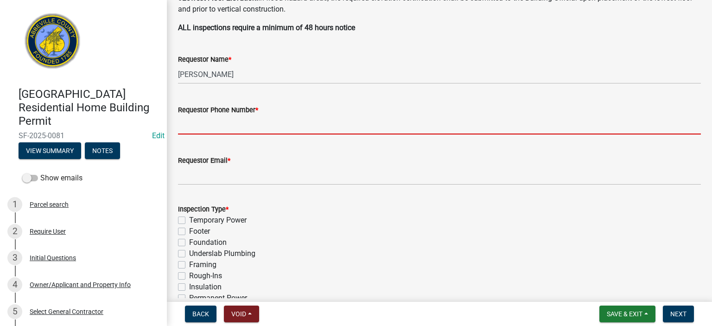
click at [278, 123] on input "Requestor Phone Number *" at bounding box center [439, 124] width 523 height 19
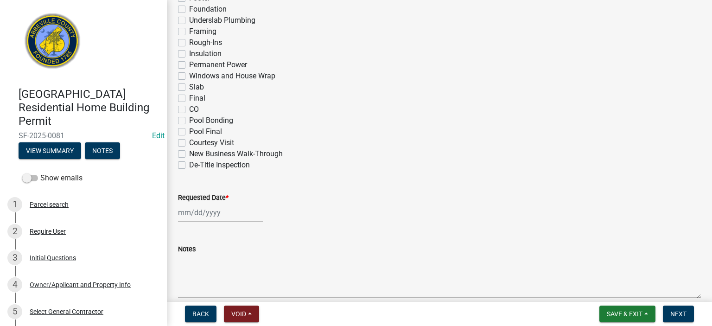
scroll to position [519, 0]
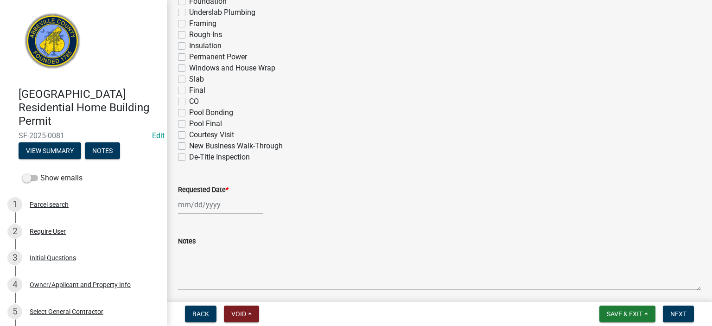
click at [189, 88] on label "Final" at bounding box center [197, 90] width 16 height 11
click at [189, 88] on input "Final" at bounding box center [192, 88] width 6 height 6
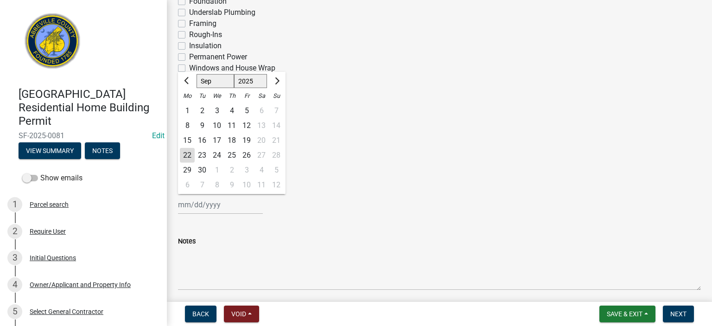
click at [234, 202] on div "[PERSON_NAME] Feb Mar Apr [PERSON_NAME][DATE] Oct Nov [DATE] 1526 1527 1528 152…" at bounding box center [220, 204] width 85 height 19
drag, startPoint x: 246, startPoint y: 139, endPoint x: 248, endPoint y: 146, distance: 7.5
click at [247, 139] on div "19" at bounding box center [246, 140] width 15 height 15
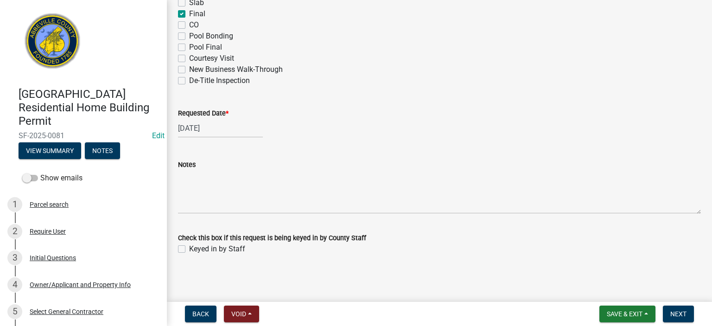
scroll to position [596, 0]
click at [177, 247] on div "Check this box if this request is being keyed in by County Staff Keyed in by St…" at bounding box center [439, 236] width 537 height 33
click at [189, 247] on label "Keyed in by Staff" at bounding box center [217, 247] width 56 height 11
click at [189, 247] on input "Keyed in by Staff" at bounding box center [192, 245] width 6 height 6
click at [677, 309] on button "Next" at bounding box center [678, 313] width 31 height 17
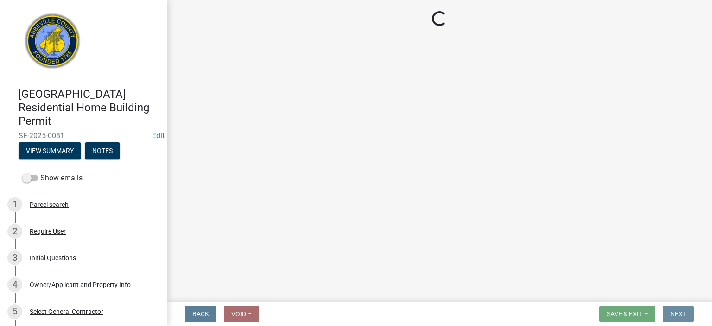
scroll to position [0, 0]
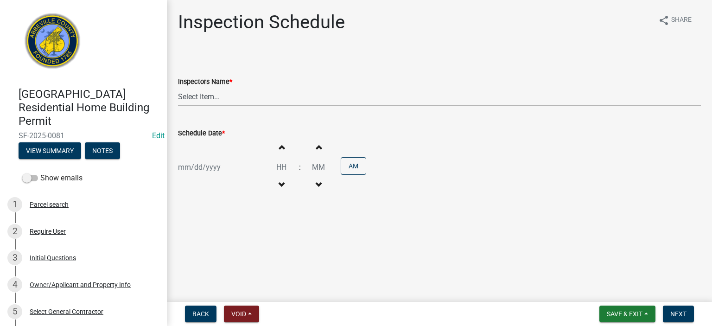
click at [242, 100] on select "Select Item... [EMAIL_ADDRESS][DOMAIN_NAME] ([PERSON_NAME]) [EMAIL_ADDRESS][DOM…" at bounding box center [439, 96] width 523 height 19
click at [178, 87] on select "Select Item... [EMAIL_ADDRESS][DOMAIN_NAME] ([PERSON_NAME]) [EMAIL_ADDRESS][DOM…" at bounding box center [439, 96] width 523 height 19
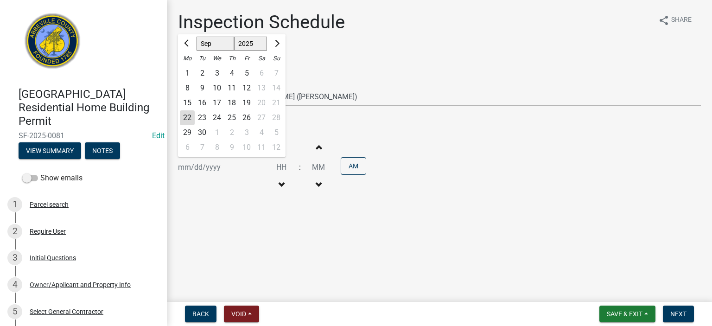
click at [229, 173] on div "[PERSON_NAME] Feb Mar Apr [PERSON_NAME][DATE] Oct Nov [DATE] 1526 1527 1528 152…" at bounding box center [220, 167] width 85 height 19
drag, startPoint x: 245, startPoint y: 101, endPoint x: 246, endPoint y: 106, distance: 5.0
click at [246, 101] on div "19" at bounding box center [246, 102] width 15 height 15
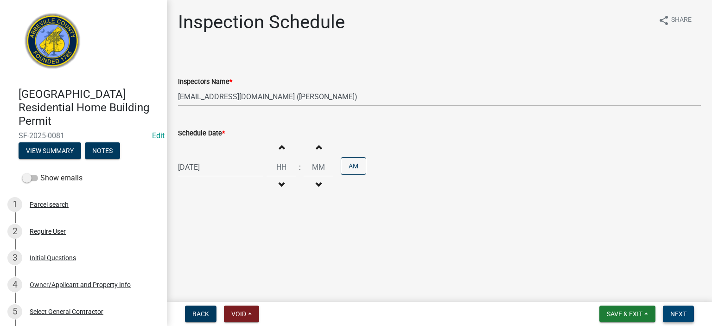
click at [679, 311] on span "Next" at bounding box center [678, 313] width 16 height 7
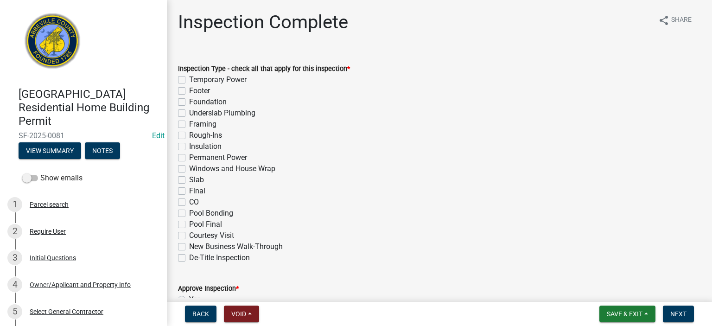
click at [189, 190] on label "Final" at bounding box center [197, 190] width 16 height 11
click at [189, 190] on input "Final" at bounding box center [192, 188] width 6 height 6
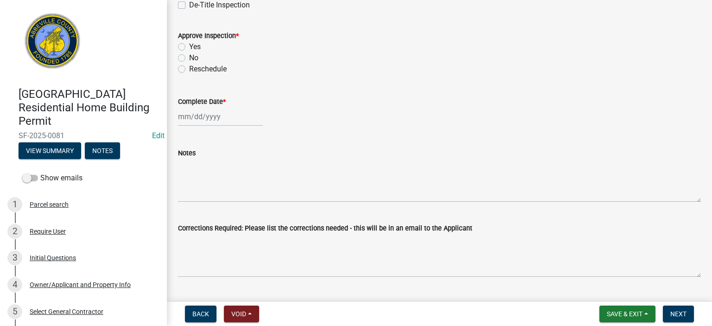
scroll to position [259, 0]
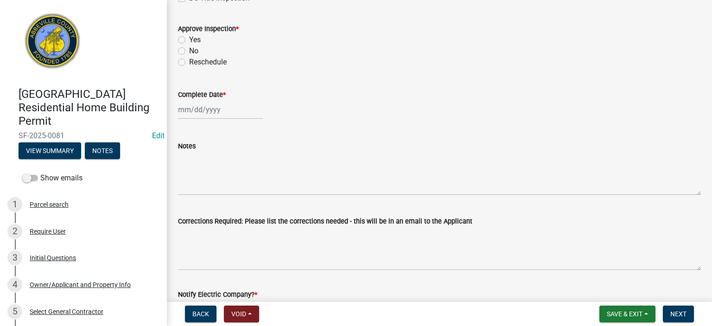
click at [189, 39] on label "Yes" at bounding box center [195, 39] width 12 height 11
click at [189, 39] on input "Yes" at bounding box center [192, 37] width 6 height 6
click at [237, 113] on div at bounding box center [220, 109] width 85 height 19
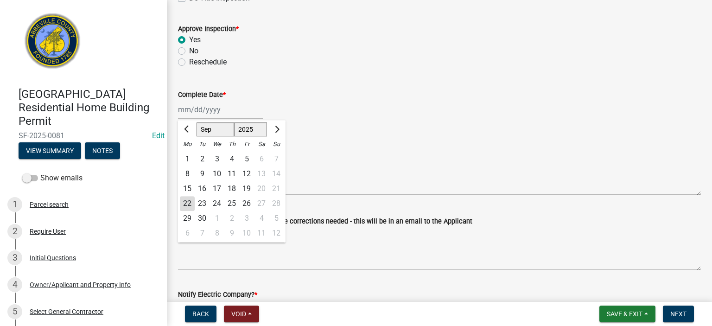
click at [247, 187] on div "19" at bounding box center [246, 188] width 15 height 15
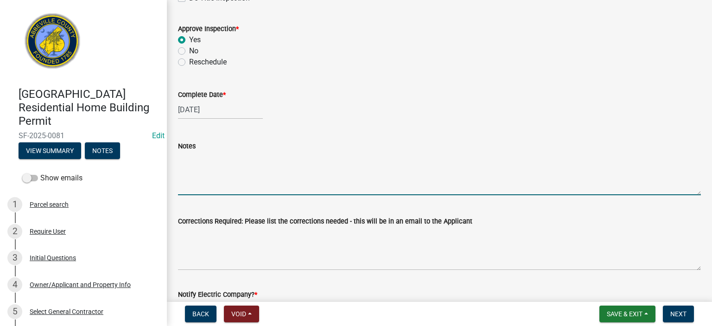
click at [225, 174] on textarea "Notes" at bounding box center [439, 174] width 523 height 44
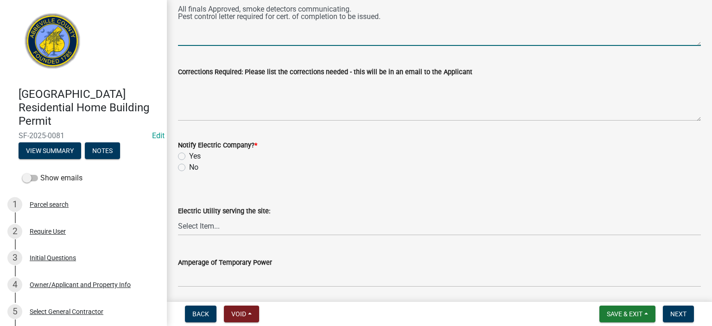
scroll to position [426, 0]
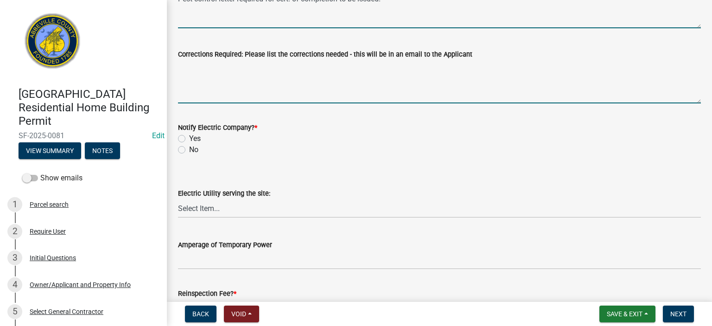
drag, startPoint x: 278, startPoint y: 77, endPoint x: 293, endPoint y: 73, distance: 15.8
click at [280, 77] on textarea "Corrections Required: Please list the corrections needed - this will be in an e…" at bounding box center [439, 82] width 523 height 44
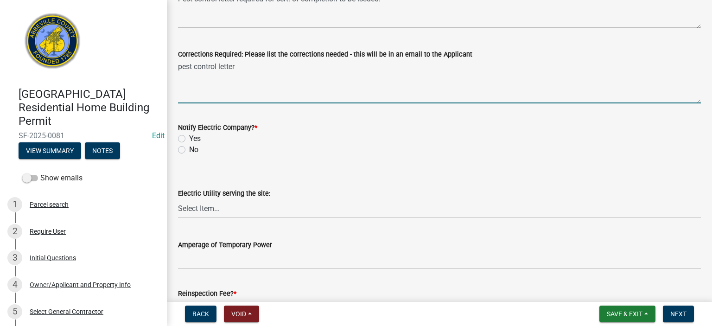
click at [189, 151] on label "No" at bounding box center [193, 149] width 9 height 11
click at [189, 150] on input "No" at bounding box center [192, 147] width 6 height 6
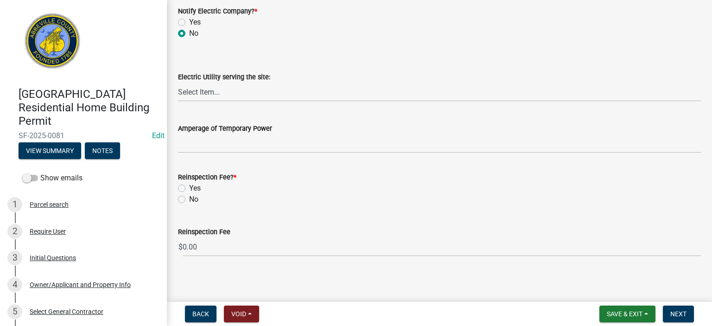
scroll to position [545, 0]
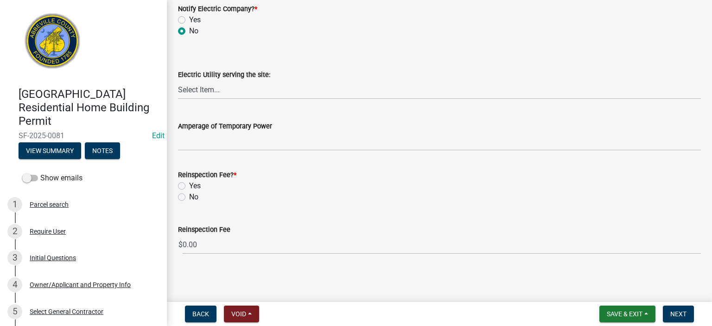
click at [189, 197] on label "No" at bounding box center [193, 196] width 9 height 11
click at [189, 197] on input "No" at bounding box center [192, 194] width 6 height 6
click at [676, 313] on span "Next" at bounding box center [678, 313] width 16 height 7
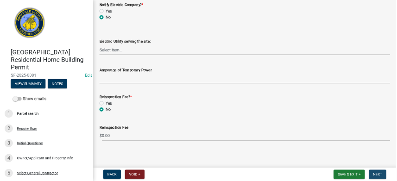
scroll to position [0, 0]
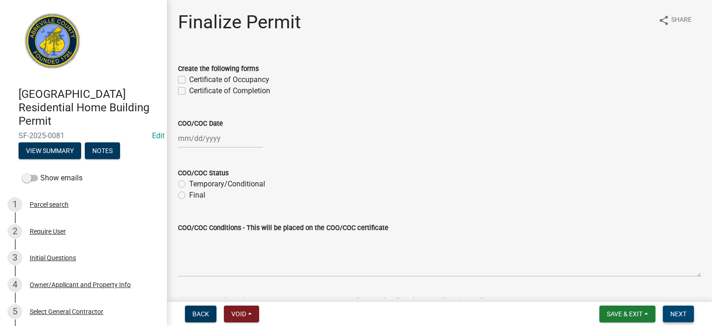
click at [679, 310] on span "Next" at bounding box center [678, 313] width 16 height 7
